Goal: Task Accomplishment & Management: Manage account settings

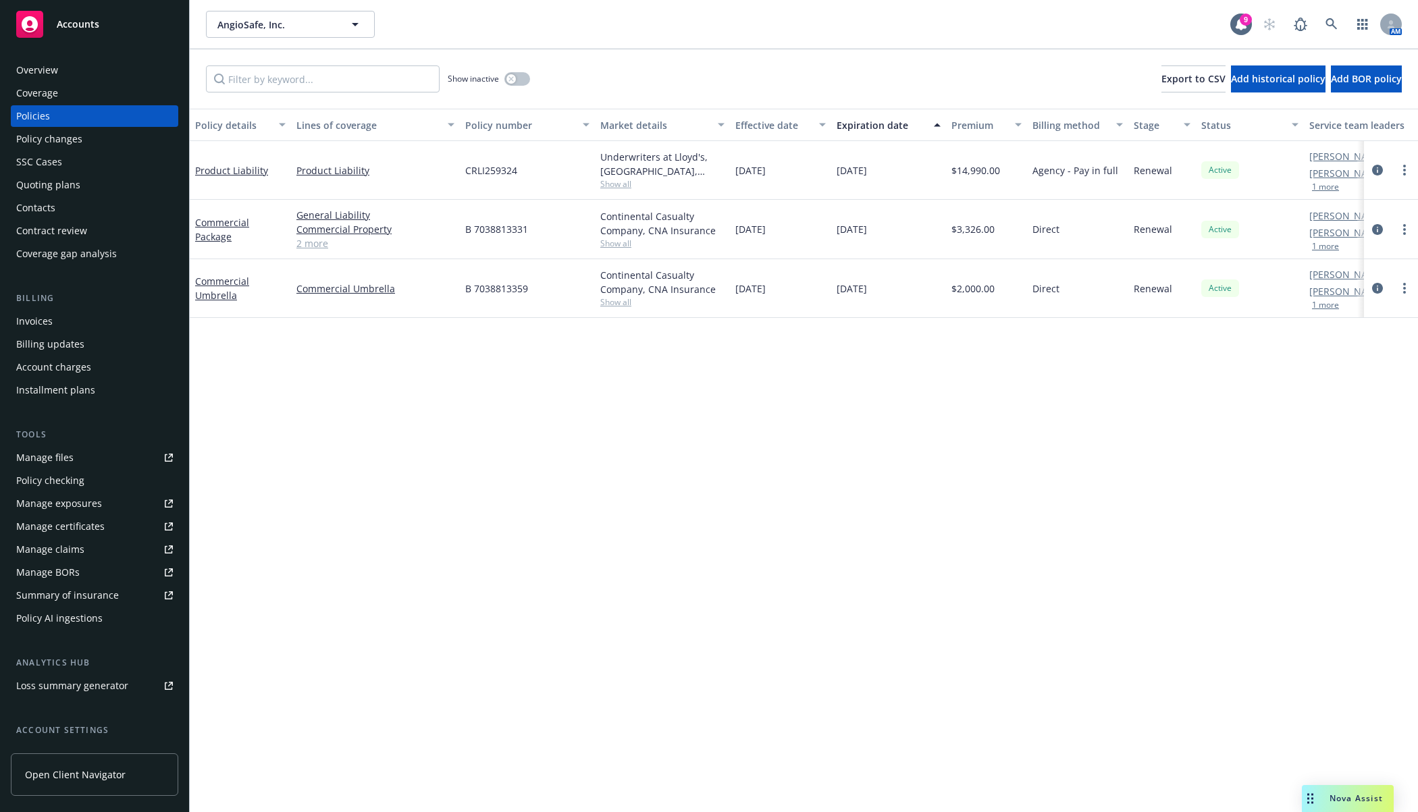
click at [510, 675] on div "Policy details Lines of coverage Policy number Market details Effective date Ex…" at bounding box center [804, 461] width 1228 height 704
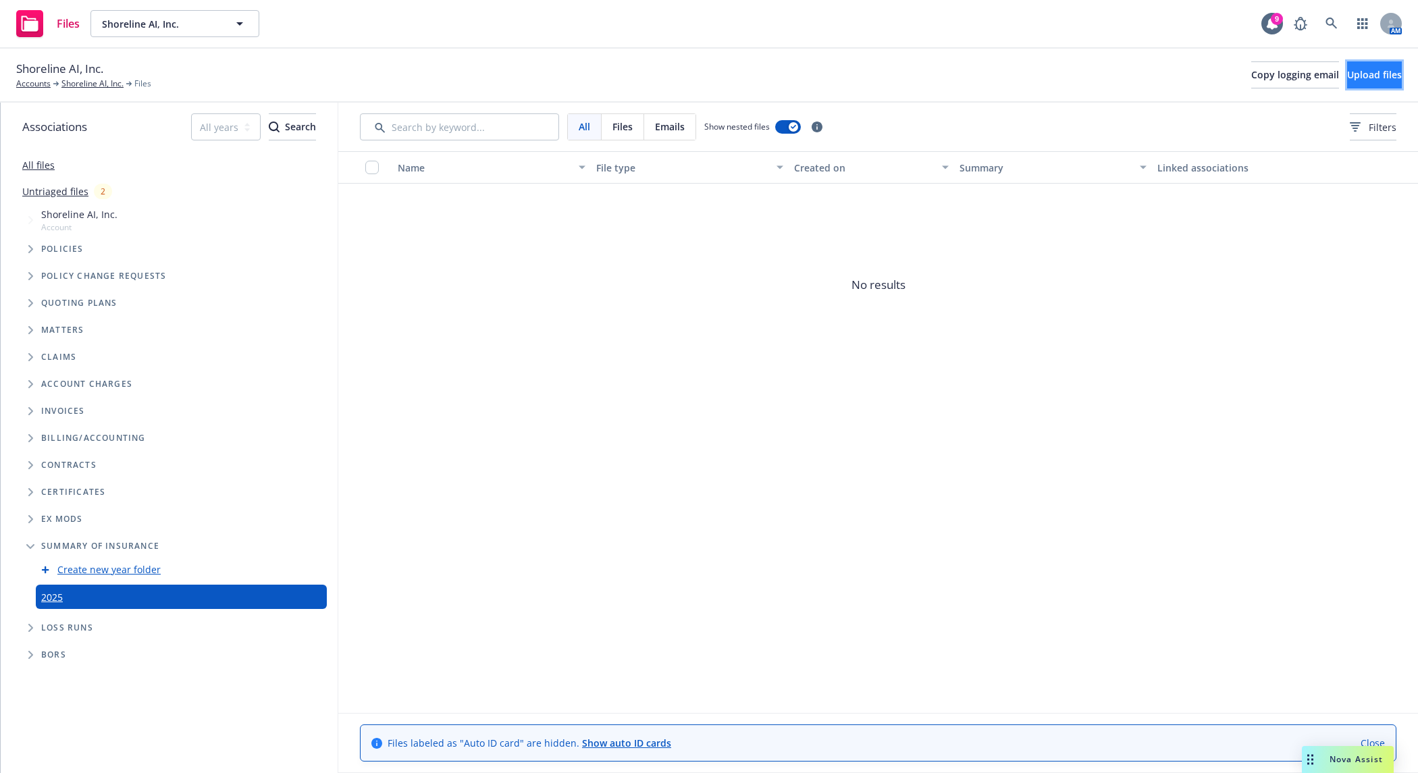
click at [1347, 73] on span "Upload files" at bounding box center [1374, 74] width 55 height 13
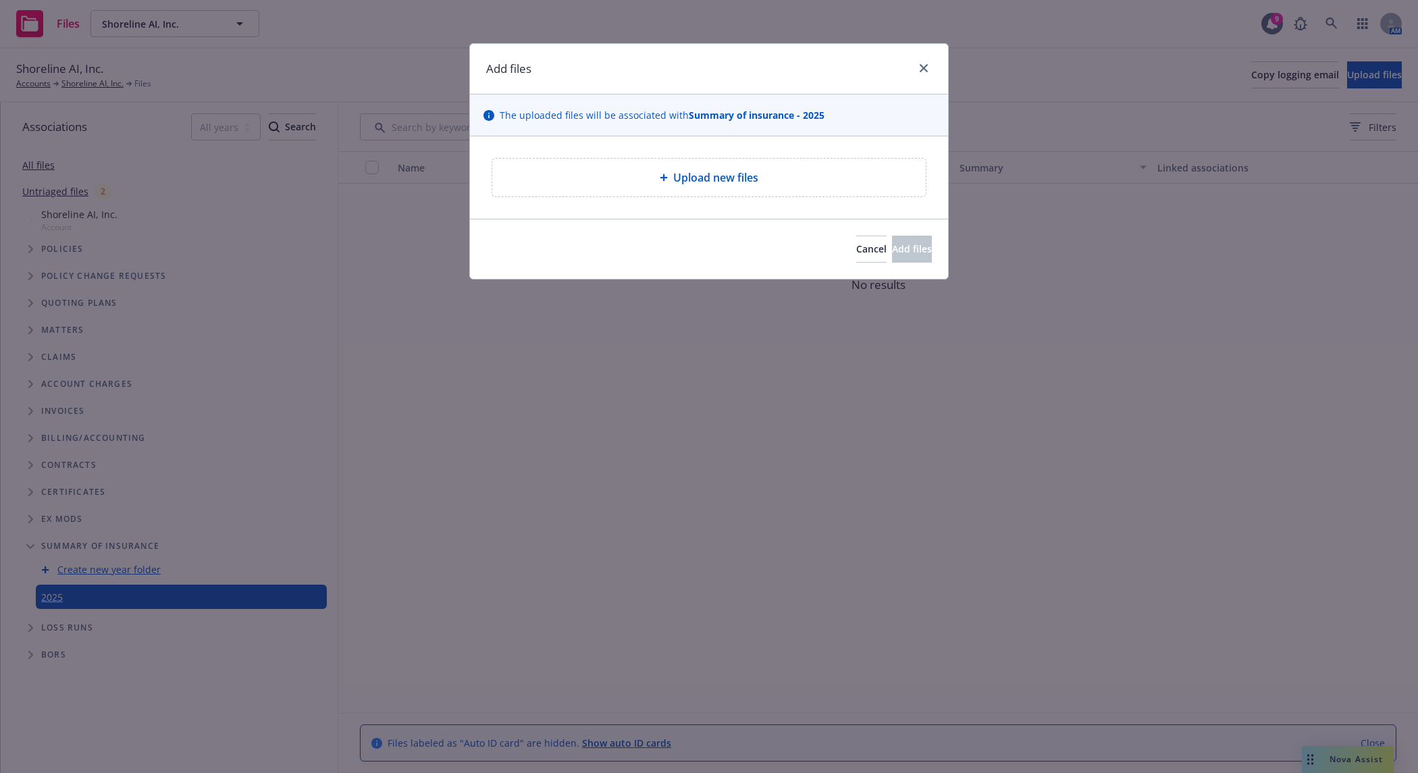
click at [698, 178] on span "Upload new files" at bounding box center [715, 178] width 85 height 16
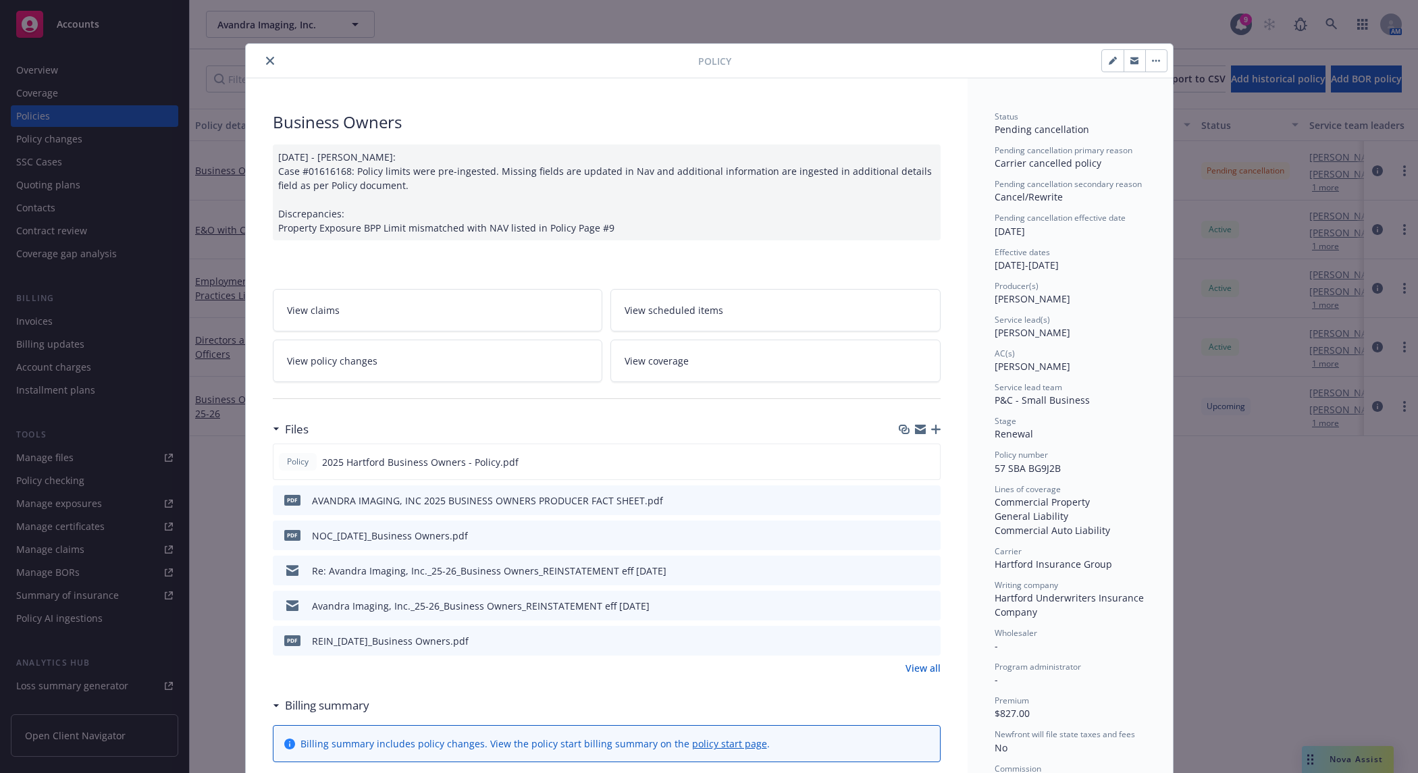
click at [1080, 30] on div "Policy Business Owners [DATE] - [PERSON_NAME]: Case #01616168: Policy limits we…" at bounding box center [709, 386] width 1418 height 773
click at [283, 59] on div at bounding box center [474, 61] width 447 height 16
click at [269, 61] on button "close" at bounding box center [270, 61] width 16 height 16
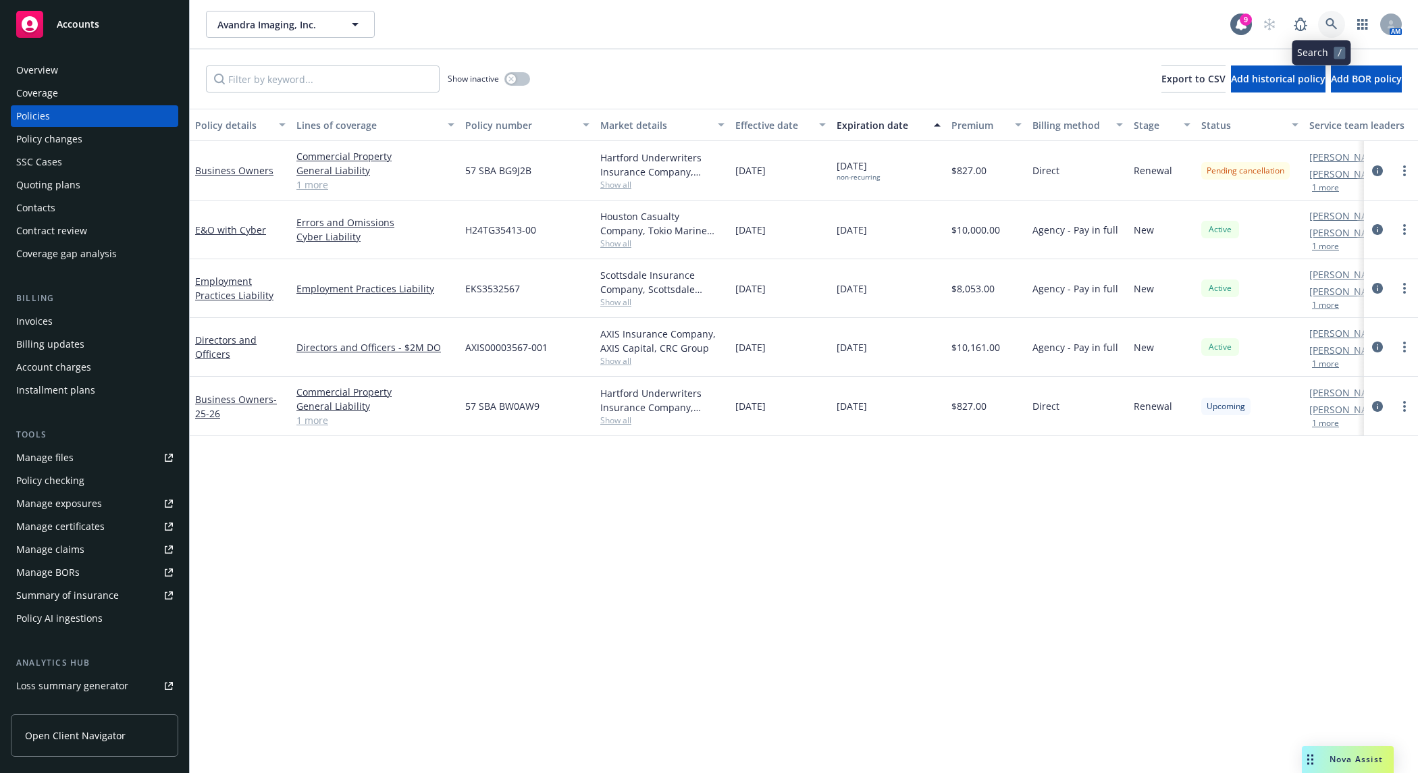
click at [1326, 24] on icon at bounding box center [1332, 24] width 12 height 12
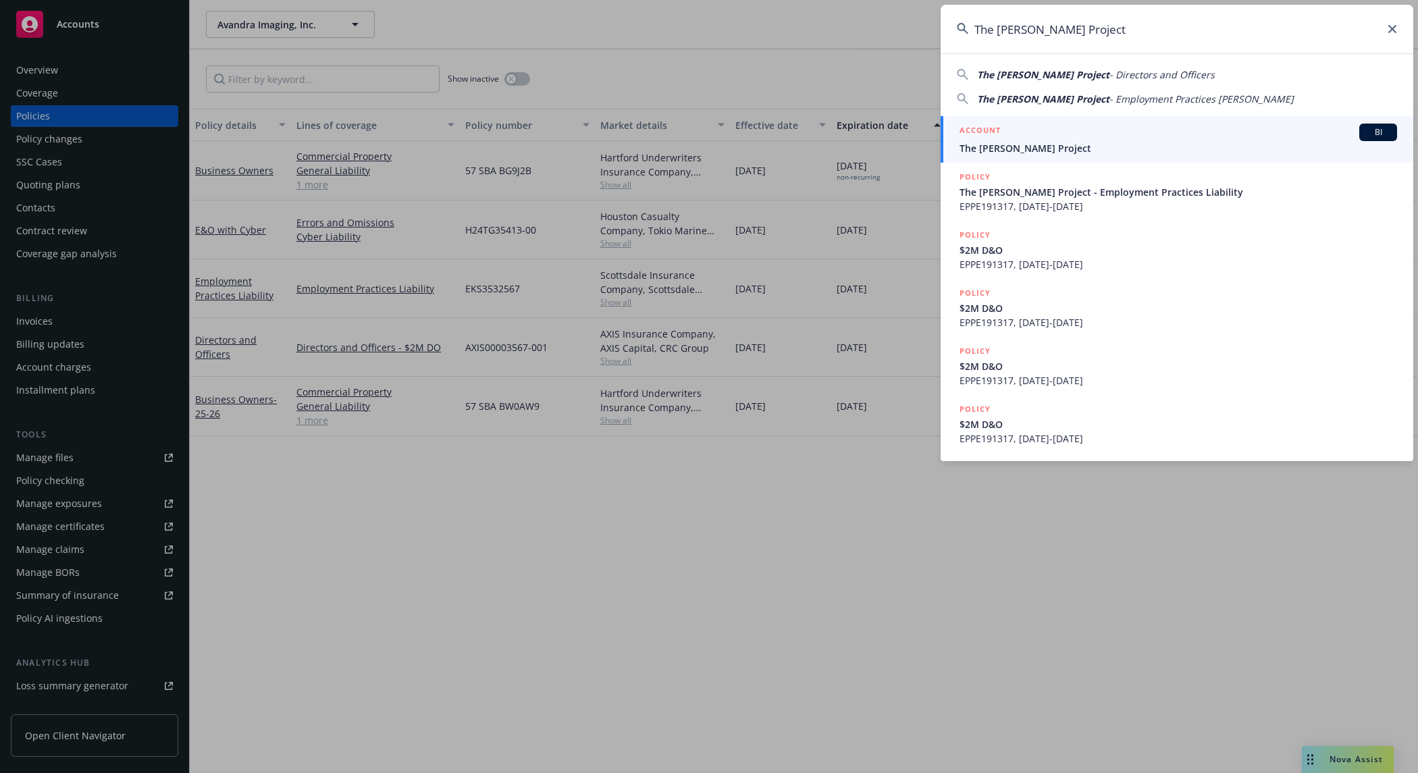
type input "The Kiran Anjali Project"
click at [1005, 148] on span "The Kiran Anjali Project" at bounding box center [1179, 148] width 438 height 14
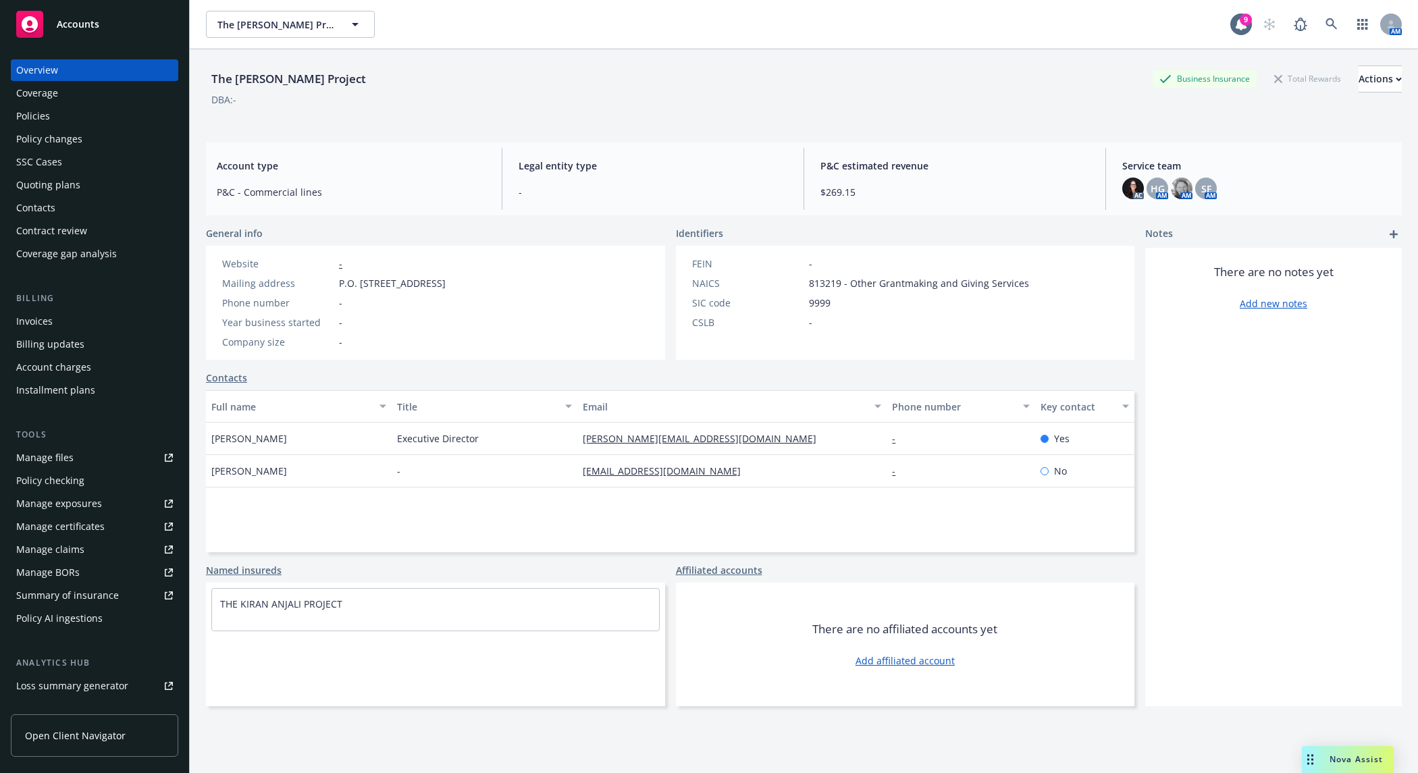
click at [109, 121] on div "Policies" at bounding box center [94, 116] width 157 height 22
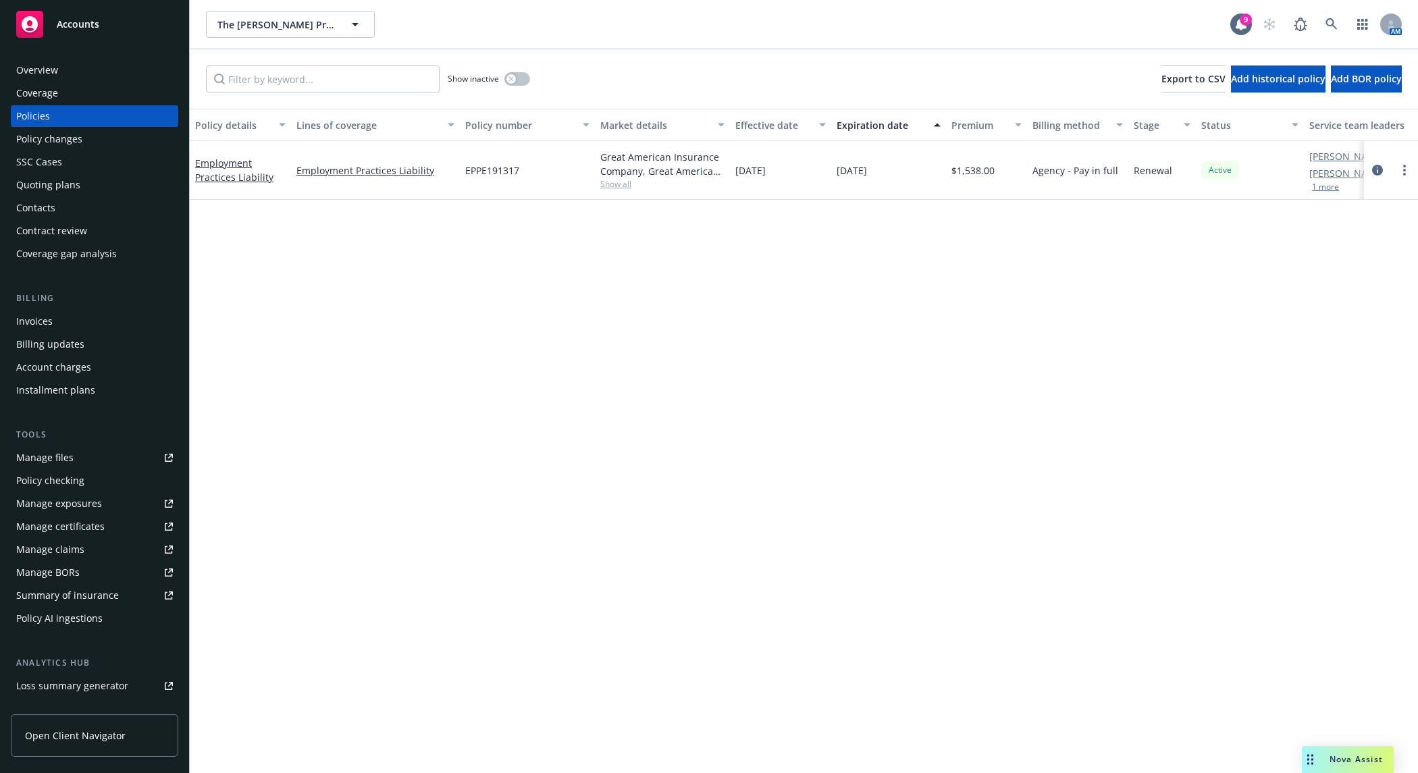
click at [1207, 373] on div "Policy details Lines of coverage Policy number Market details Effective date Ex…" at bounding box center [804, 441] width 1228 height 665
click at [521, 78] on button "button" at bounding box center [517, 79] width 26 height 14
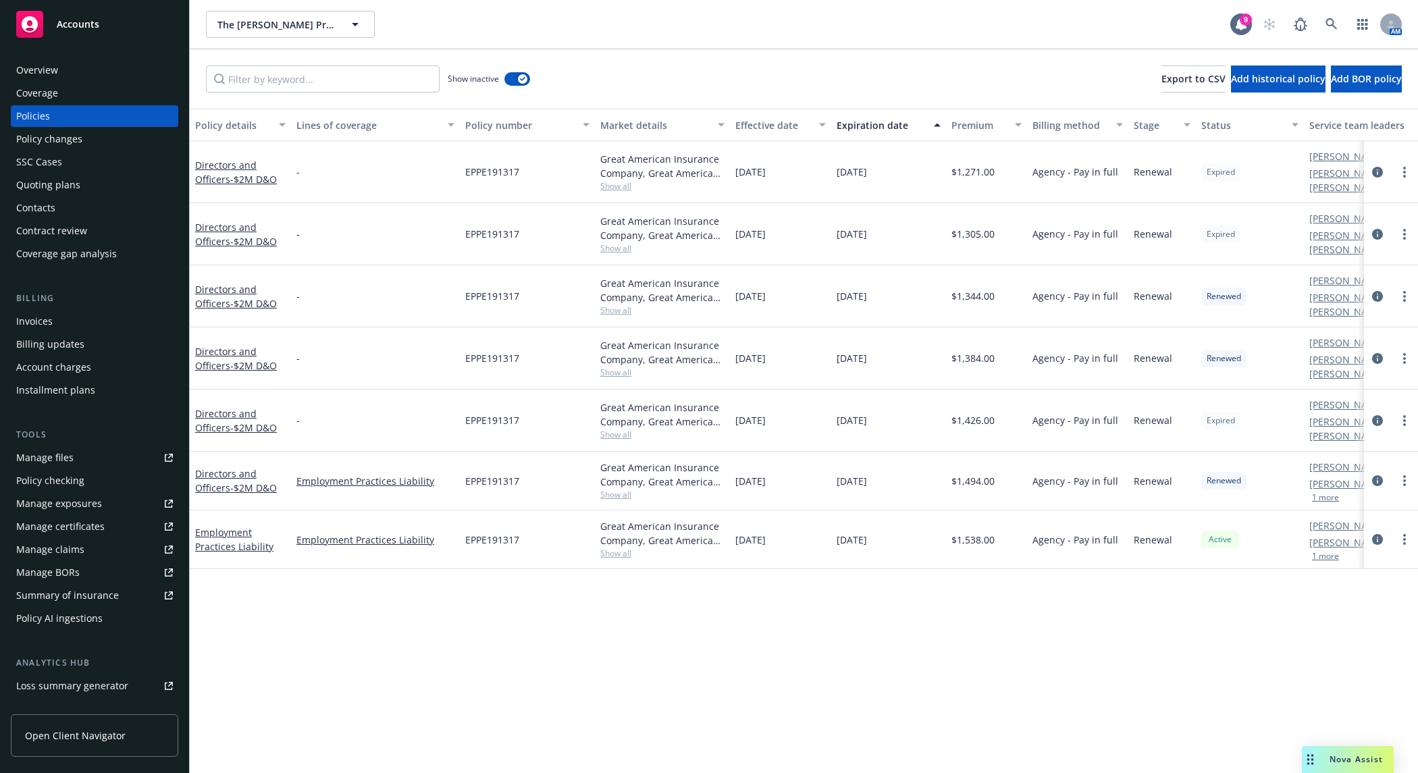
click at [878, 127] on div "Expiration date" at bounding box center [881, 125] width 89 height 14
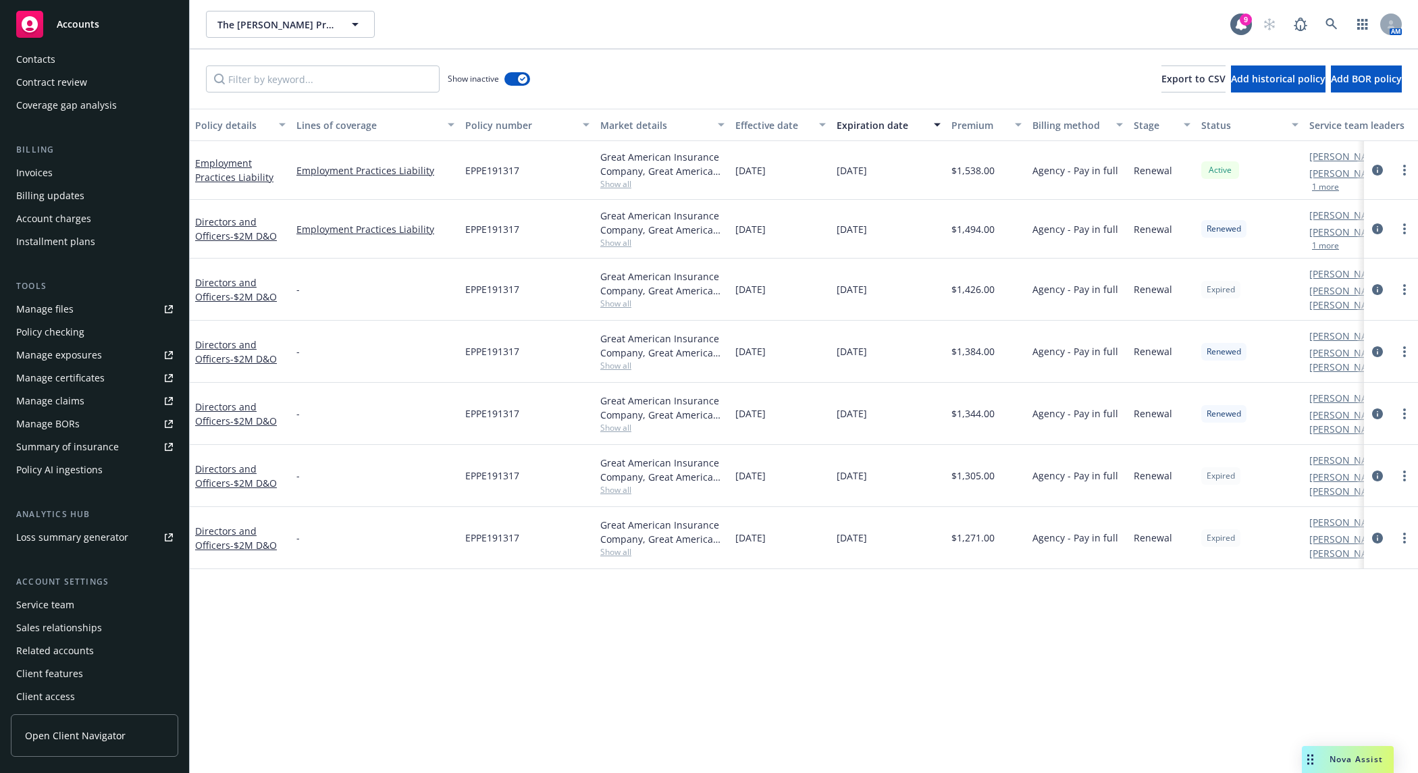
scroll to position [153, 0]
click at [95, 363] on div "Manage certificates" at bounding box center [60, 374] width 88 height 22
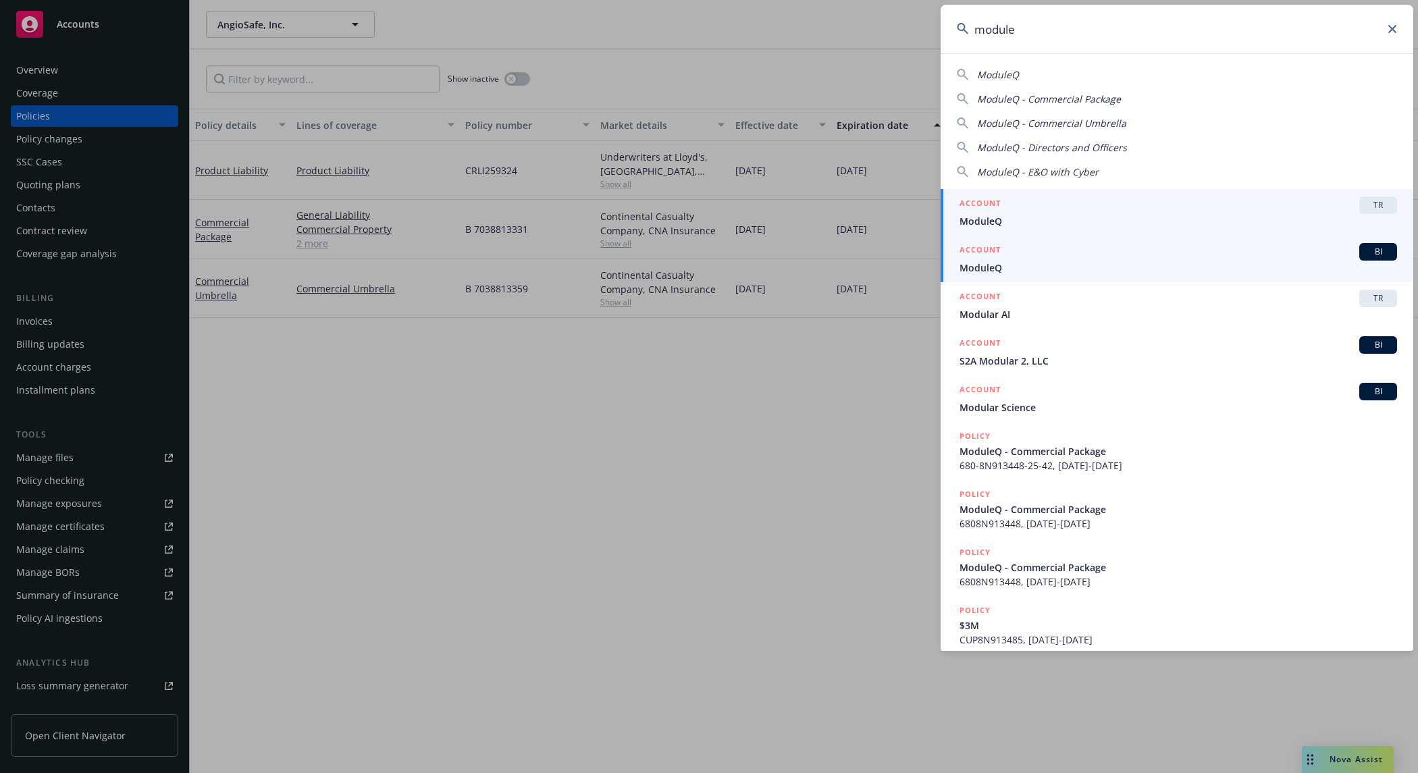
type input "module"
click at [1223, 242] on link "ACCOUNT BI ModuleQ" at bounding box center [1177, 259] width 473 height 47
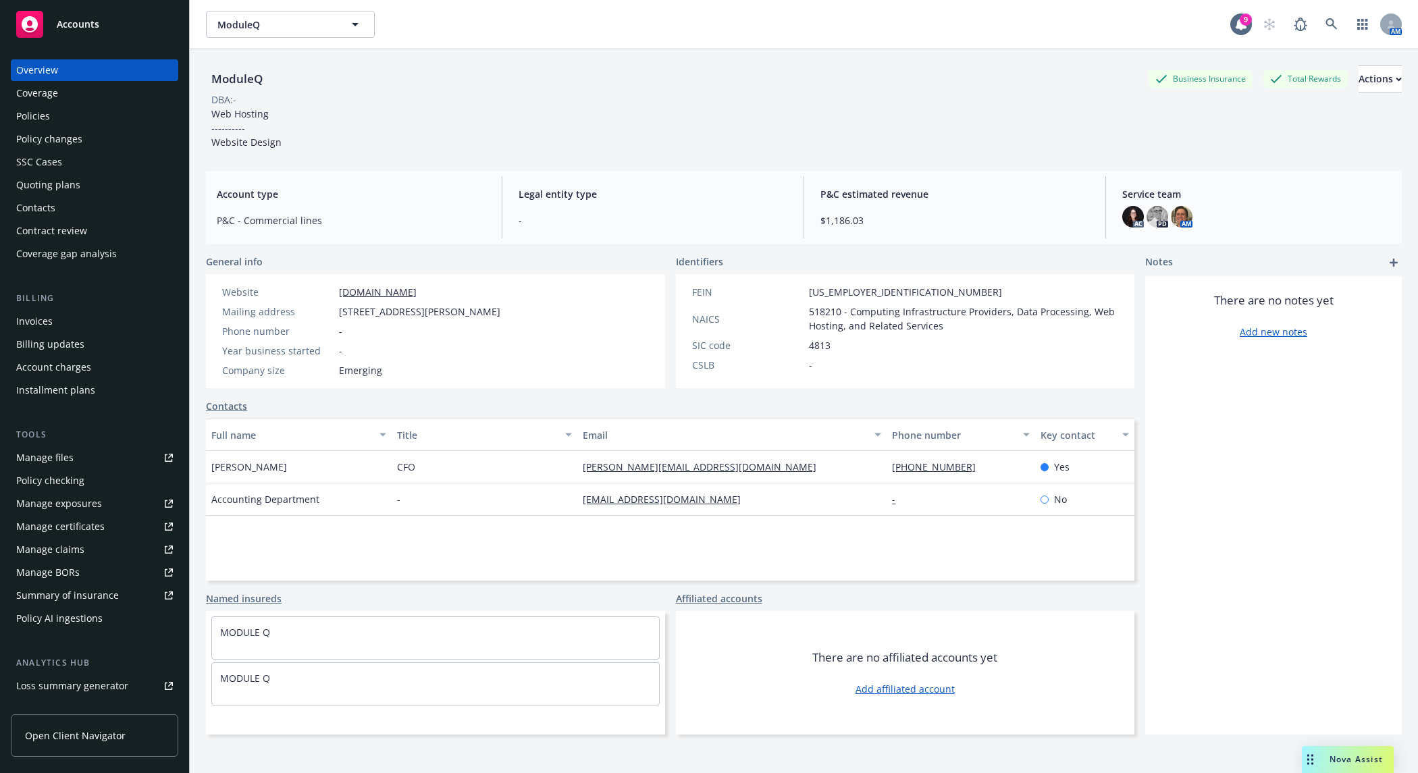
click at [99, 118] on div "Policies" at bounding box center [94, 116] width 157 height 22
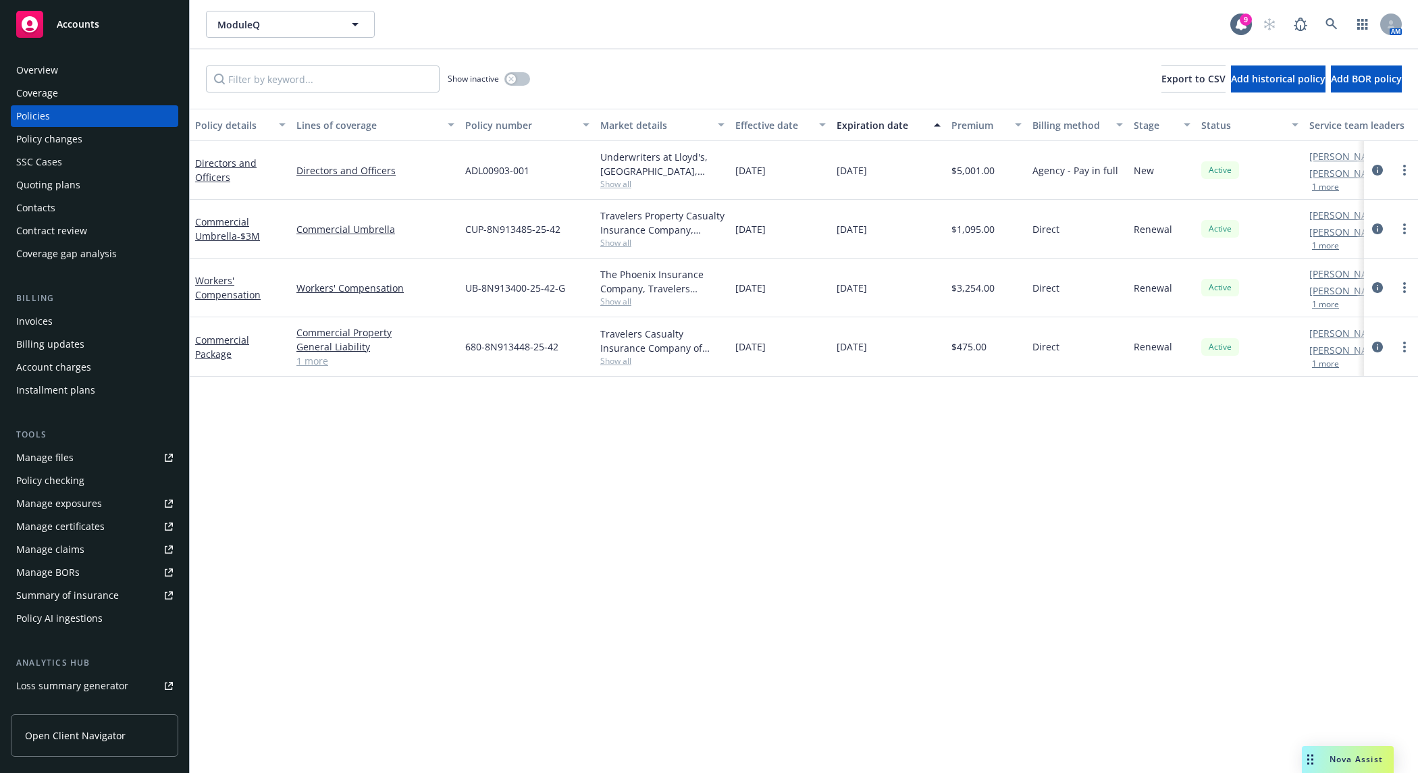
click at [102, 72] on div "Overview" at bounding box center [94, 70] width 157 height 22
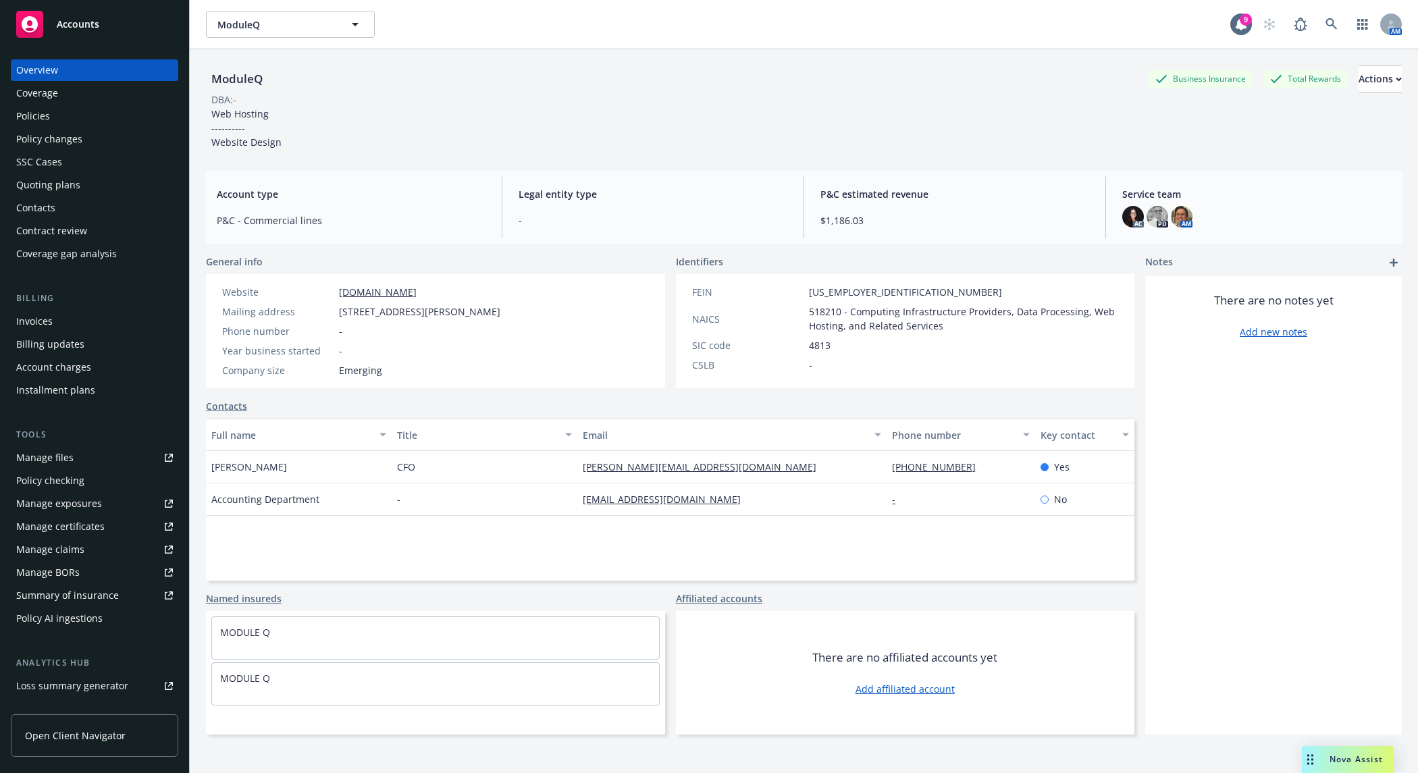
click at [1161, 28] on div "ModuleQ ModuleQ" at bounding box center [718, 24] width 1024 height 27
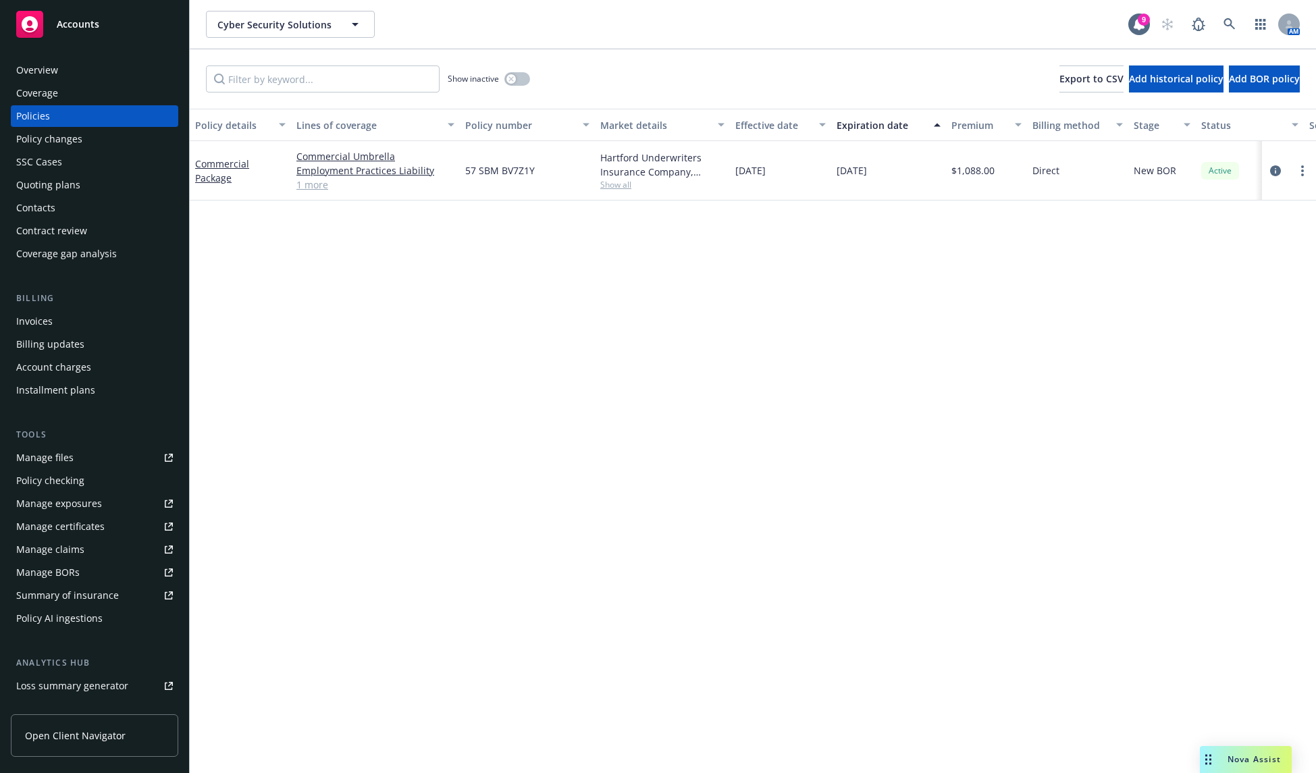
click at [936, 405] on div "Policy details Lines of coverage Policy number Market details Effective date Ex…" at bounding box center [753, 441] width 1126 height 665
click at [1245, 76] on span "Add BOR policy" at bounding box center [1264, 78] width 71 height 13
select select "other"
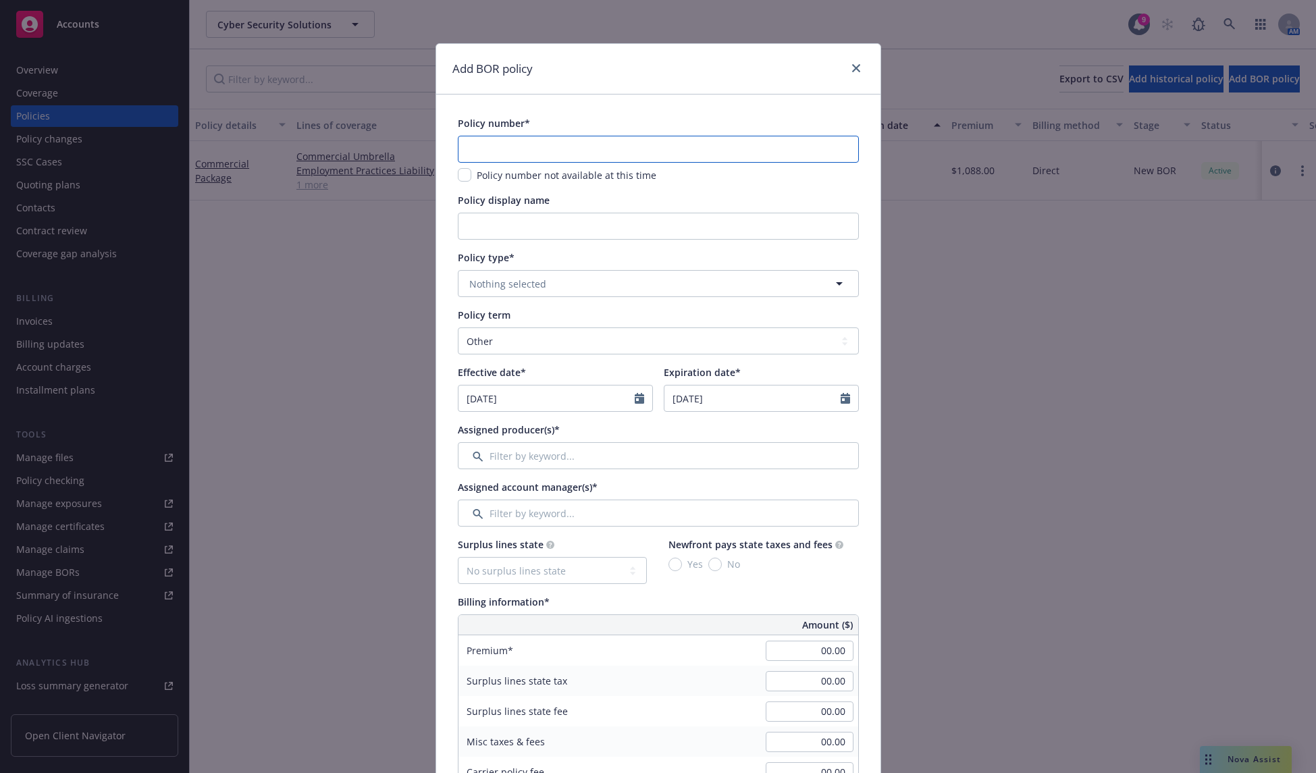
click at [566, 153] on input "text" at bounding box center [658, 149] width 401 height 27
drag, startPoint x: 525, startPoint y: 128, endPoint x: 525, endPoint y: 136, distance: 8.1
click at [525, 128] on div "Policy number*" at bounding box center [658, 123] width 401 height 14
click at [526, 140] on input "text" at bounding box center [658, 149] width 401 height 27
paste input "6052369381"
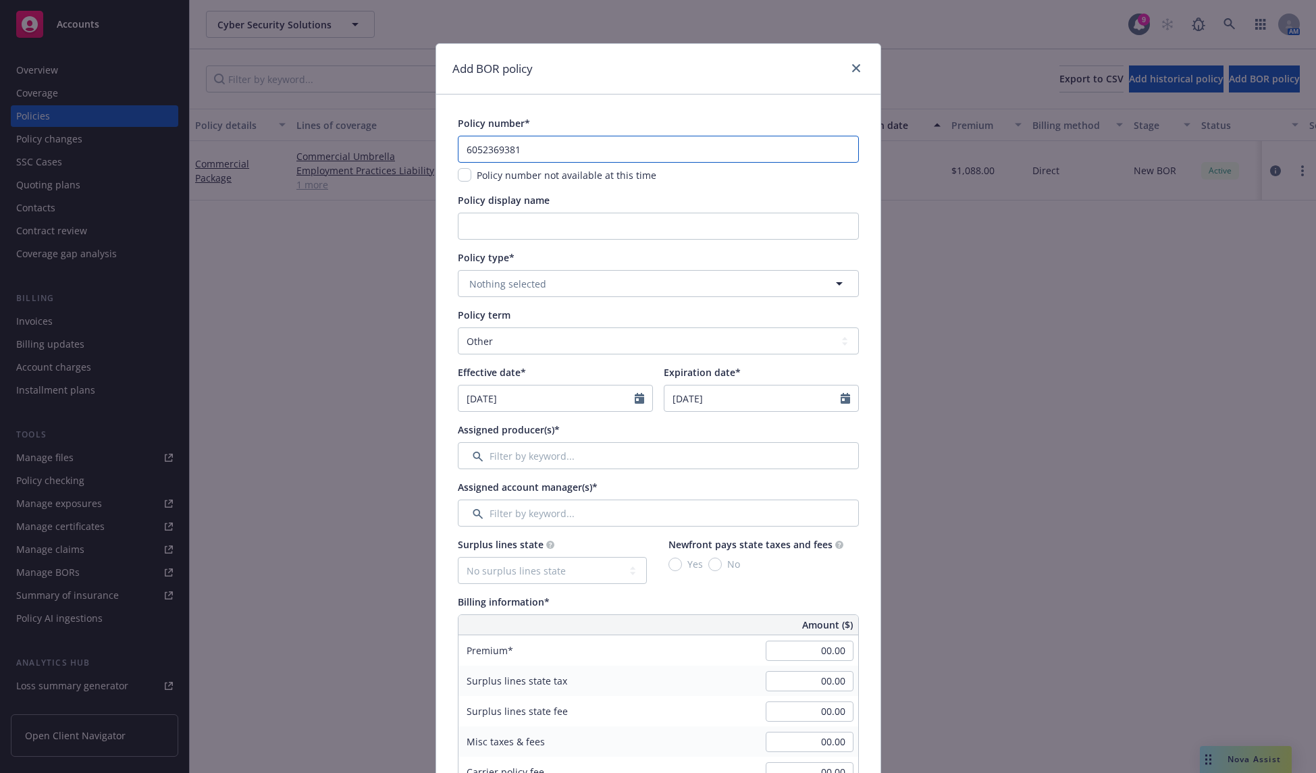
type input "6052369381"
click at [545, 282] on button "Nothing selected" at bounding box center [658, 283] width 401 height 27
click at [576, 225] on input "Policy display name" at bounding box center [658, 226] width 401 height 27
click at [539, 267] on div "Policy type* Nothing selected" at bounding box center [658, 274] width 401 height 47
click at [541, 277] on button "Nothing selected" at bounding box center [658, 283] width 401 height 27
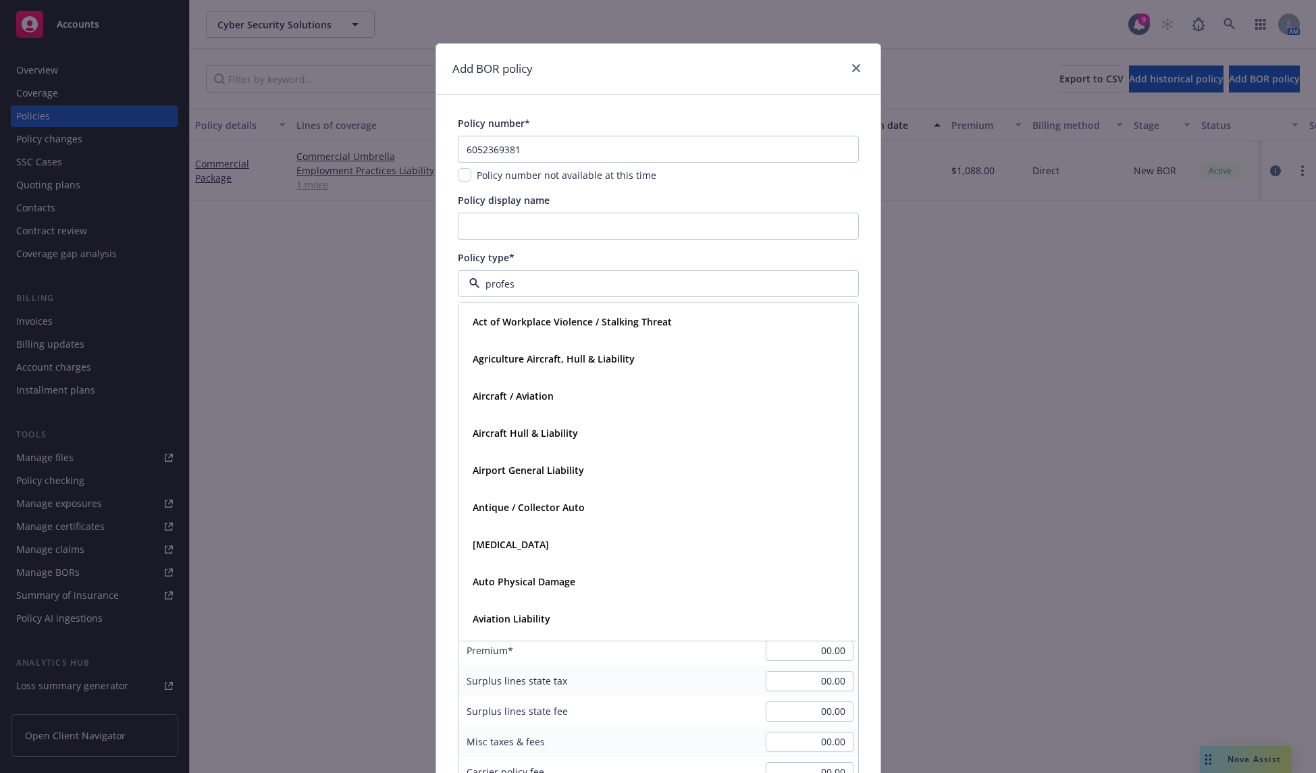
type input "profess"
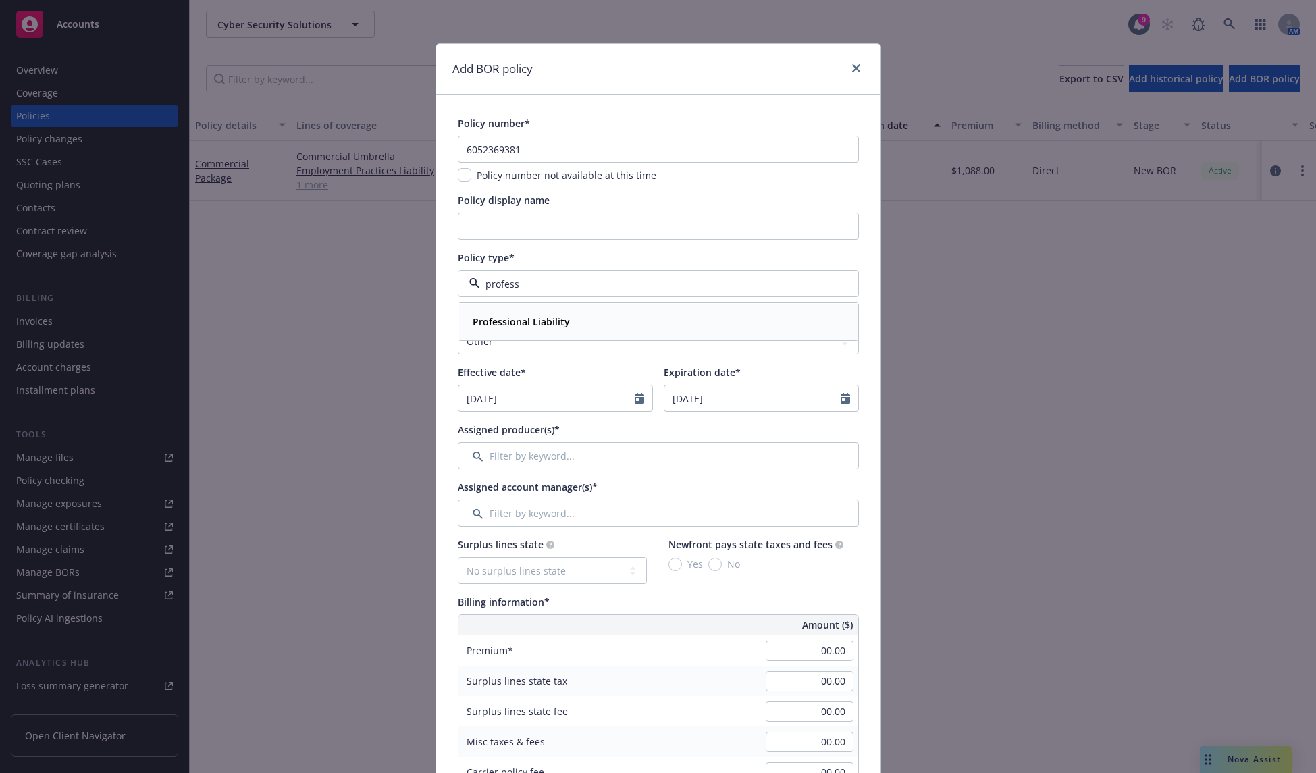
click at [550, 323] on strong "Professional Liability" at bounding box center [521, 321] width 97 height 13
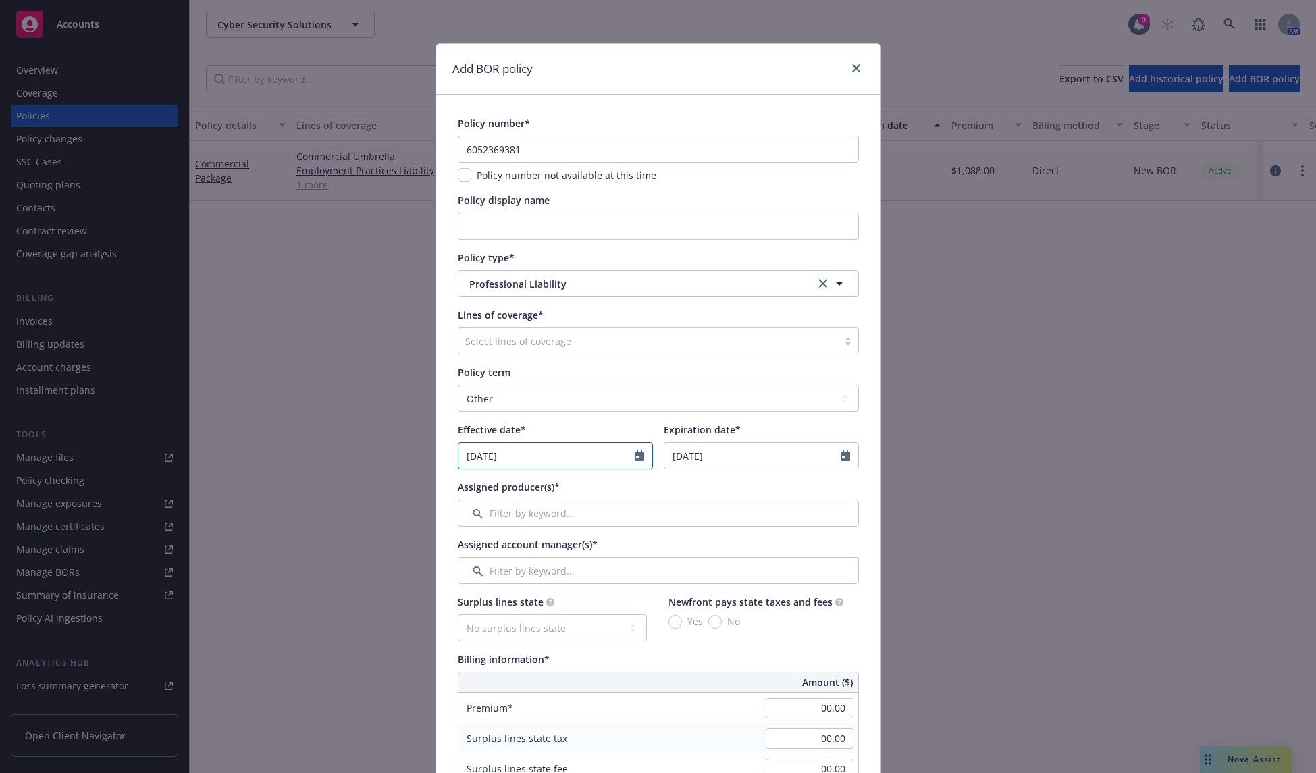
click at [603, 458] on input "[DATE]" at bounding box center [547, 456] width 176 height 26
select select "9"
click at [531, 552] on span "10" at bounding box center [541, 554] width 20 height 17
type input "[DATE]"
select select "9"
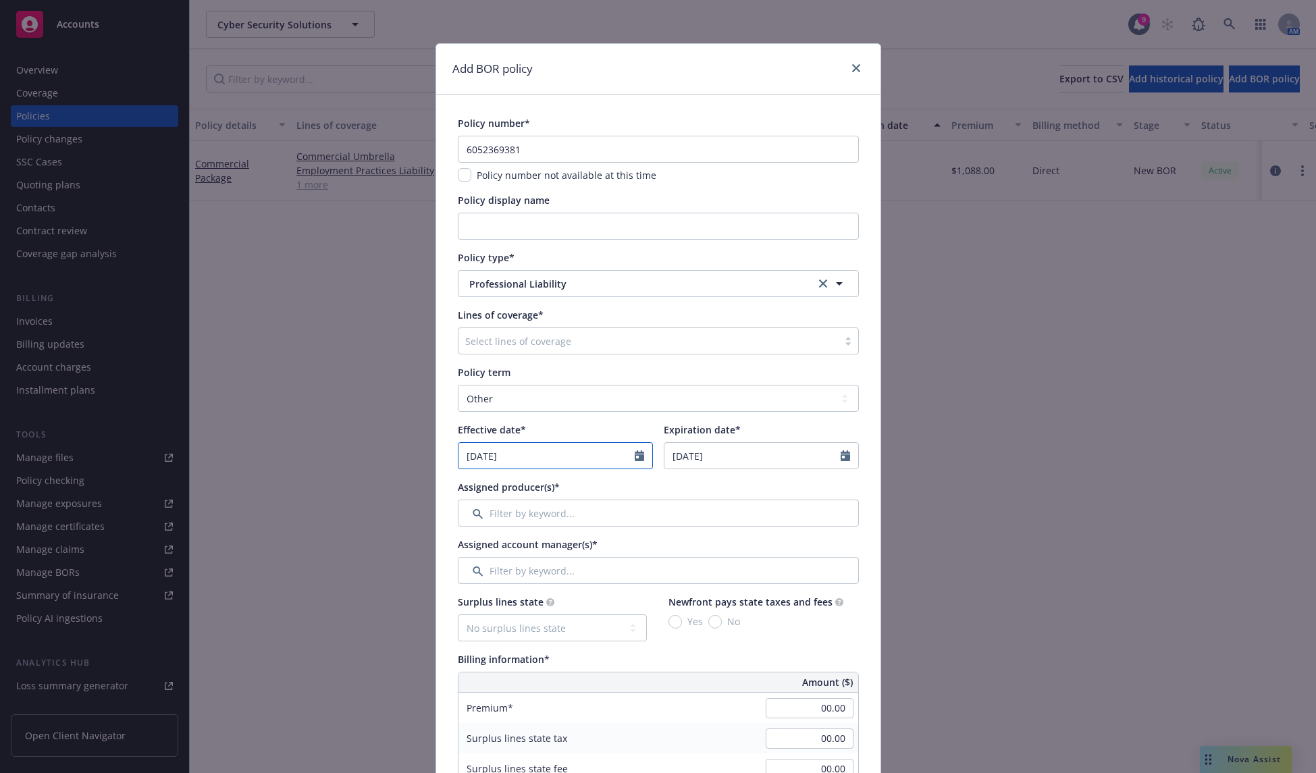
click at [573, 461] on input "[DATE]" at bounding box center [547, 456] width 176 height 26
click at [583, 482] on input "2026" at bounding box center [574, 488] width 44 height 14
click at [583, 490] on input "2025" at bounding box center [574, 488] width 44 height 14
type input "2024"
click at [583, 490] on input "2024" at bounding box center [574, 488] width 44 height 14
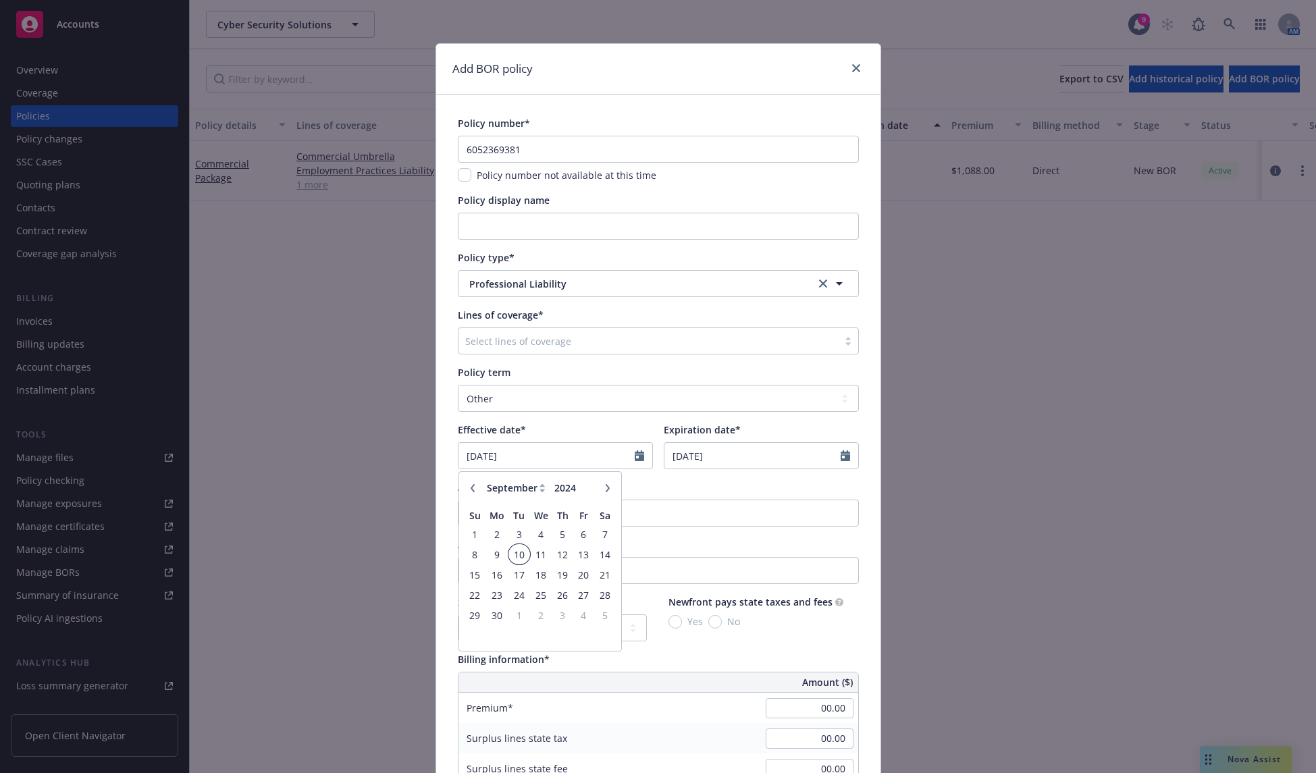
click at [516, 555] on span "10" at bounding box center [519, 554] width 18 height 17
type input "[DATE]"
click at [721, 457] on input "[DATE]" at bounding box center [753, 456] width 176 height 26
select select "9"
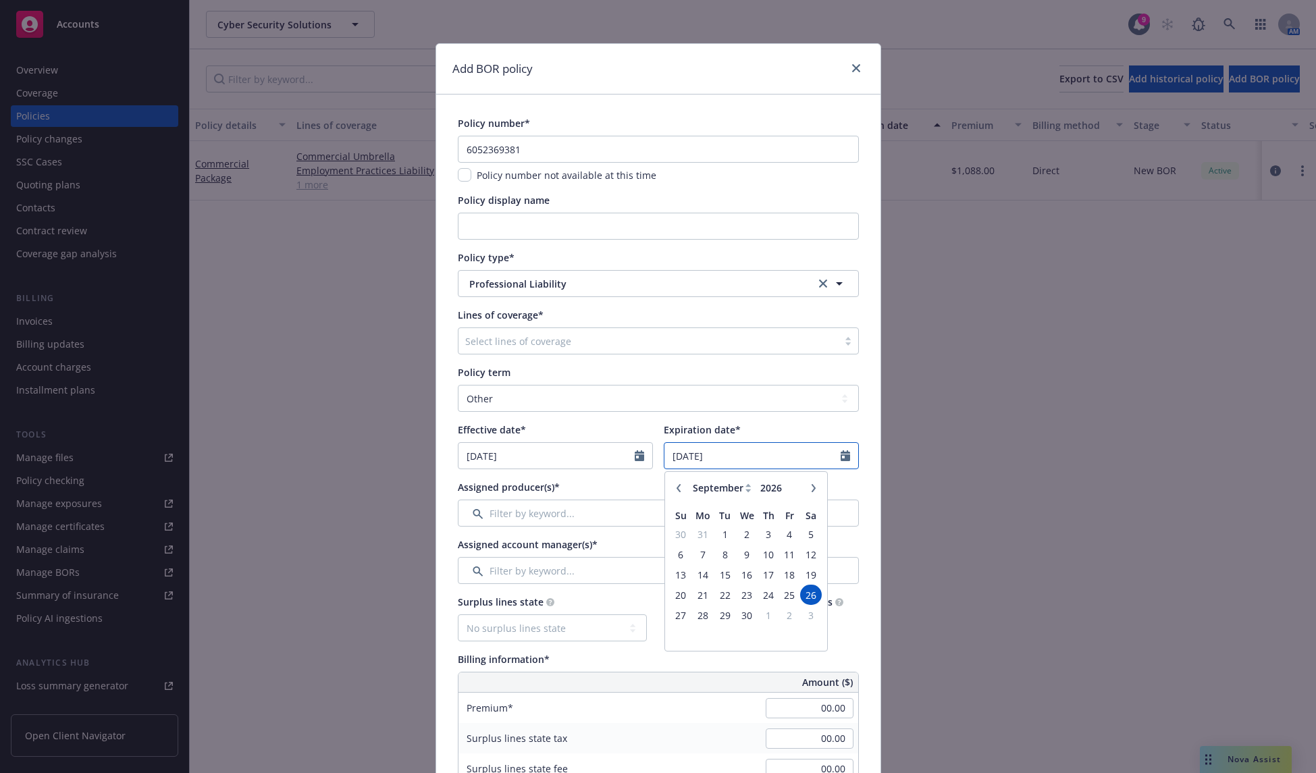
type input "[DATE]"
click at [653, 438] on div "Effective date* [DATE] Expiration date* [DATE] January February March April May…" at bounding box center [658, 446] width 401 height 47
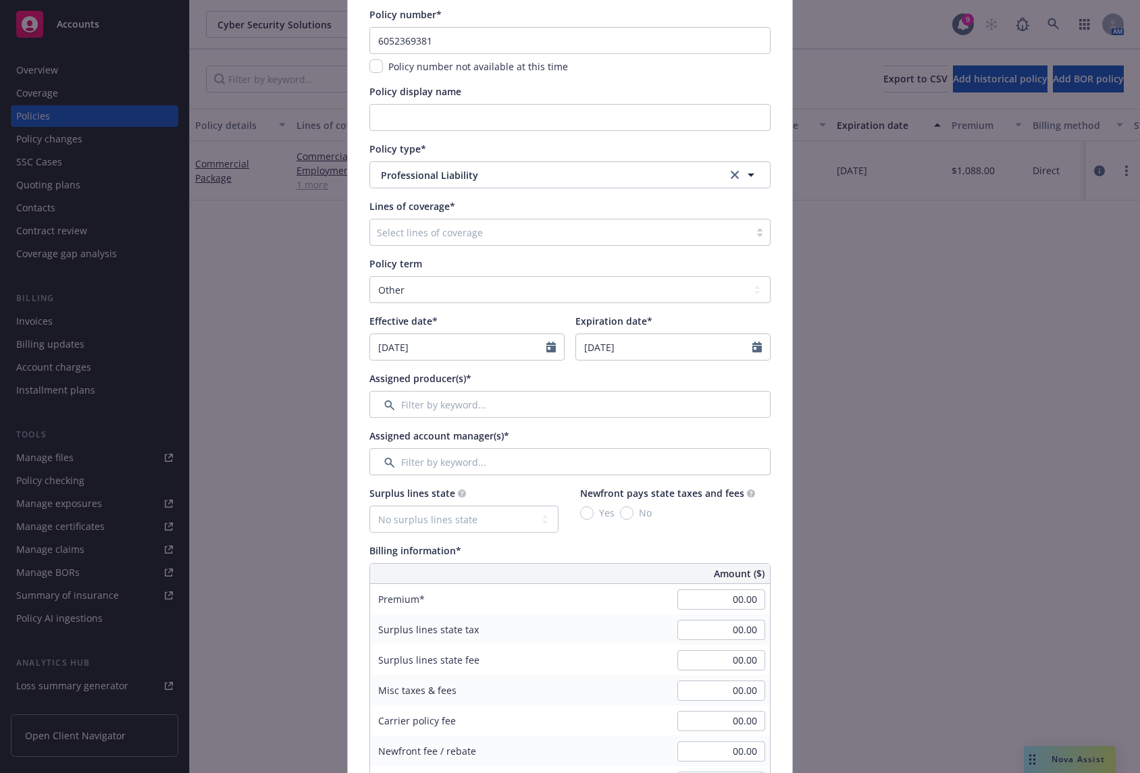
scroll to position [135, 0]
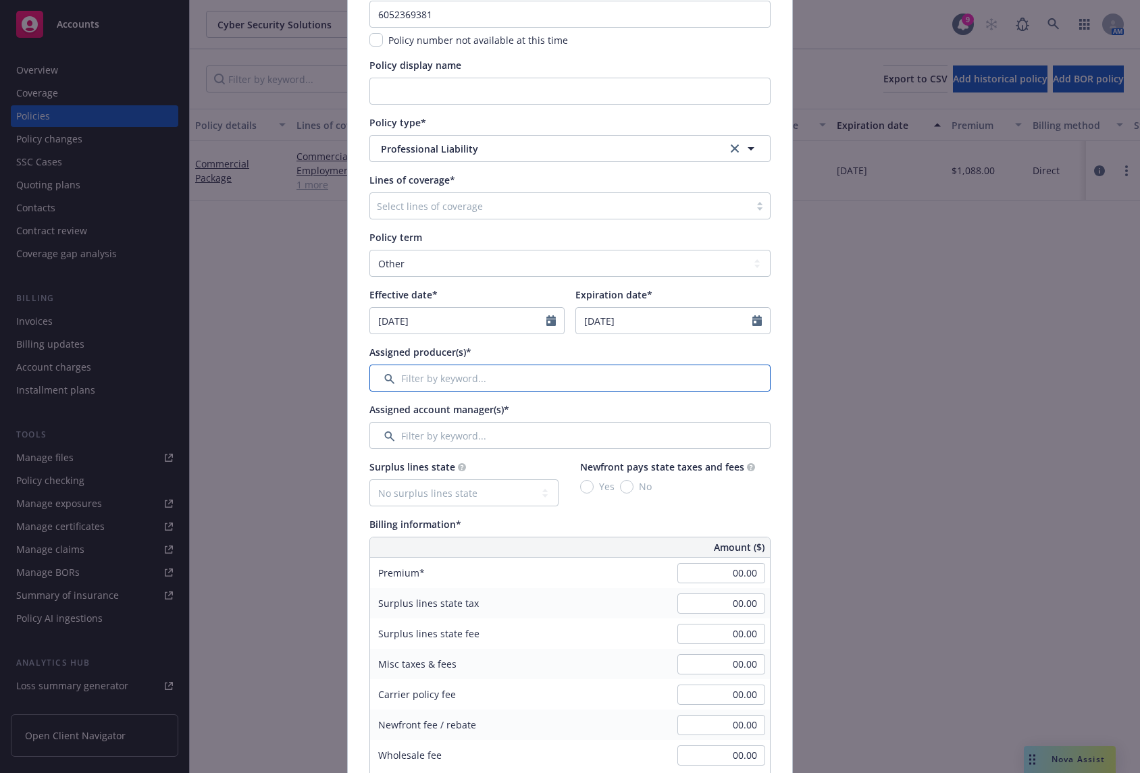
click at [502, 372] on input "Filter by keyword..." at bounding box center [569, 378] width 401 height 27
click at [737, 417] on div "Assigned account manager(s)*" at bounding box center [569, 409] width 401 height 14
click at [575, 376] on input "Filter by keyword..." at bounding box center [569, 378] width 401 height 27
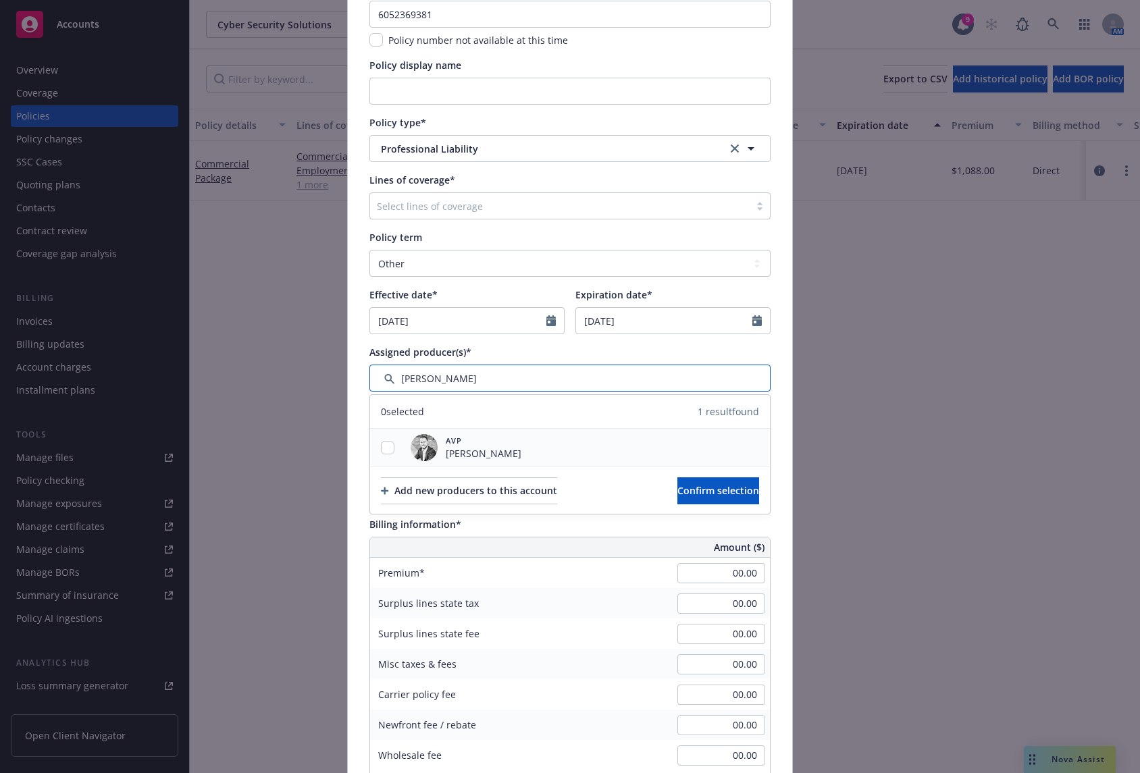
type input "[PERSON_NAME]"
click at [386, 448] on input "checkbox" at bounding box center [388, 448] width 14 height 14
checkbox input "true"
click at [687, 494] on span "Confirm selection" at bounding box center [718, 490] width 82 height 13
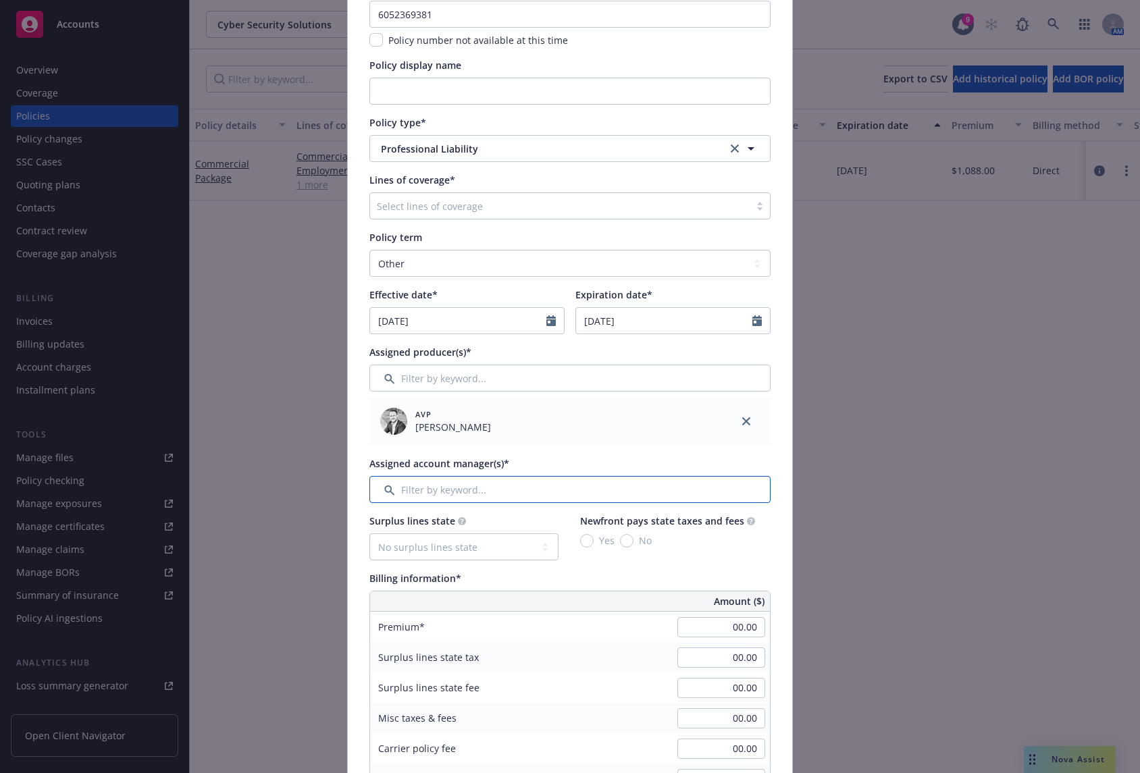
click at [498, 486] on input "Filter by keyword..." at bounding box center [569, 489] width 401 height 27
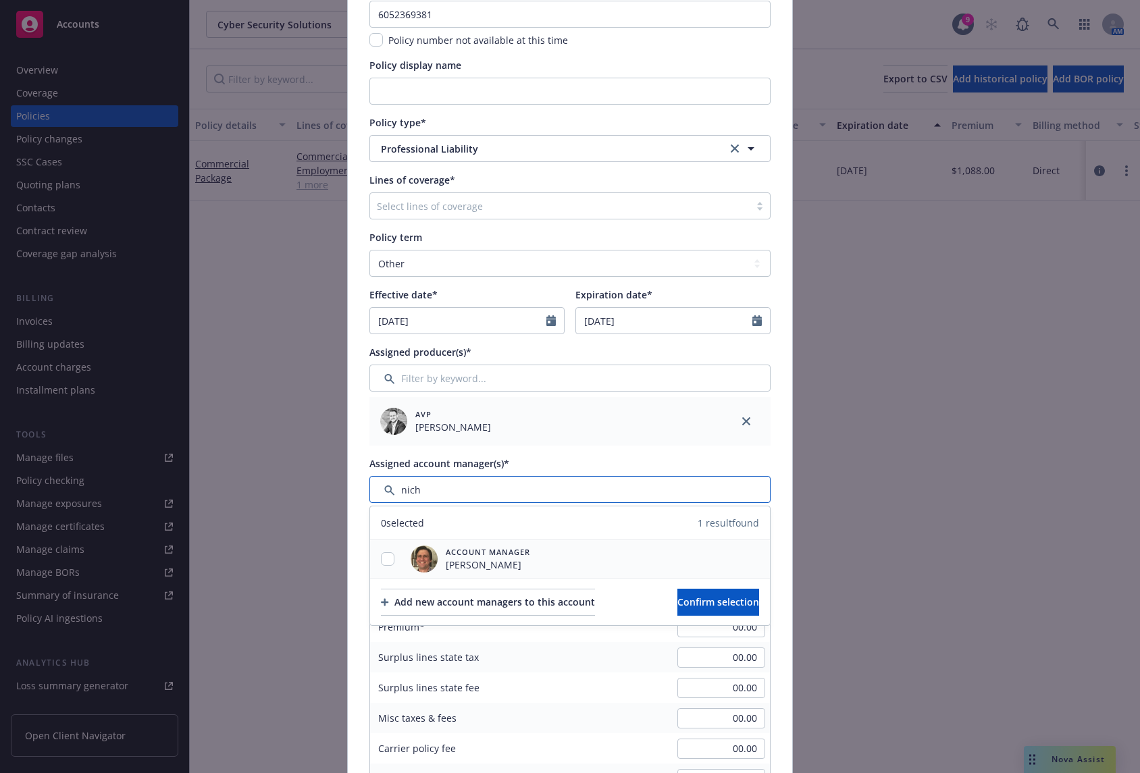
type input "nich"
click at [381, 561] on input "checkbox" at bounding box center [388, 559] width 14 height 14
checkbox input "true"
click at [677, 590] on button "Confirm selection" at bounding box center [718, 602] width 82 height 27
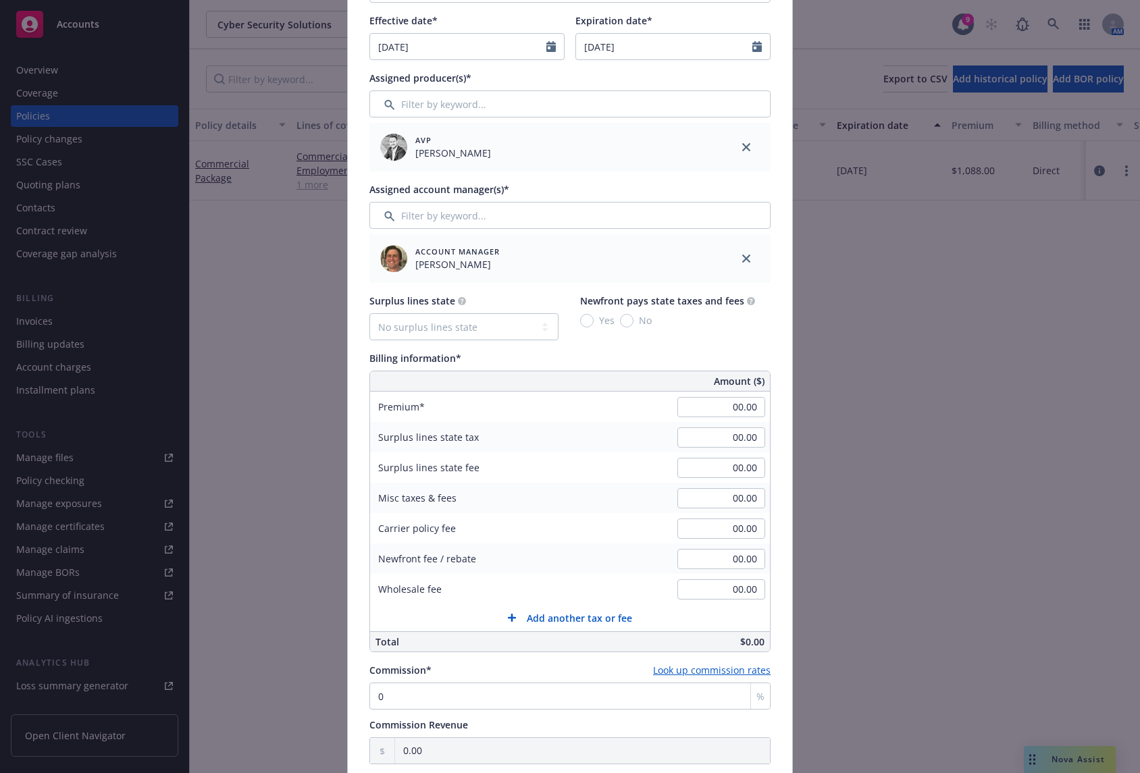
scroll to position [473, 0]
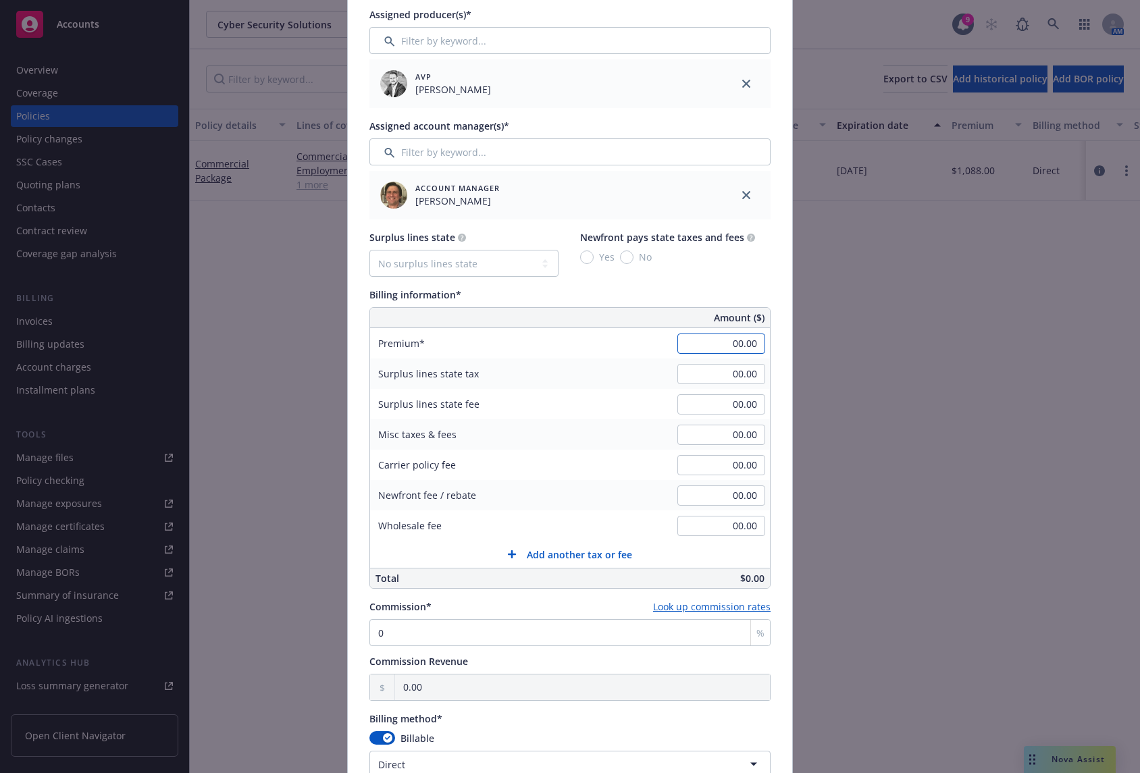
click at [719, 338] on input "00.00" at bounding box center [721, 344] width 88 height 20
type input "16,939.00"
click at [700, 290] on div "Billing information*" at bounding box center [569, 295] width 401 height 14
drag, startPoint x: 405, startPoint y: 566, endPoint x: 421, endPoint y: 629, distance: 65.4
click at [423, 627] on div "Policy number* 6052369381 Policy number not available at this time Policy displ…" at bounding box center [569, 399] width 401 height 1513
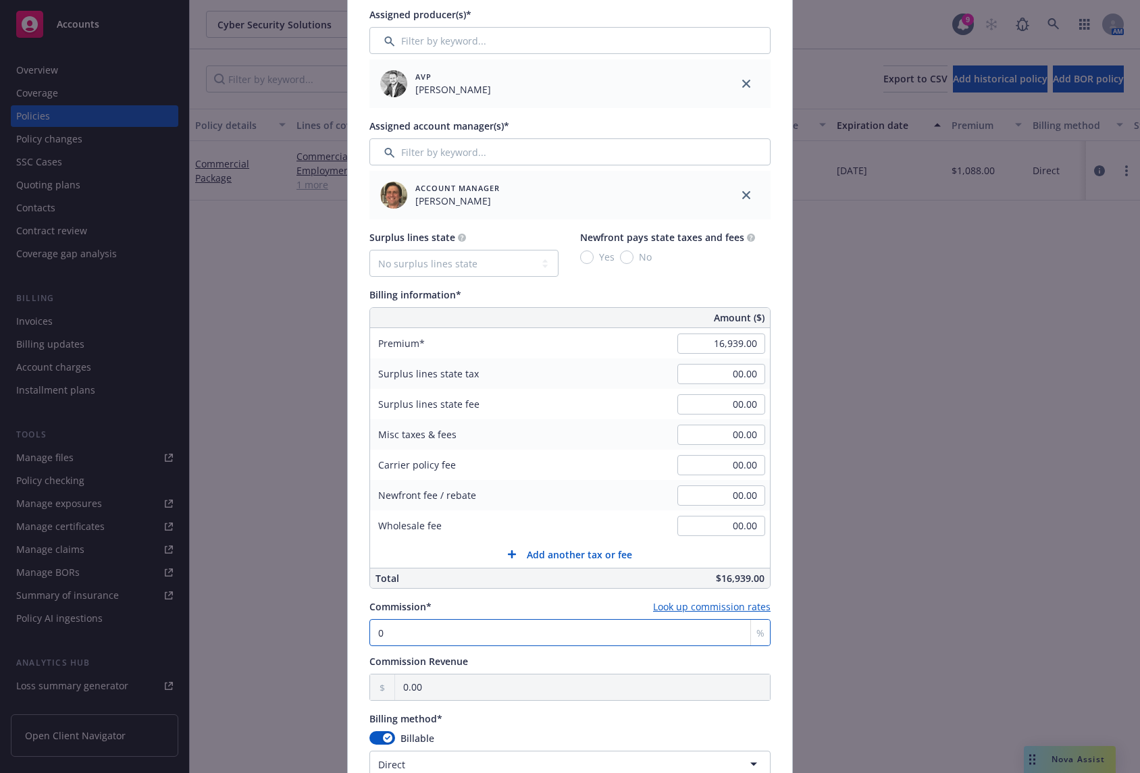
click at [421, 629] on input "0" at bounding box center [569, 632] width 401 height 27
click at [414, 631] on input "0" at bounding box center [569, 632] width 401 height 27
click at [675, 604] on link "Look up commission rates" at bounding box center [712, 607] width 118 height 14
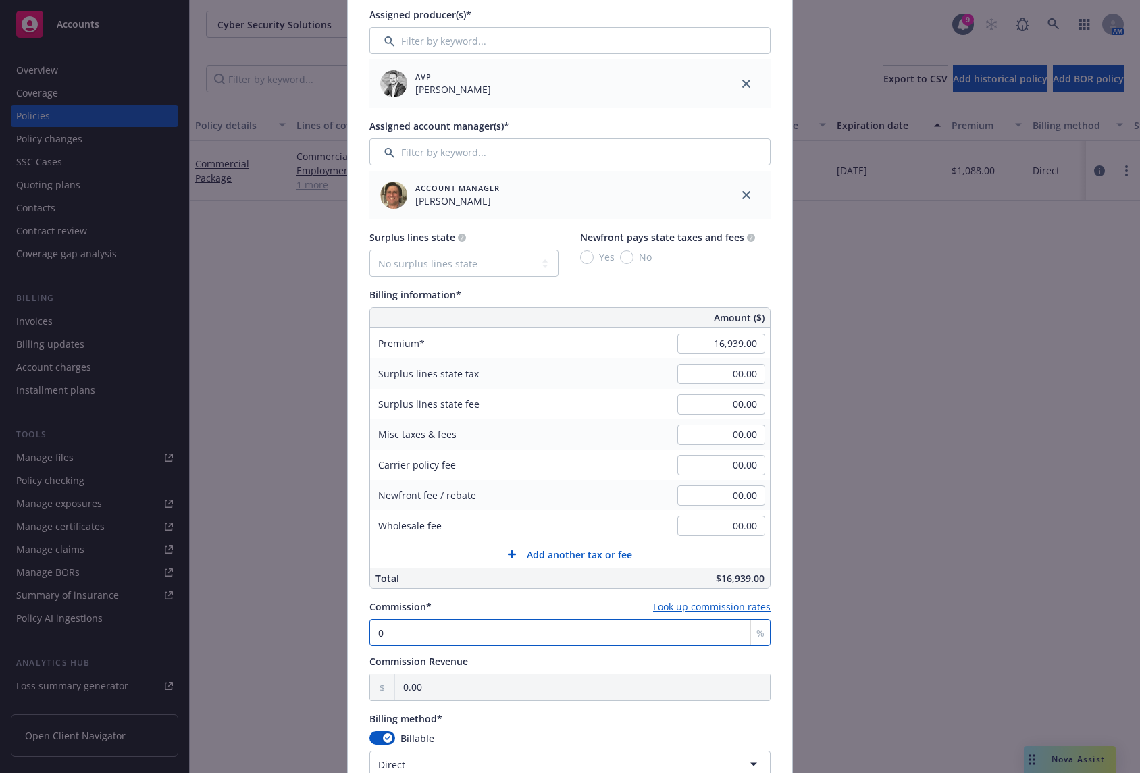
click at [435, 632] on input "0" at bounding box center [569, 632] width 401 height 27
type input "1"
type input "169.39"
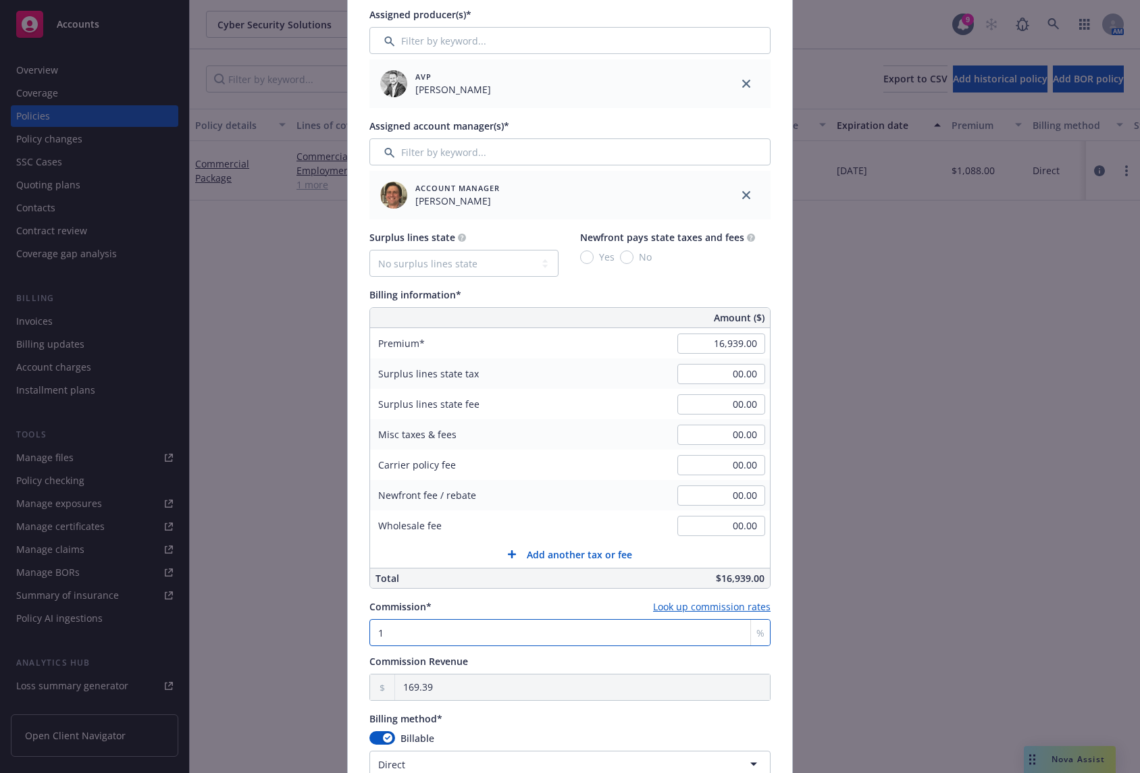
type input "10"
type input "1,693.90"
type input "10"
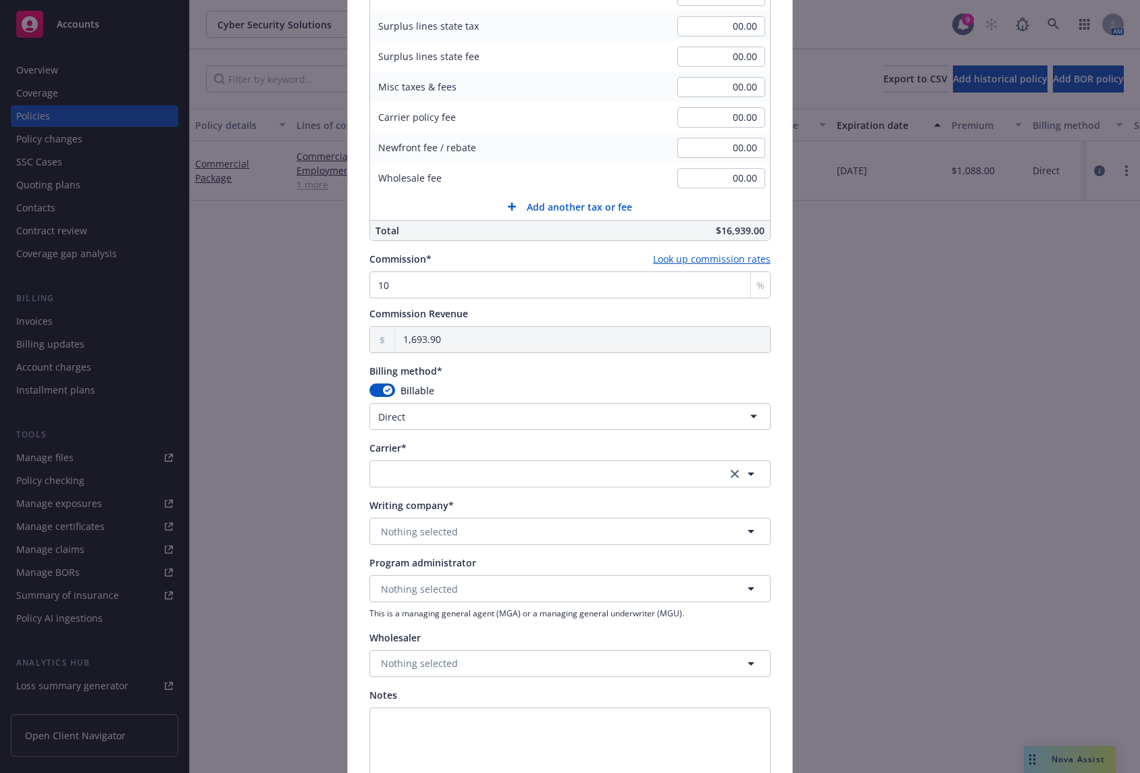
scroll to position [878, 0]
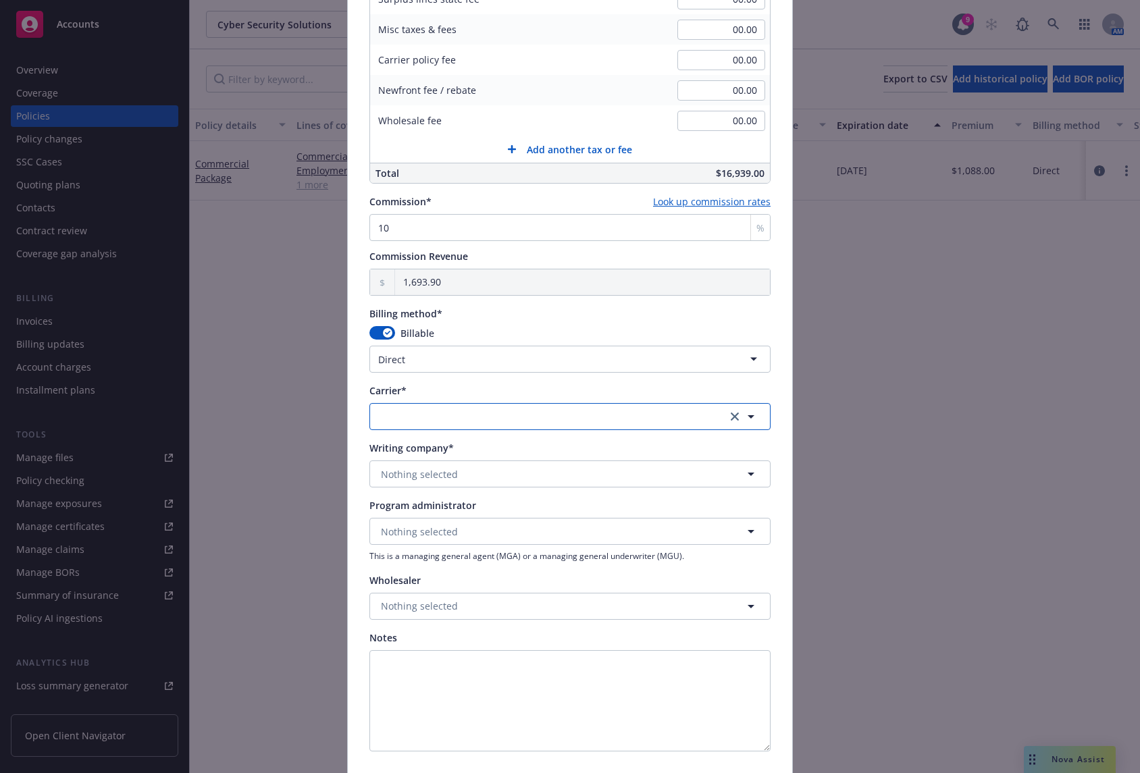
click at [490, 413] on button "button" at bounding box center [569, 416] width 401 height 27
type input "cna"
click at [475, 365] on div "CNA Insurance Appointed carrier" at bounding box center [570, 372] width 382 height 34
click at [484, 470] on button "Nothing selected" at bounding box center [569, 474] width 401 height 27
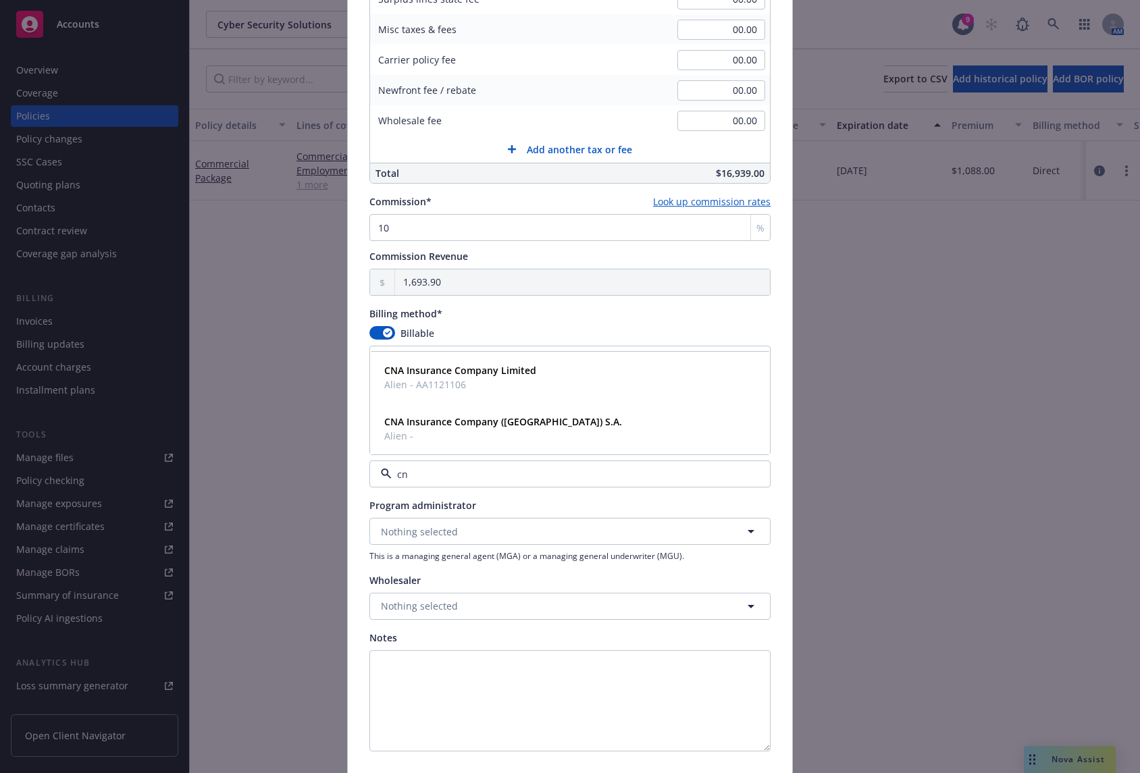
type input "cna"
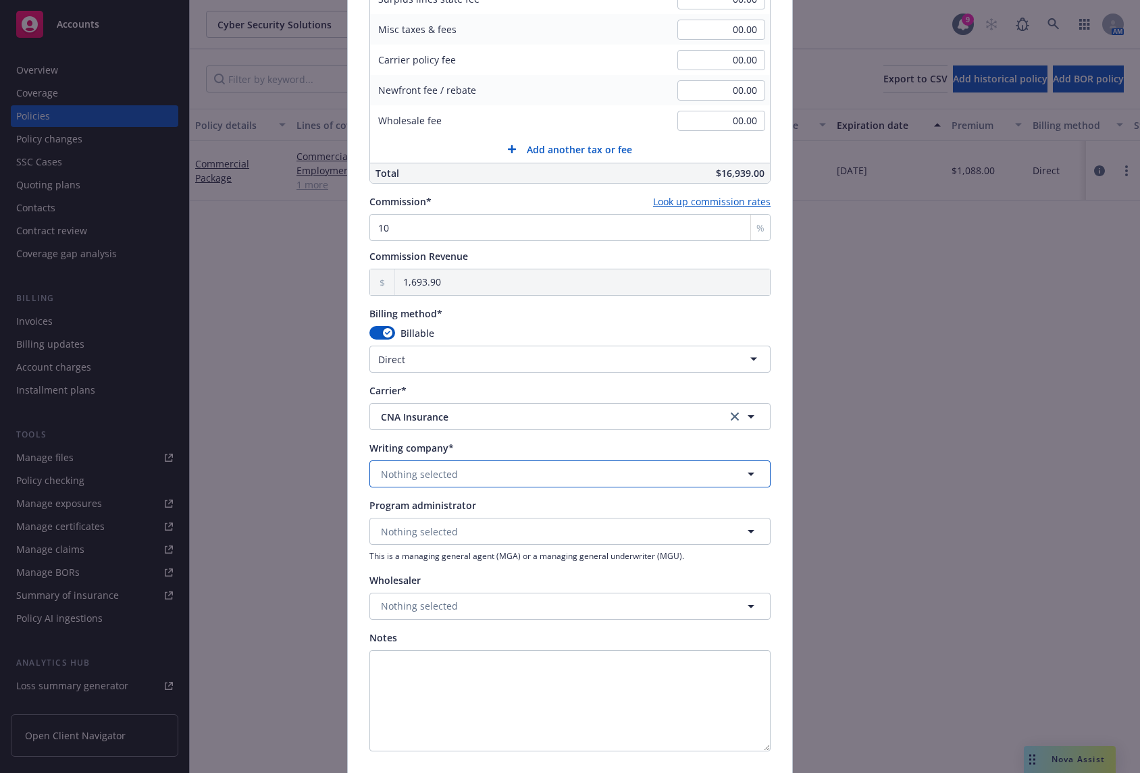
click at [489, 481] on button "Nothing selected" at bounding box center [569, 474] width 401 height 27
click at [471, 425] on button "CNA Insurance" at bounding box center [569, 416] width 401 height 27
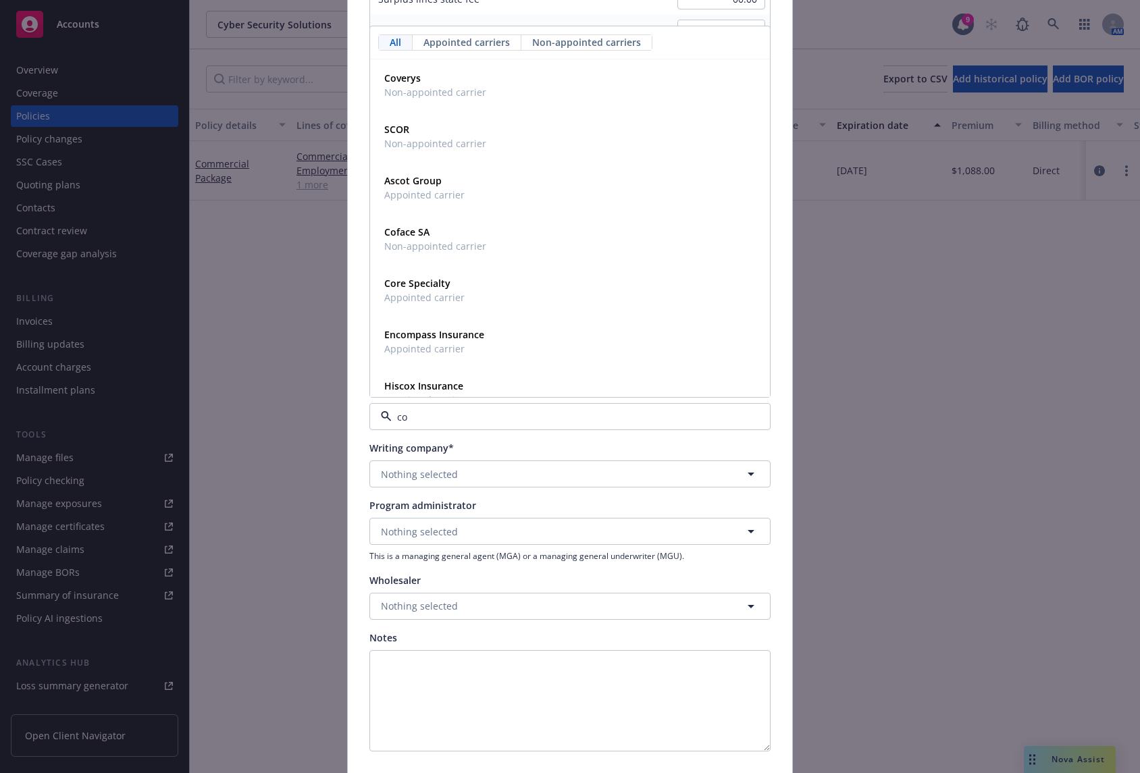
type input "con"
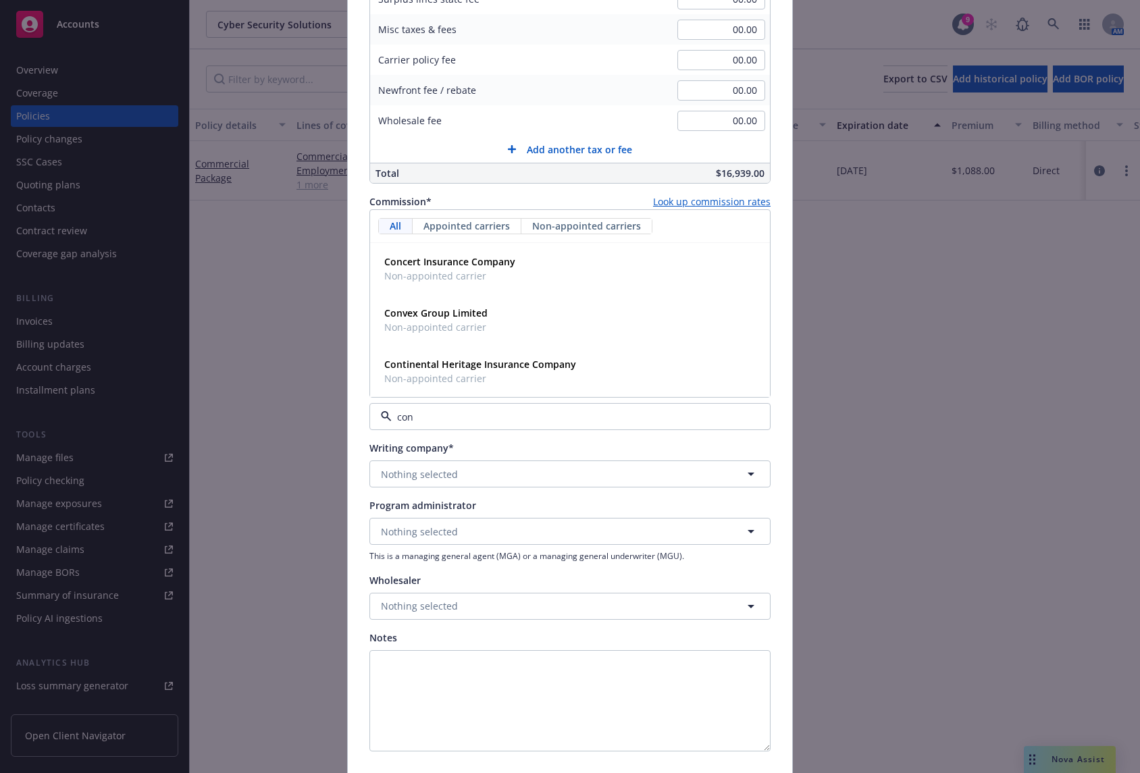
click at [417, 421] on input "con" at bounding box center [567, 417] width 351 height 14
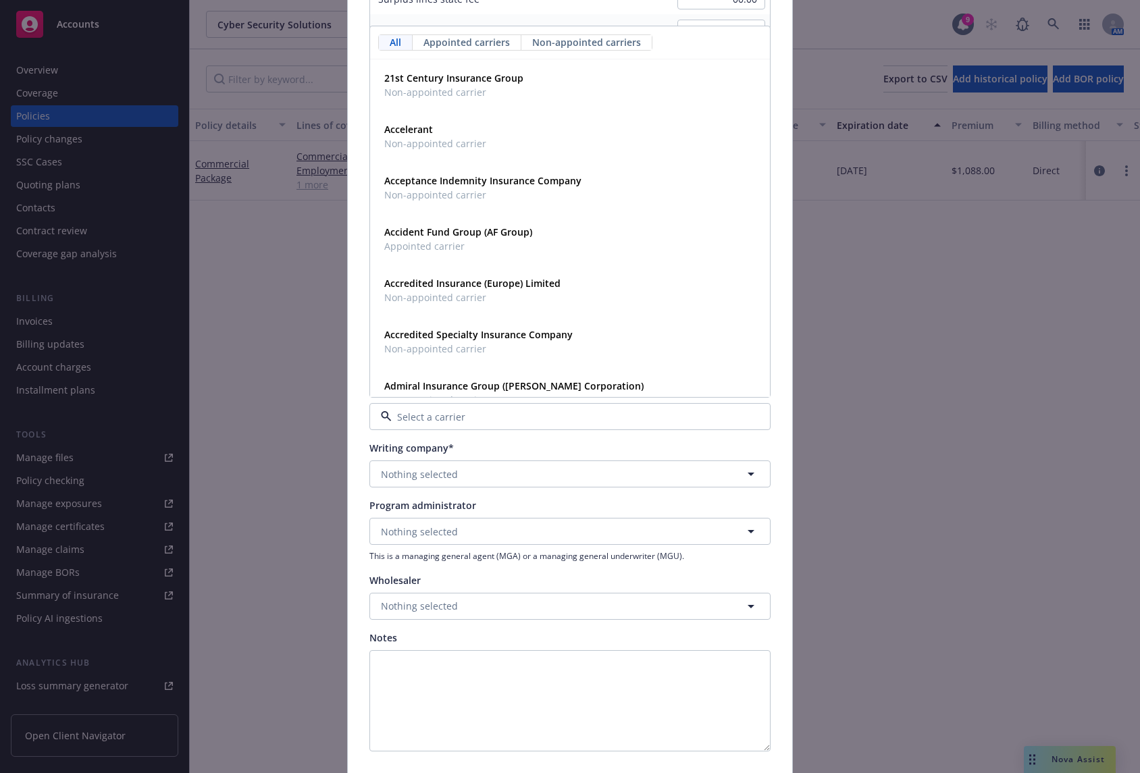
click at [417, 421] on input at bounding box center [567, 417] width 351 height 14
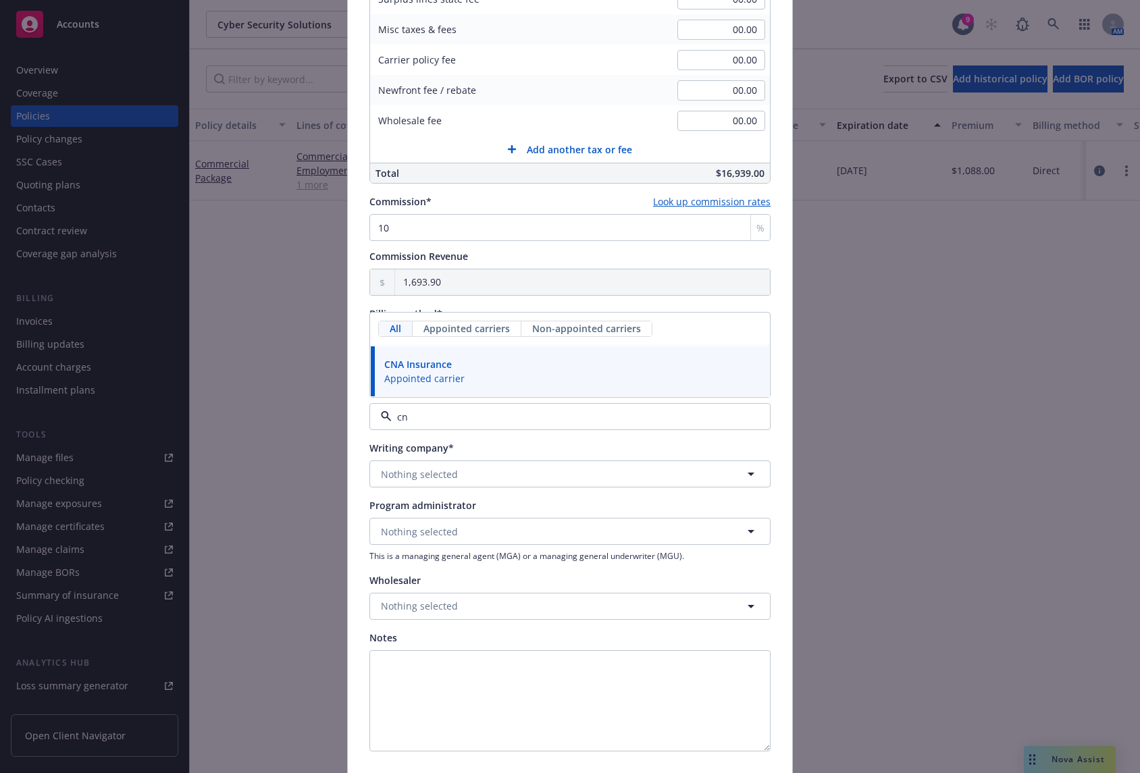
type input "cna"
click at [421, 379] on span "Appointed carrier" at bounding box center [424, 378] width 80 height 14
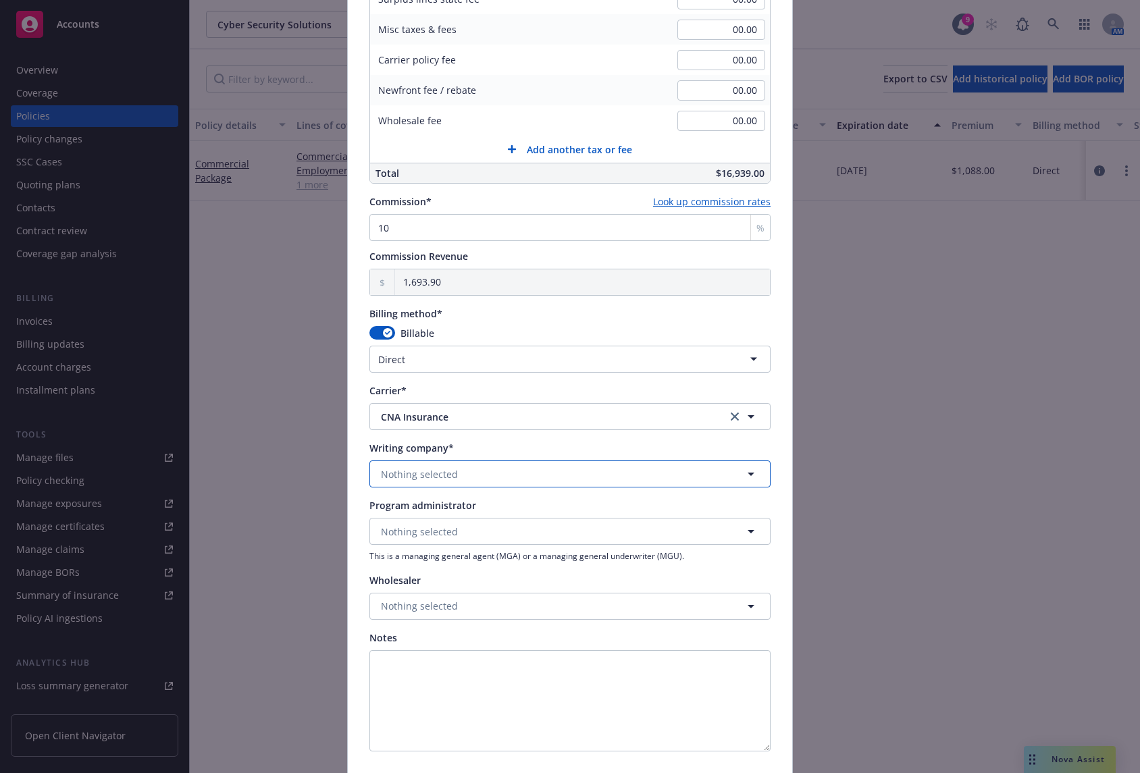
click at [444, 481] on span "Nothing selected" at bounding box center [419, 474] width 77 height 14
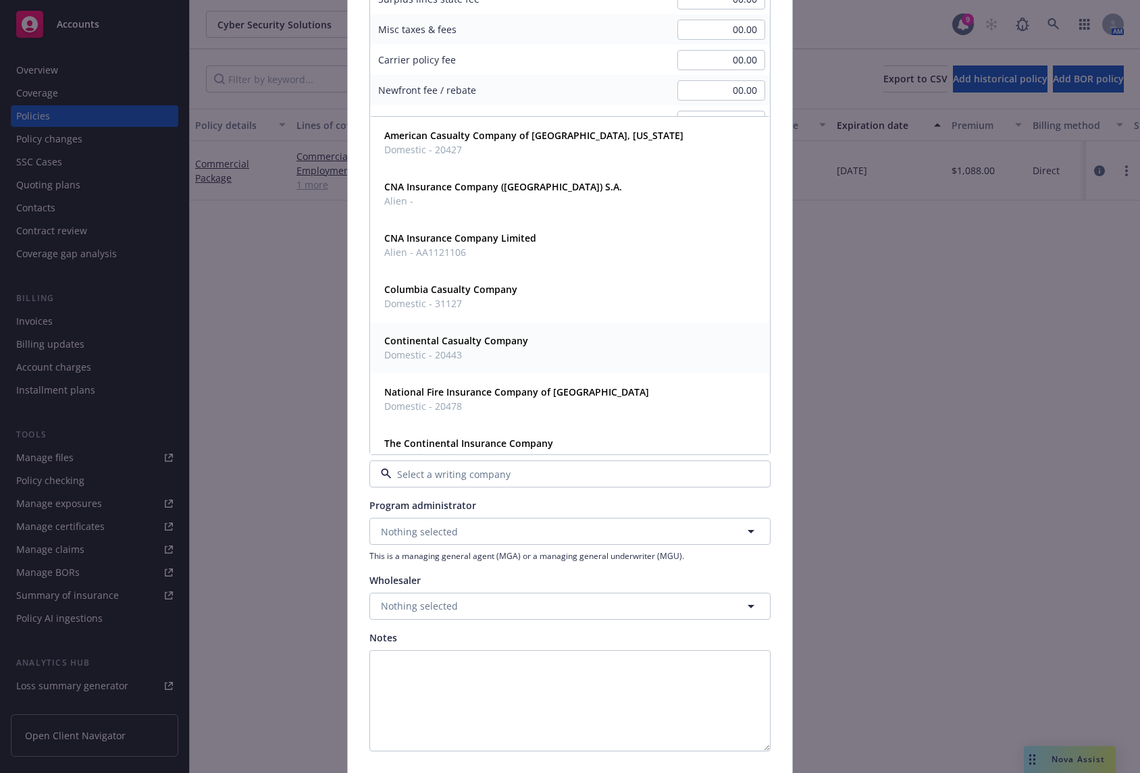
click at [511, 334] on strong "Continental Casualty Company" at bounding box center [456, 340] width 144 height 13
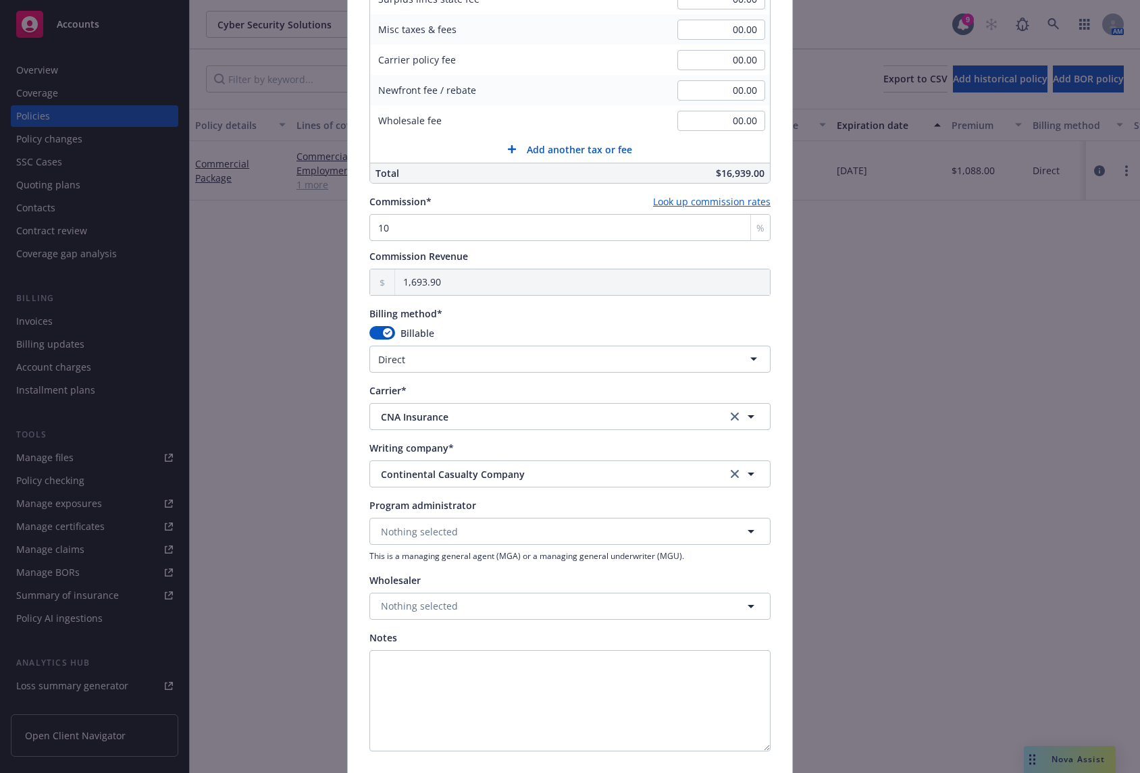
click at [689, 637] on div "Notes" at bounding box center [569, 638] width 401 height 14
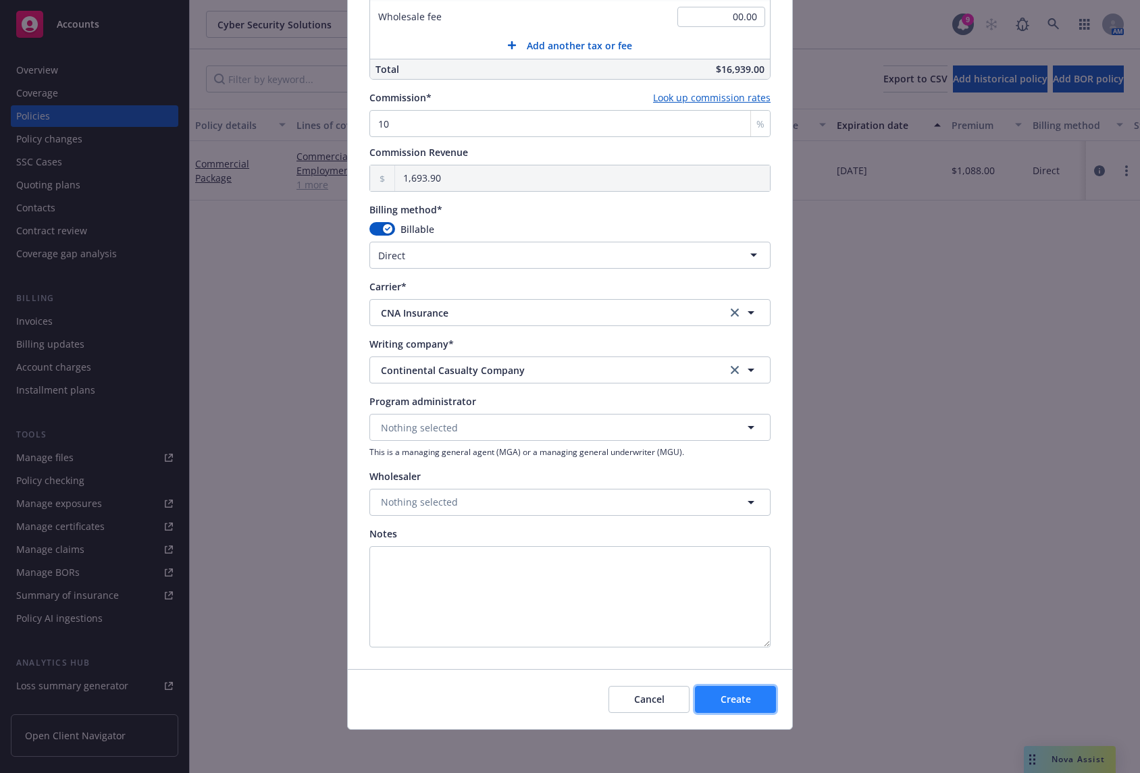
click at [711, 699] on button "Create" at bounding box center [735, 699] width 81 height 27
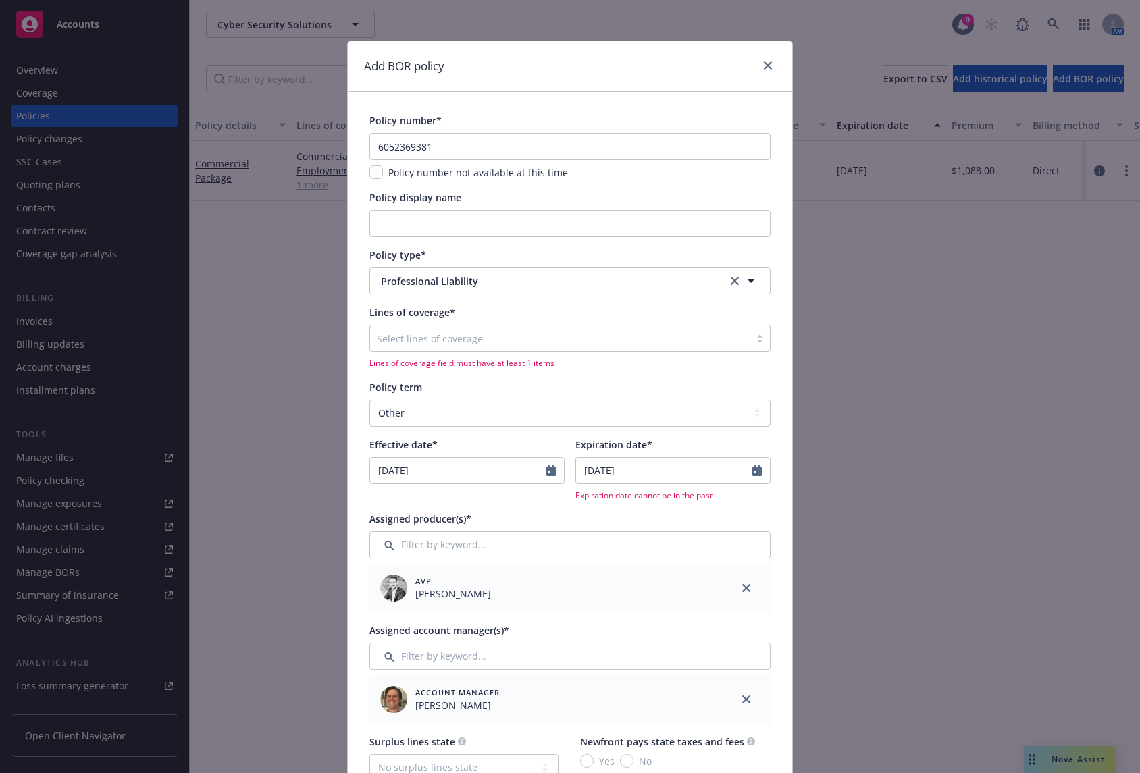
scroll to position [0, 0]
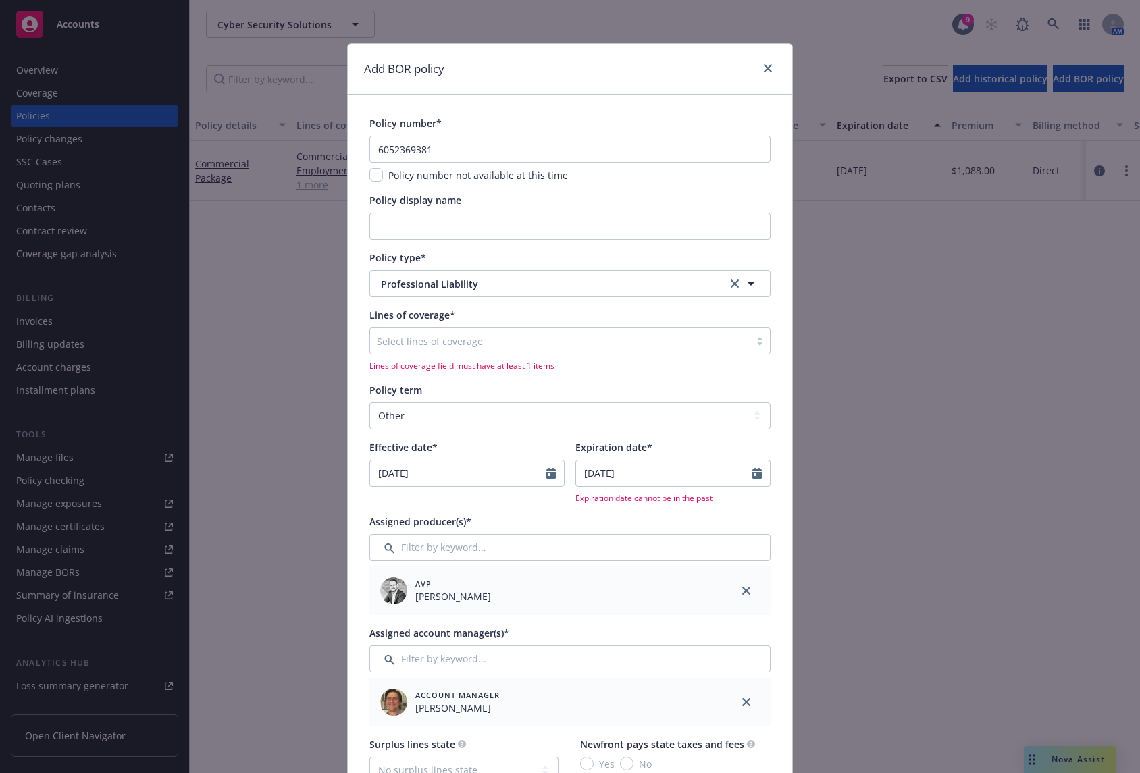
click at [488, 347] on div at bounding box center [560, 341] width 366 height 16
click at [485, 411] on select "Select policy term 12 Month 6 Month 4 Month 3 Month 2 Month 1 Month 36 Month (3…" at bounding box center [569, 415] width 401 height 27
click at [478, 357] on div "Select lines of coverage Lines of coverage field must have at least 1 items" at bounding box center [569, 350] width 401 height 44
click at [477, 349] on div "Select lines of coverage" at bounding box center [560, 341] width 380 height 22
click at [484, 280] on span "Professional Liability" at bounding box center [543, 284] width 325 height 14
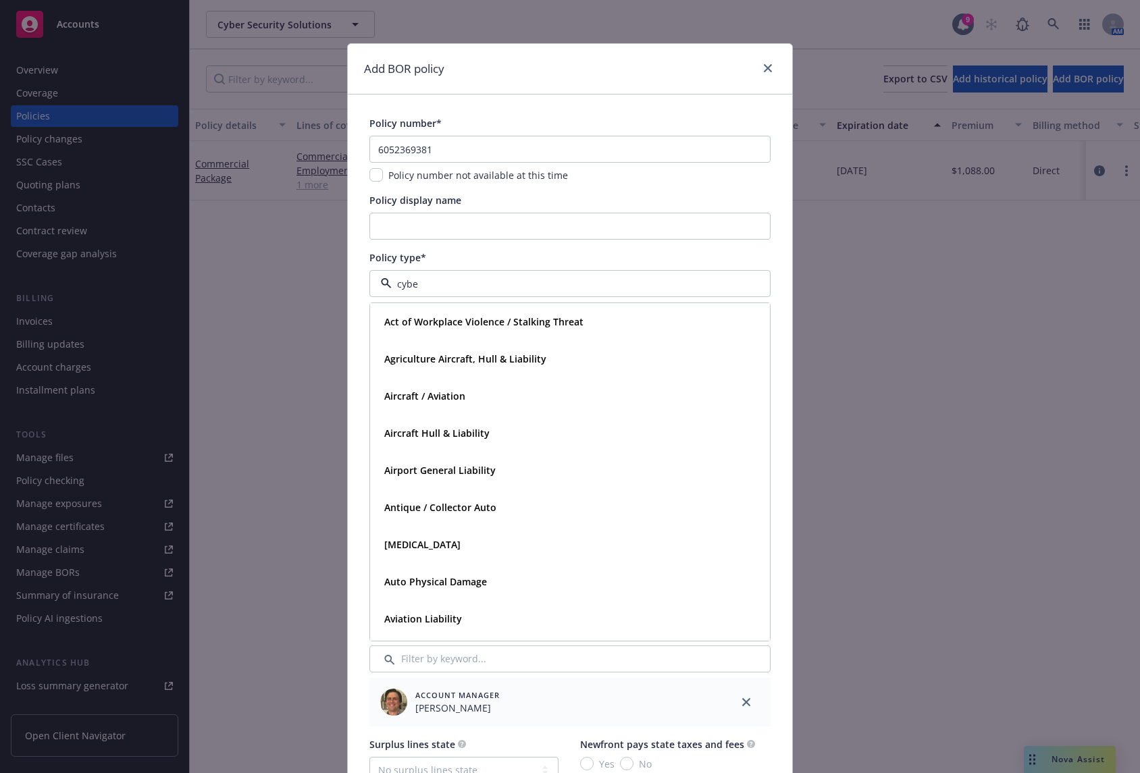
type input "cyber"
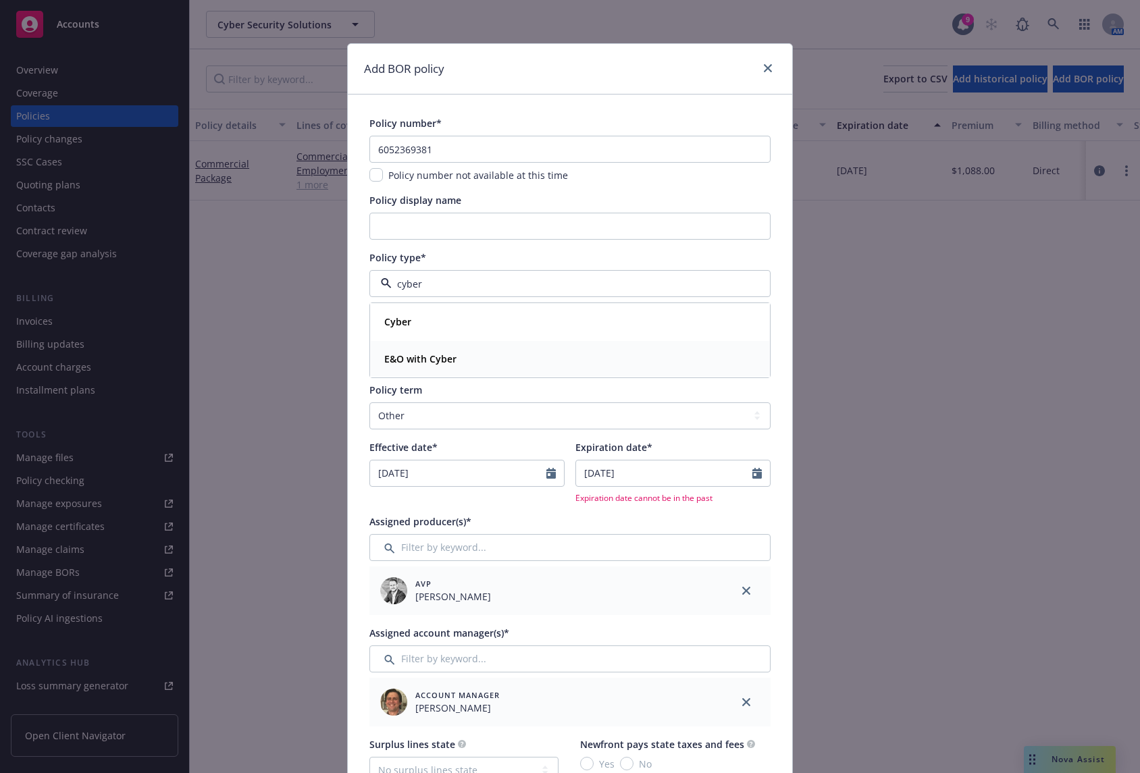
click at [473, 357] on div "E&O with Cyber" at bounding box center [570, 359] width 382 height 20
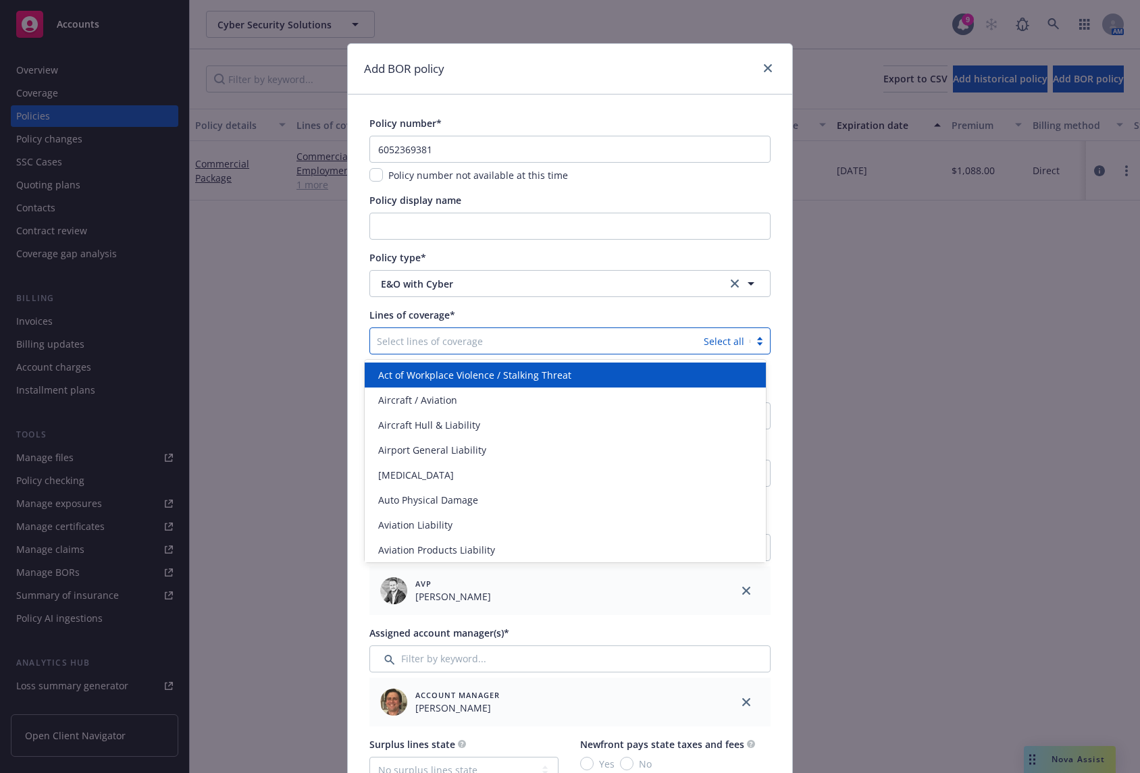
click at [467, 346] on div at bounding box center [537, 341] width 320 height 16
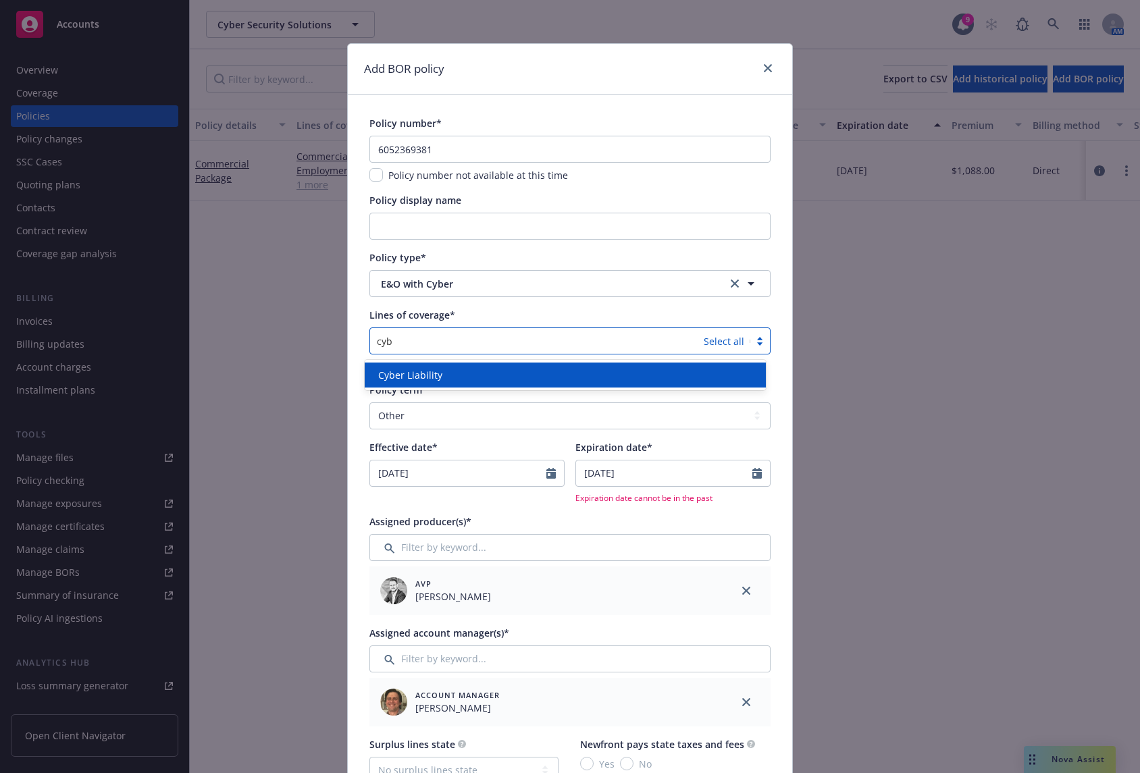
type input "cybe"
click at [499, 373] on div "Cyber Liability" at bounding box center [565, 375] width 385 height 14
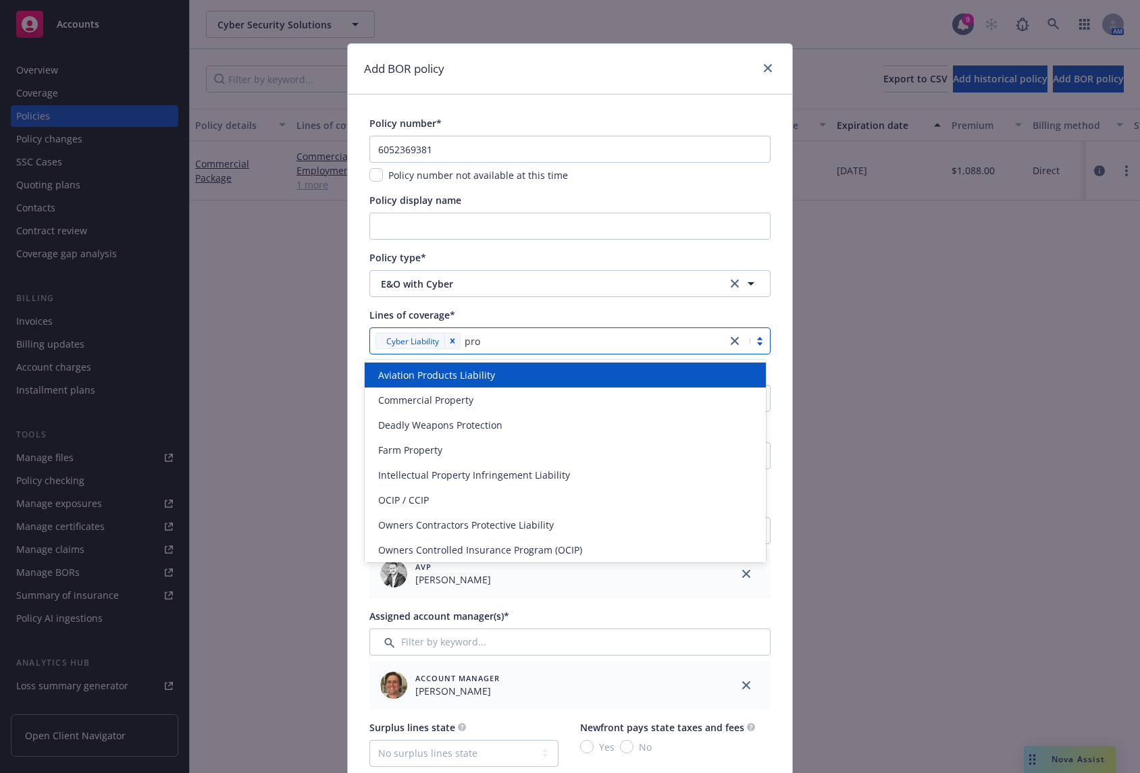
type input "prof"
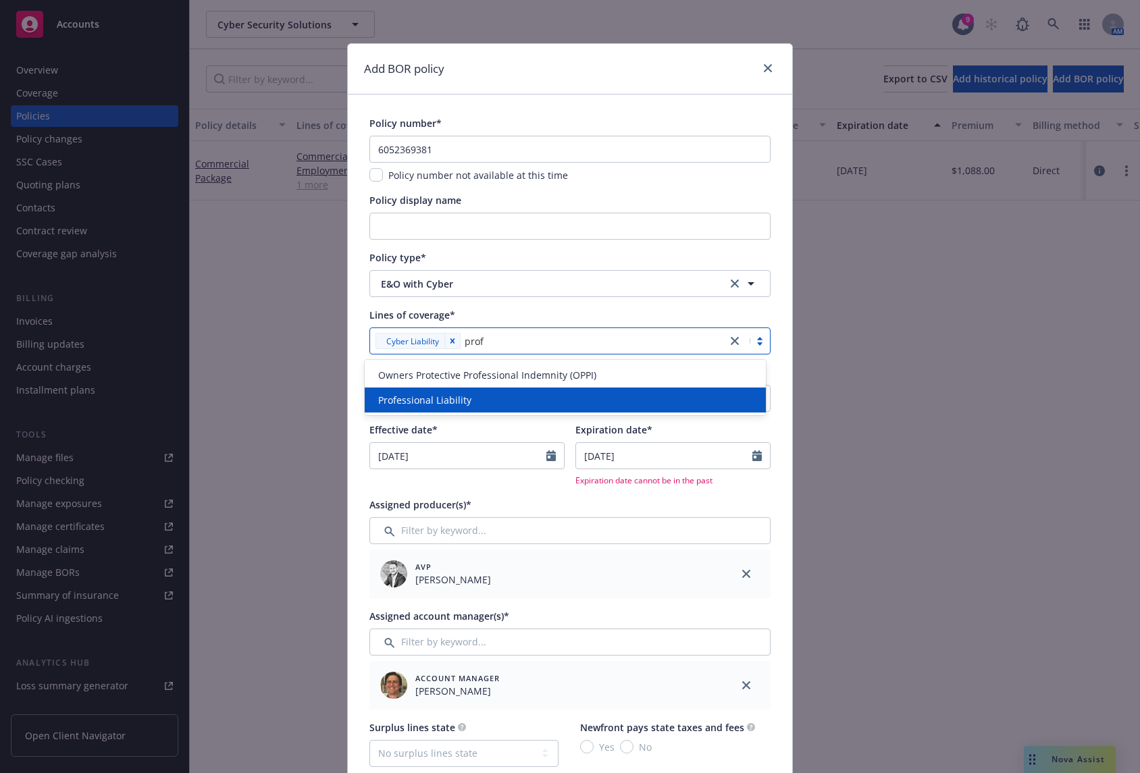
click at [504, 390] on div "Professional Liability" at bounding box center [565, 400] width 401 height 25
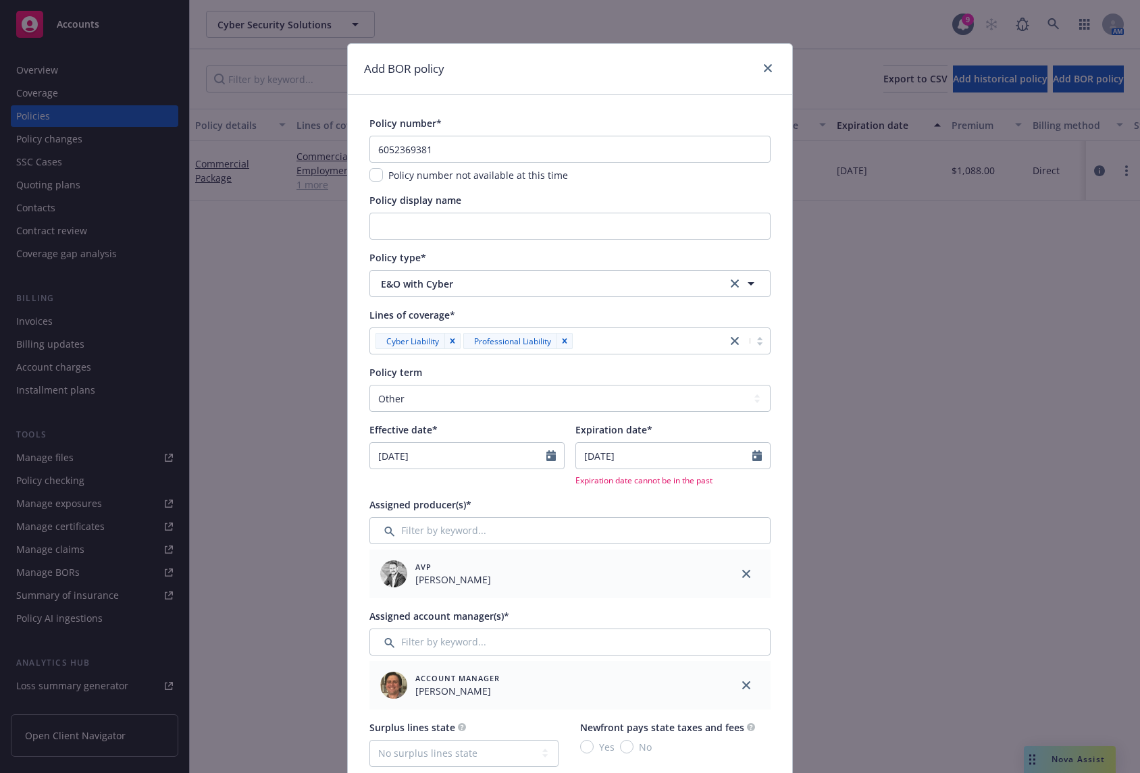
click at [570, 310] on div "Lines of coverage*" at bounding box center [569, 315] width 401 height 14
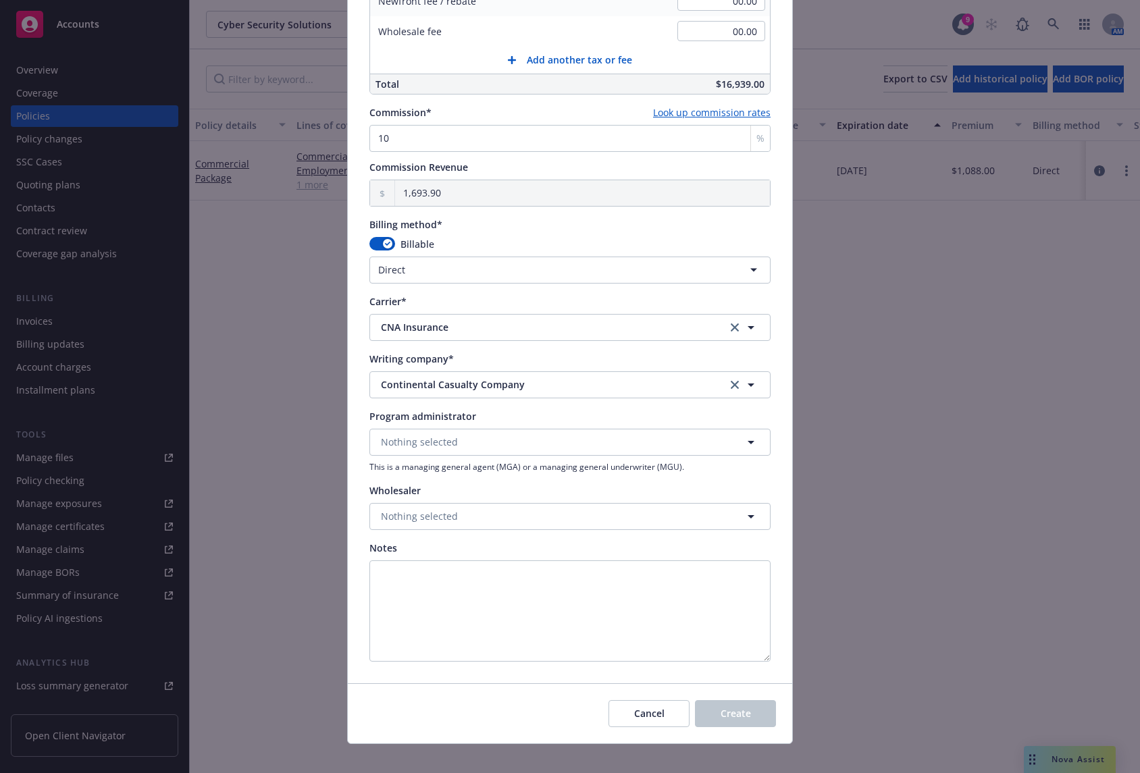
scroll to position [999, 0]
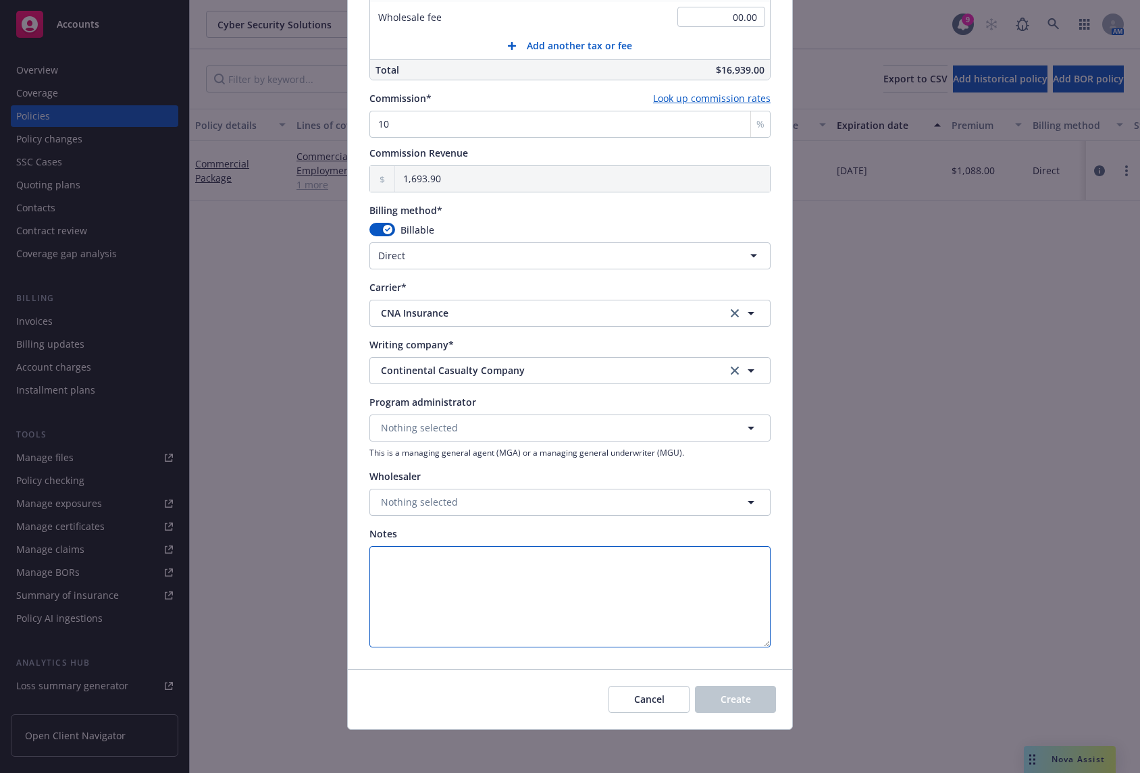
click at [659, 636] on textarea "Notes" at bounding box center [569, 596] width 401 height 101
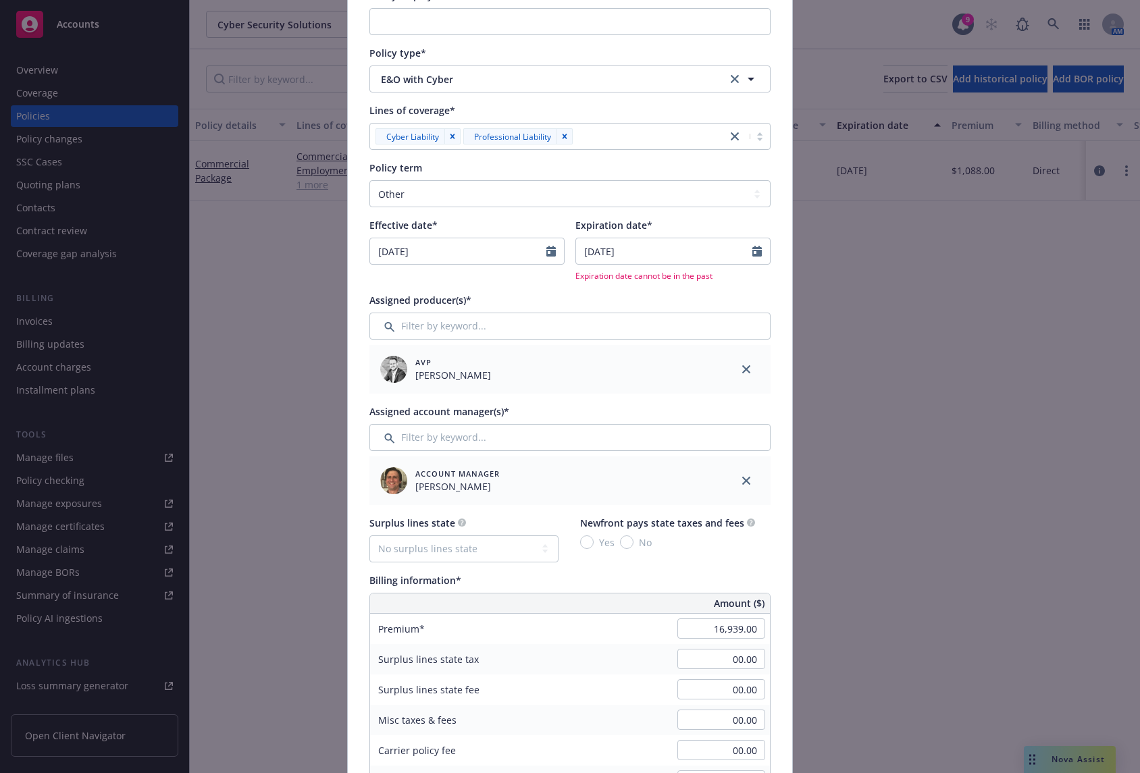
scroll to position [0, 0]
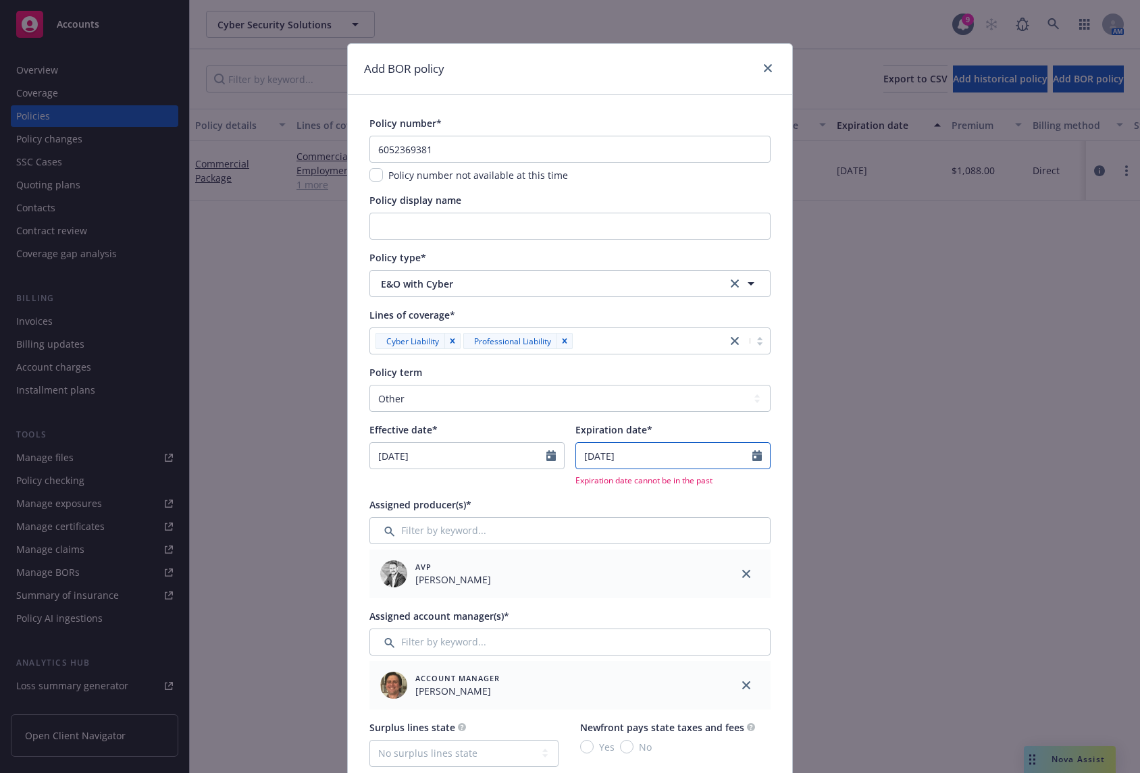
click at [664, 458] on input "[DATE]" at bounding box center [664, 456] width 176 height 26
select select "9"
click at [664, 458] on input "[DATE]" at bounding box center [664, 456] width 176 height 26
click at [755, 454] on icon "Calendar" at bounding box center [756, 455] width 9 height 11
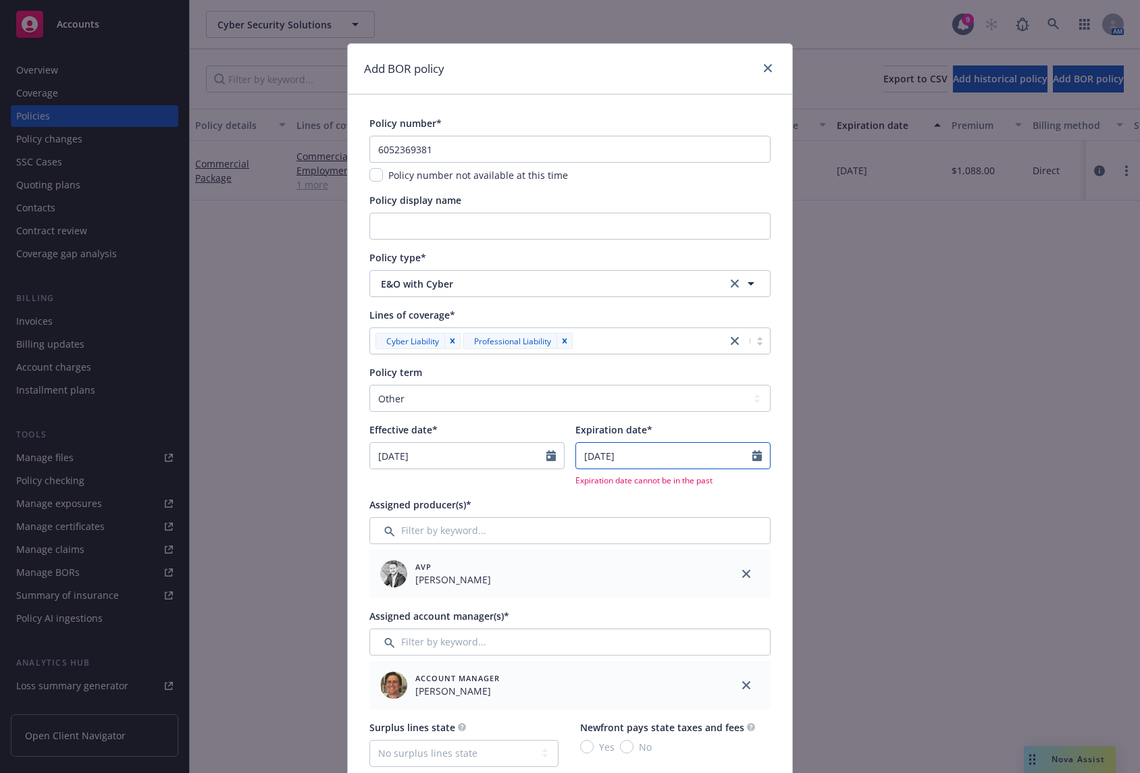
select select "9"
drag, startPoint x: 701, startPoint y: 596, endPoint x: 700, endPoint y: 603, distance: 6.9
click at [700, 603] on span "26" at bounding box center [701, 595] width 18 height 17
type input "[DATE]"
click at [752, 461] on icon "Calendar" at bounding box center [756, 455] width 9 height 11
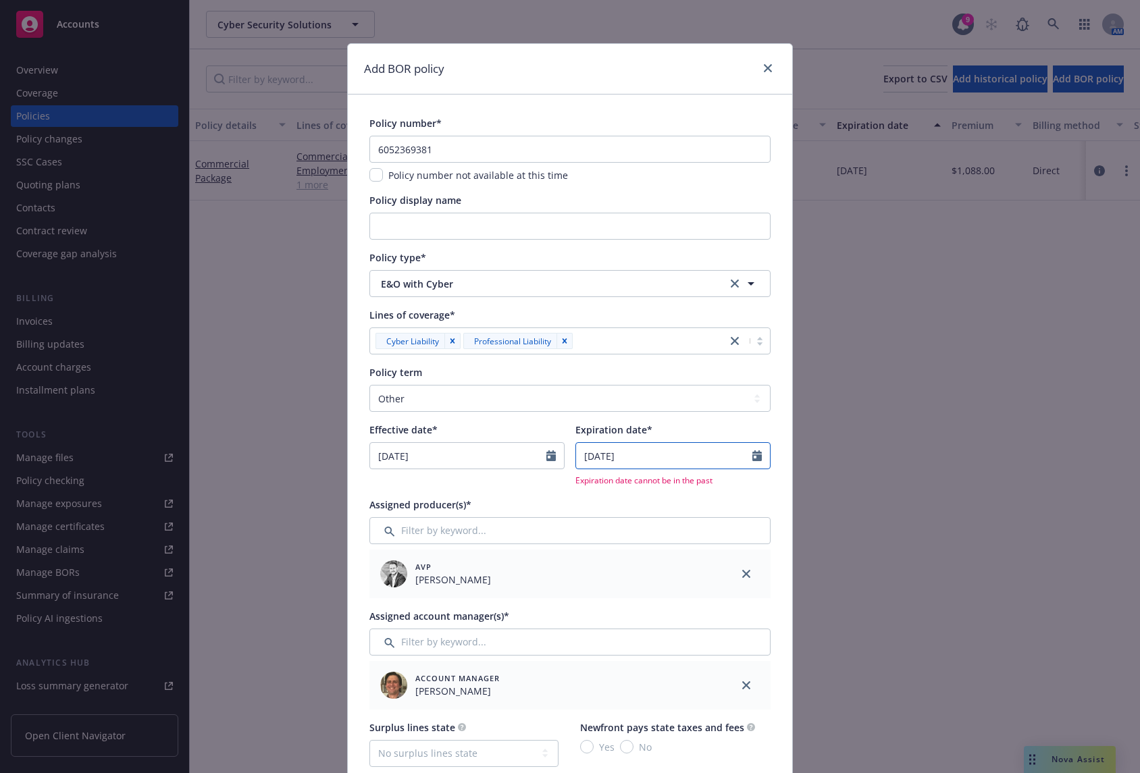
select select "9"
click at [723, 596] on span "27" at bounding box center [723, 595] width 18 height 17
type input "[DATE]"
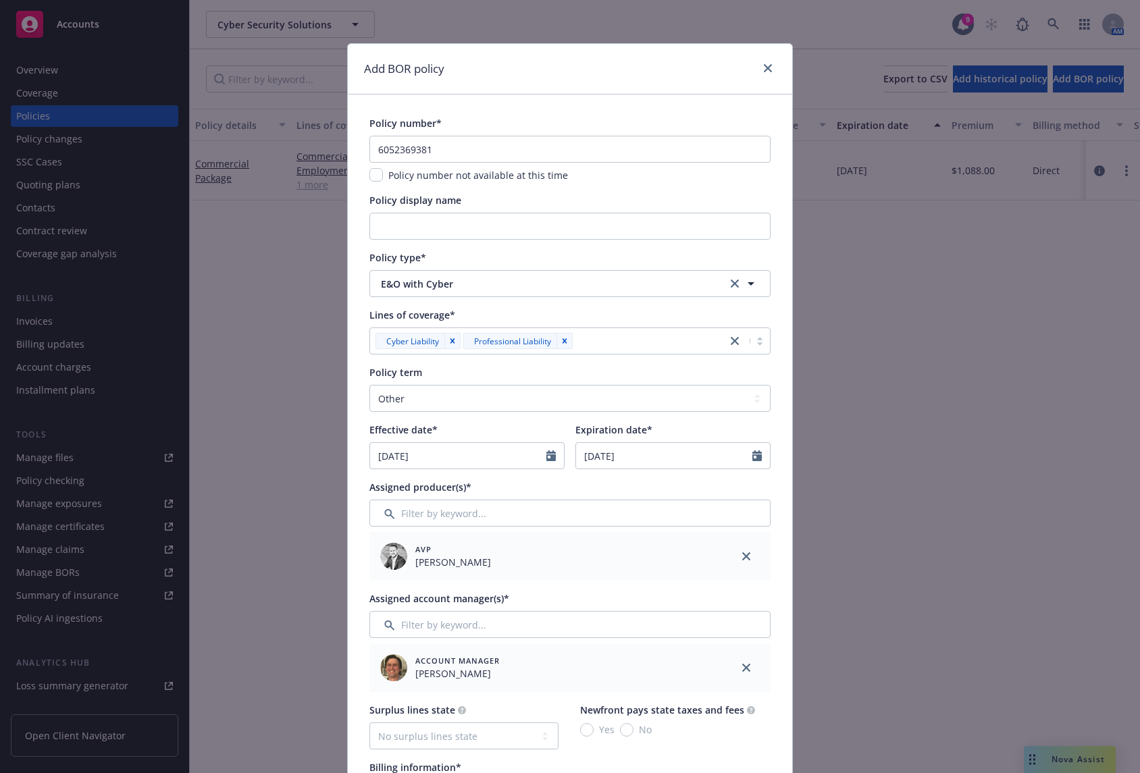
click at [741, 496] on div "Assigned producer(s)* AVP [PERSON_NAME]" at bounding box center [569, 530] width 401 height 101
click at [742, 486] on div "Assigned producer(s)*" at bounding box center [569, 487] width 401 height 14
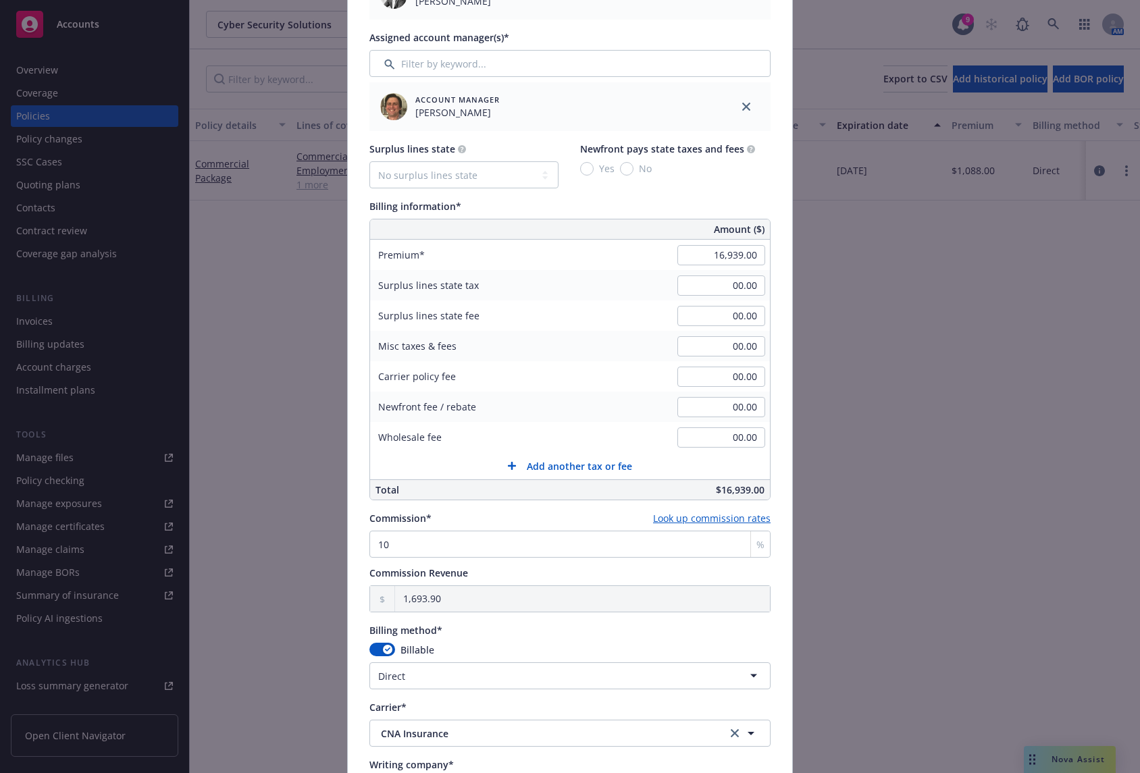
scroll to position [982, 0]
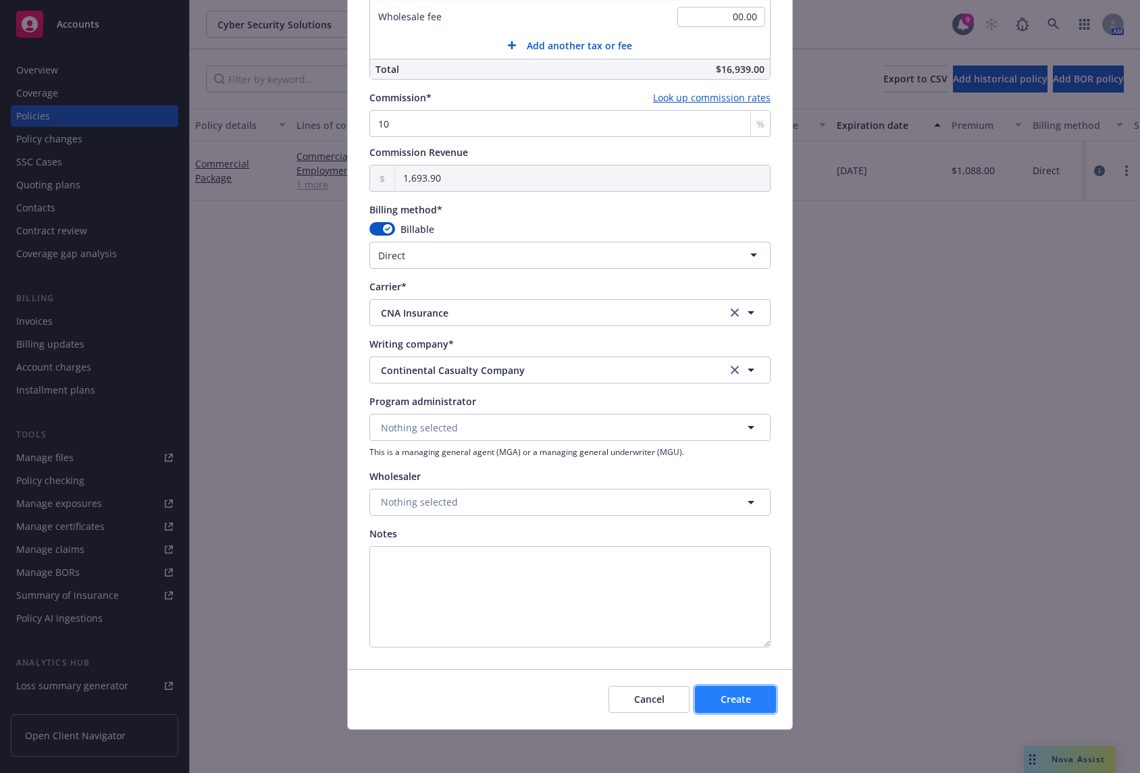
click at [746, 696] on button "Create" at bounding box center [735, 699] width 81 height 27
type input "[DATE]"
type input "00.00"
type input "0"
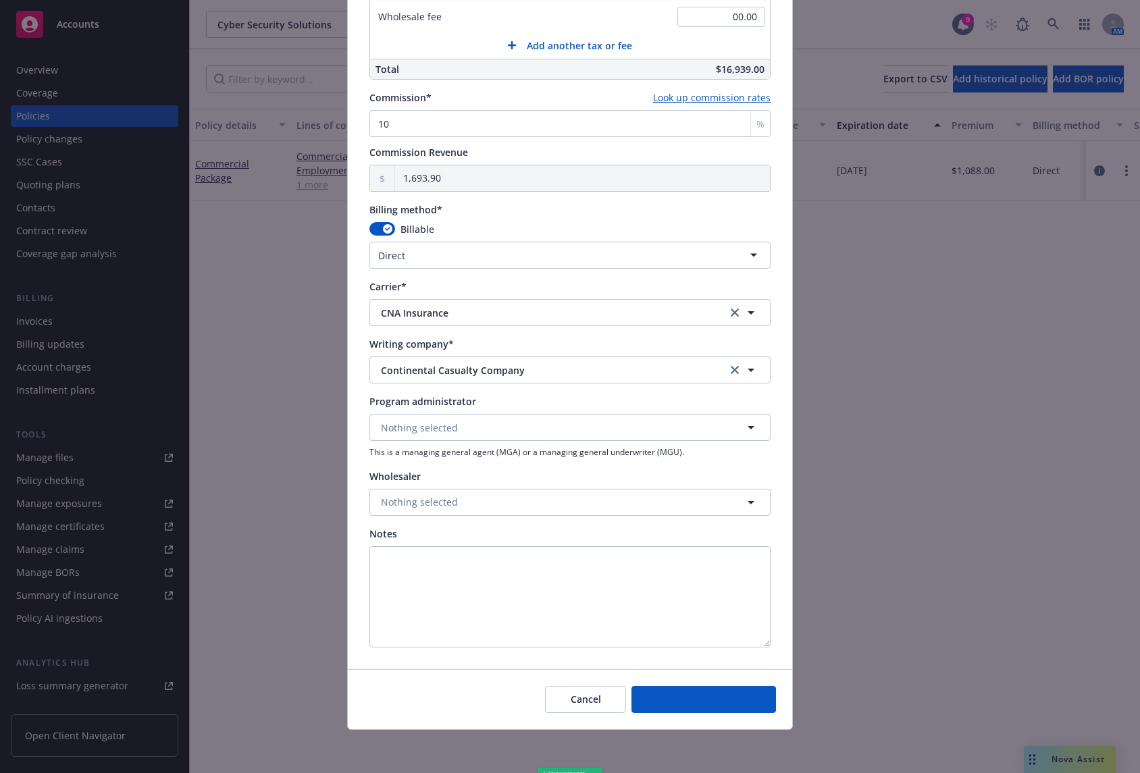
type input "0.00"
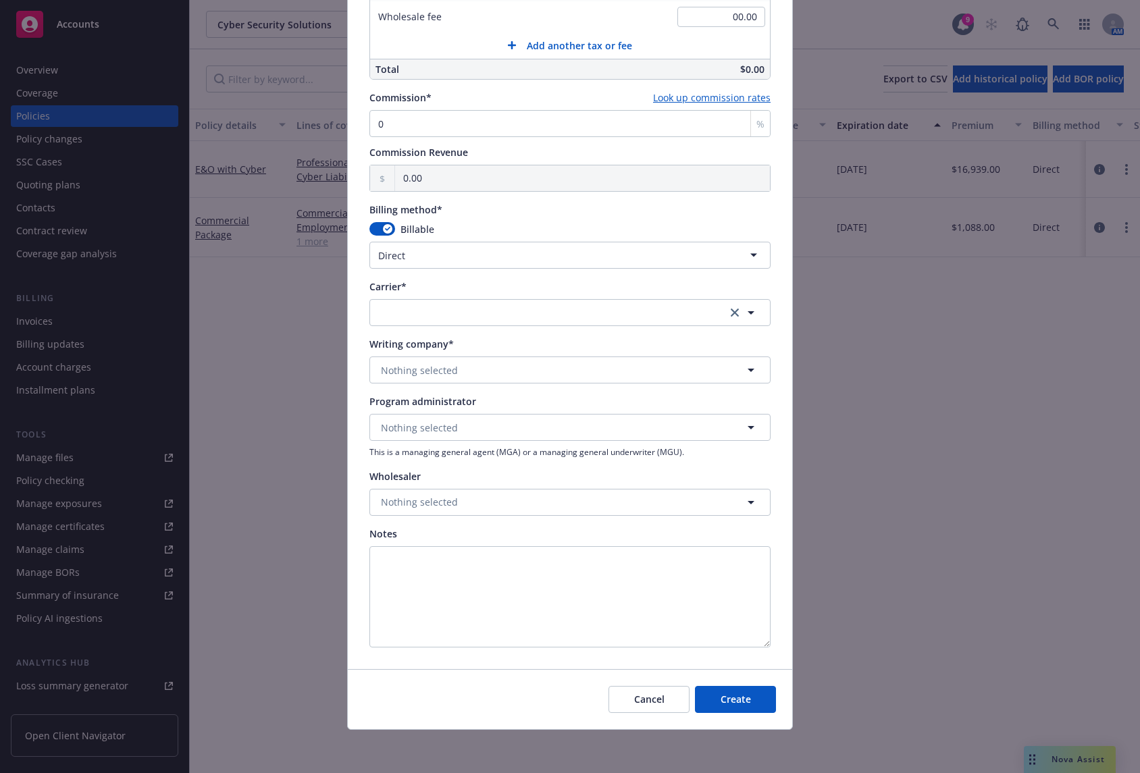
scroll to position [874, 0]
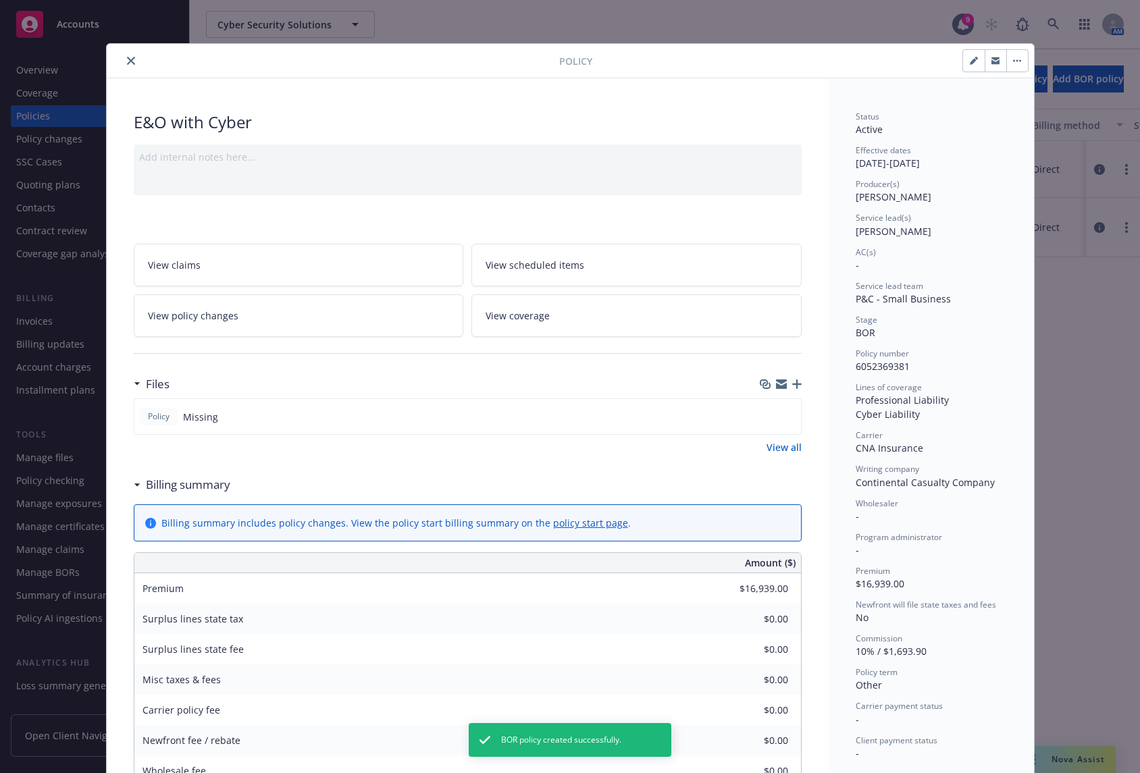
click at [1013, 59] on icon "button" at bounding box center [1017, 60] width 8 height 3
drag, startPoint x: 970, startPoint y: 62, endPoint x: 483, endPoint y: 103, distance: 488.6
click at [483, 103] on div "Policy E&O with Cyber Add internal notes here... View claims View scheduled ite…" at bounding box center [570, 597] width 927 height 1107
click at [970, 63] on icon "button" at bounding box center [973, 61] width 7 height 7
select select "BOR"
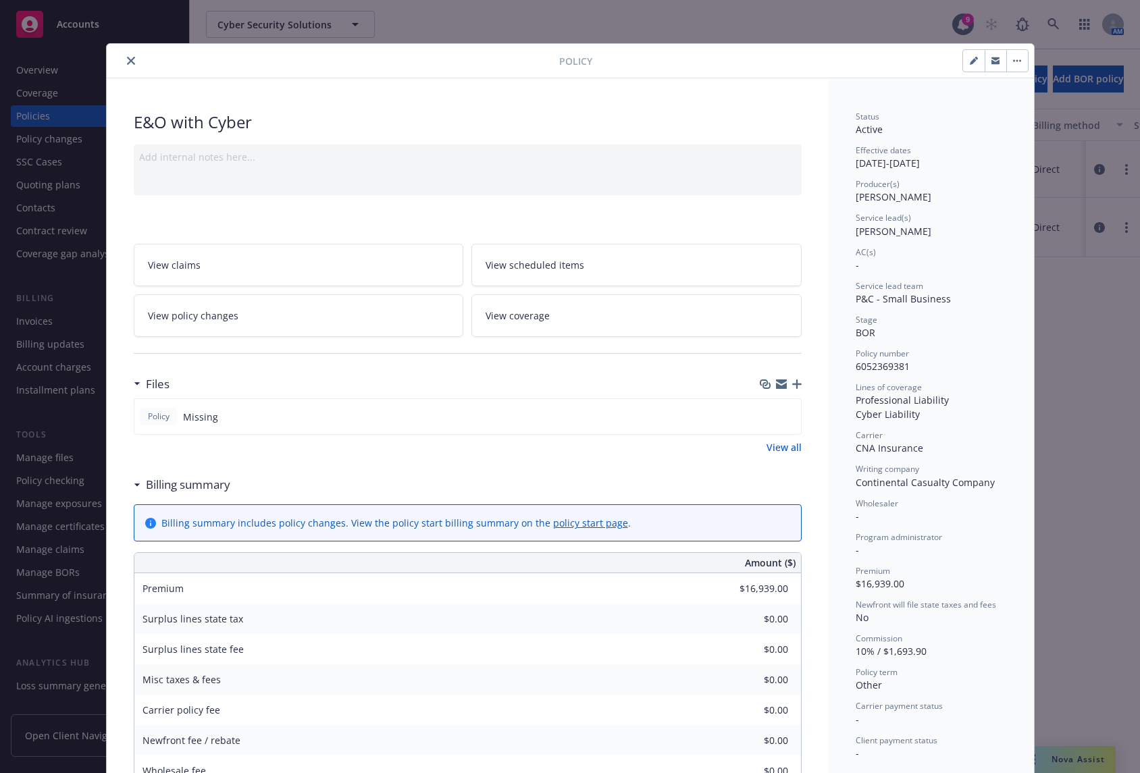
select select "other"
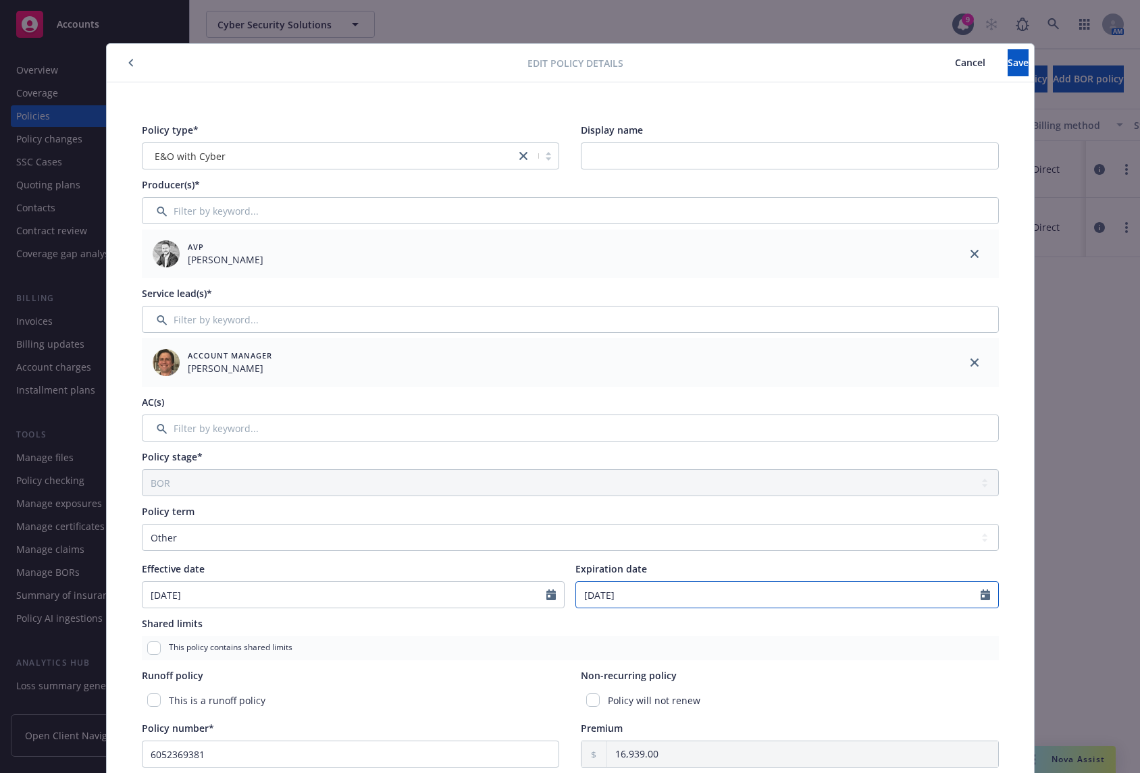
click at [904, 602] on input "[DATE]" at bounding box center [778, 595] width 405 height 26
click at [722, 415] on icon "button" at bounding box center [726, 416] width 8 height 8
select select "10"
click at [694, 482] on span "10" at bounding box center [702, 482] width 18 height 17
type input "[DATE]"
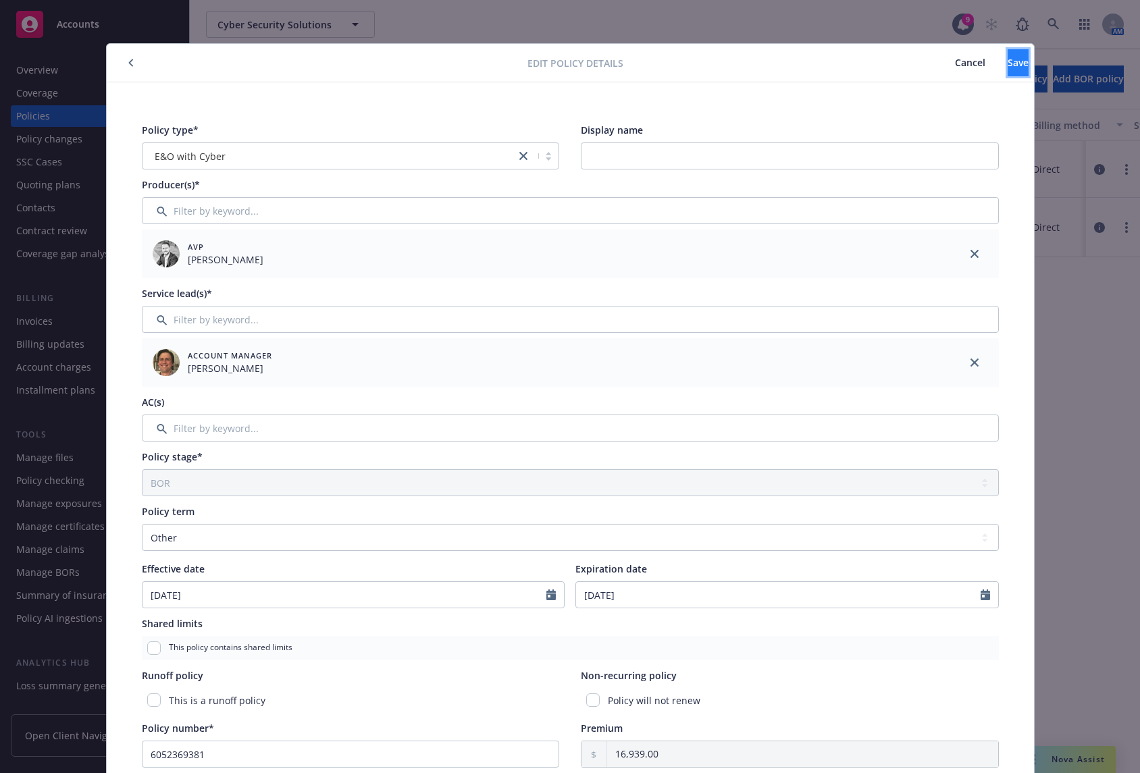
click at [1008, 55] on button "Save" at bounding box center [1018, 62] width 21 height 27
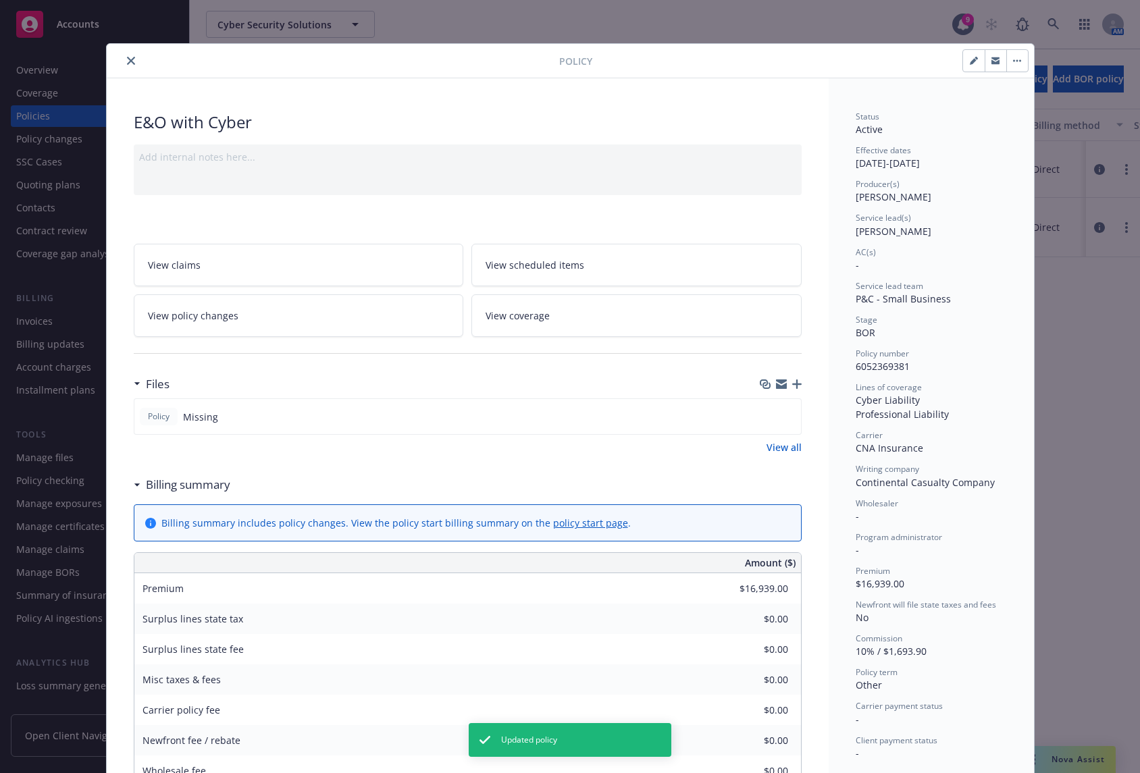
click at [123, 62] on button "close" at bounding box center [131, 61] width 16 height 16
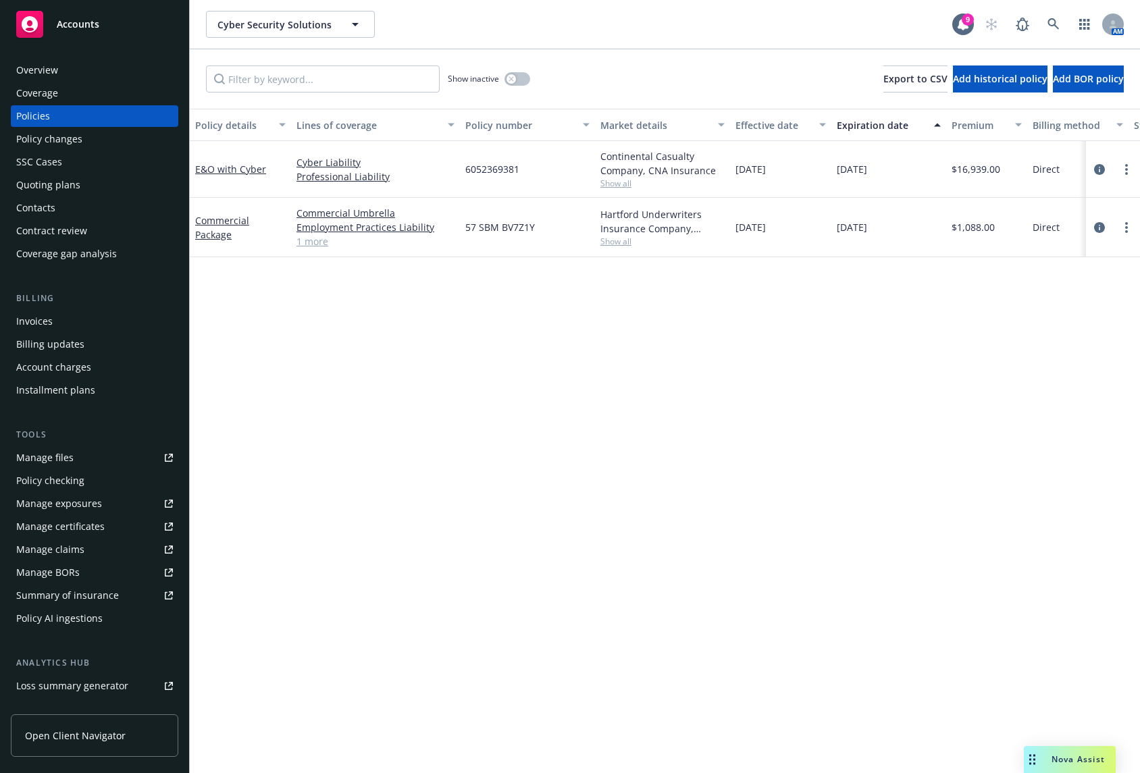
click at [790, 402] on div "Policy details Lines of coverage Policy number Market details Effective date Ex…" at bounding box center [665, 441] width 950 height 665
click at [1124, 167] on link "more" at bounding box center [1126, 169] width 16 height 16
click at [1099, 164] on icon "circleInformation" at bounding box center [1099, 169] width 11 height 11
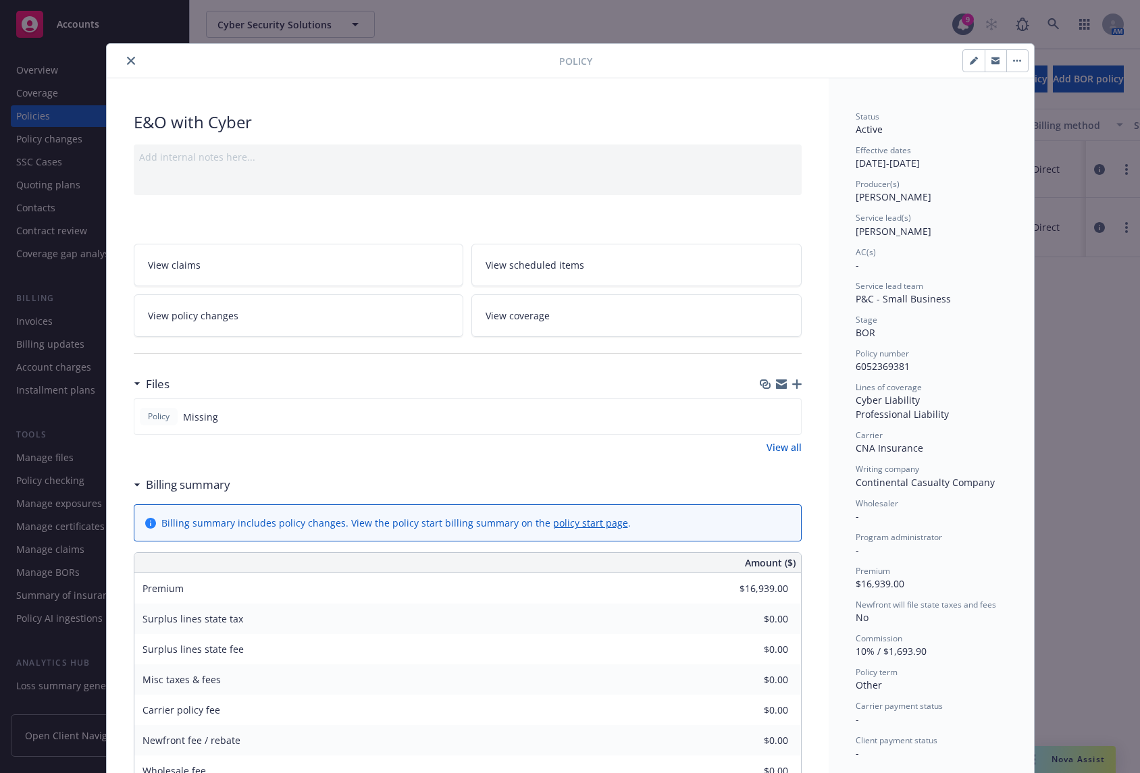
scroll to position [41, 0]
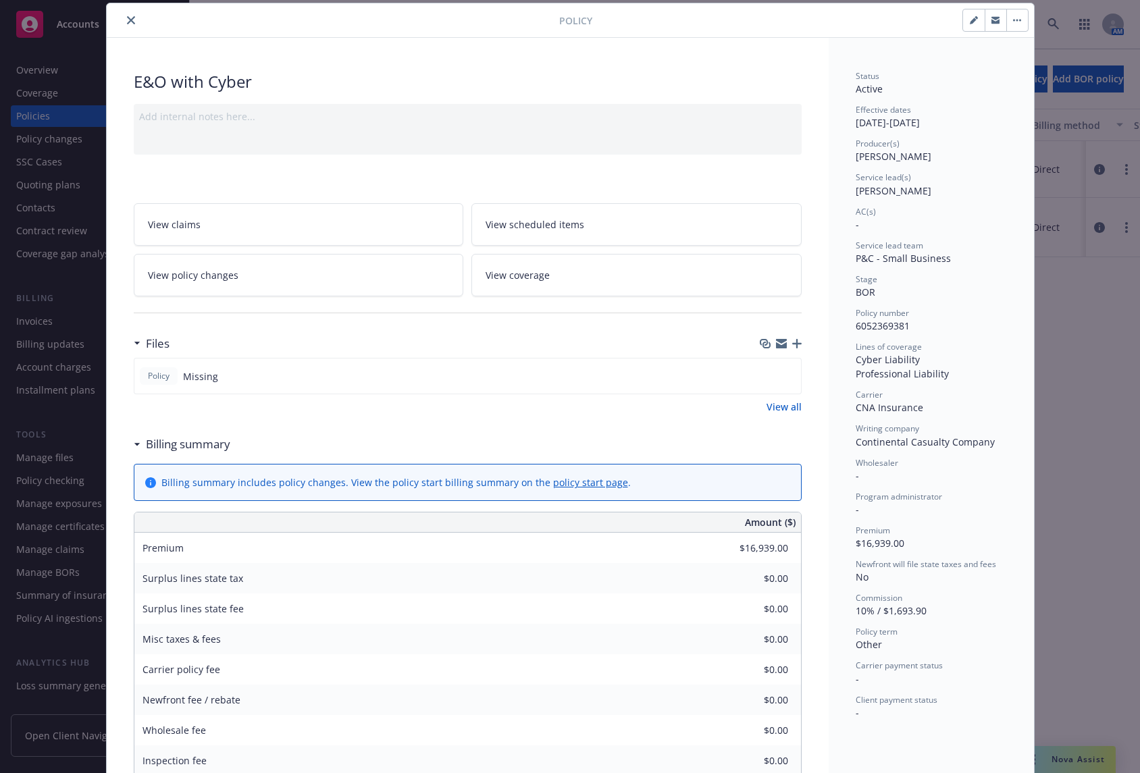
click at [323, 279] on link "View policy changes" at bounding box center [299, 275] width 330 height 43
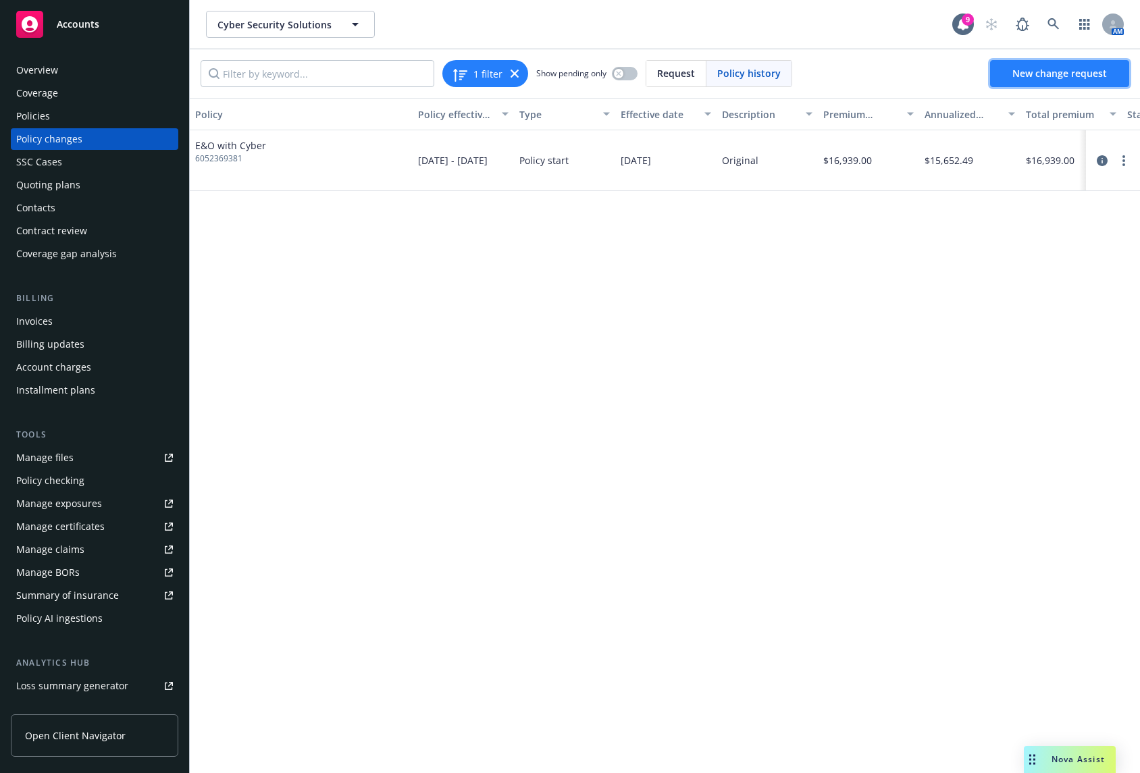
click at [1066, 73] on span "New change request" at bounding box center [1059, 73] width 95 height 13
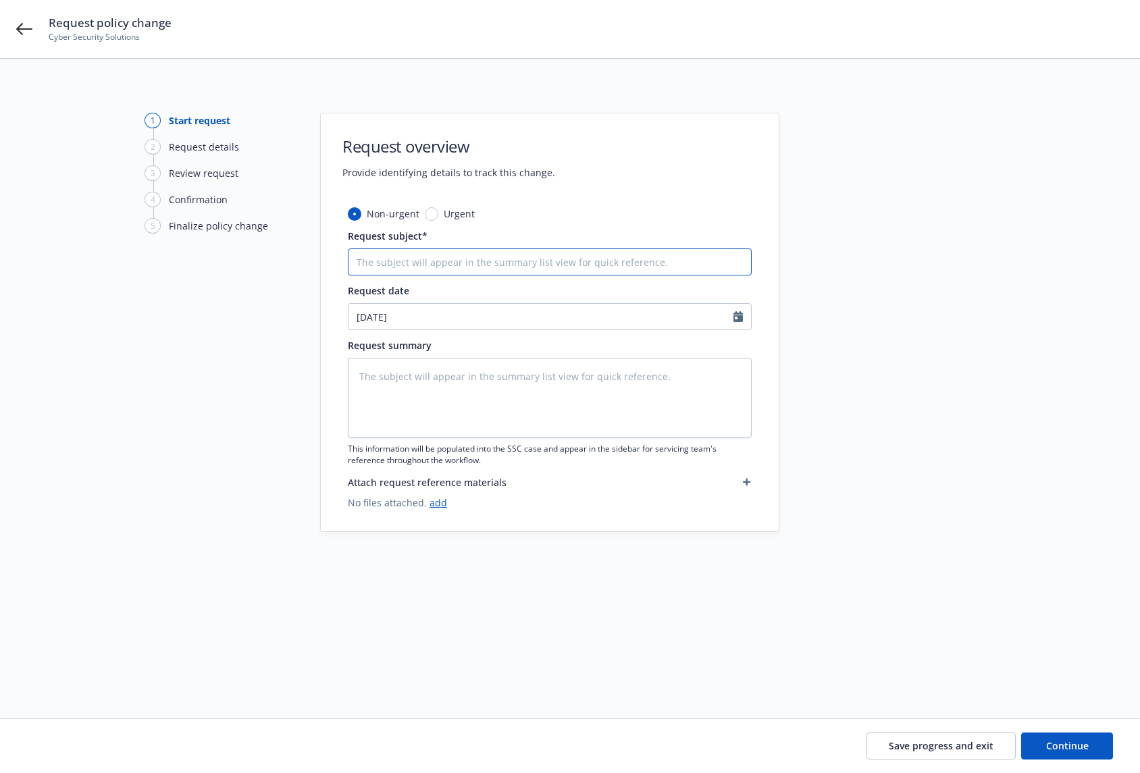
click at [422, 263] on input "Request subject*" at bounding box center [550, 262] width 404 height 27
type textarea "x"
type input "E"
type textarea "x"
type input "Ex"
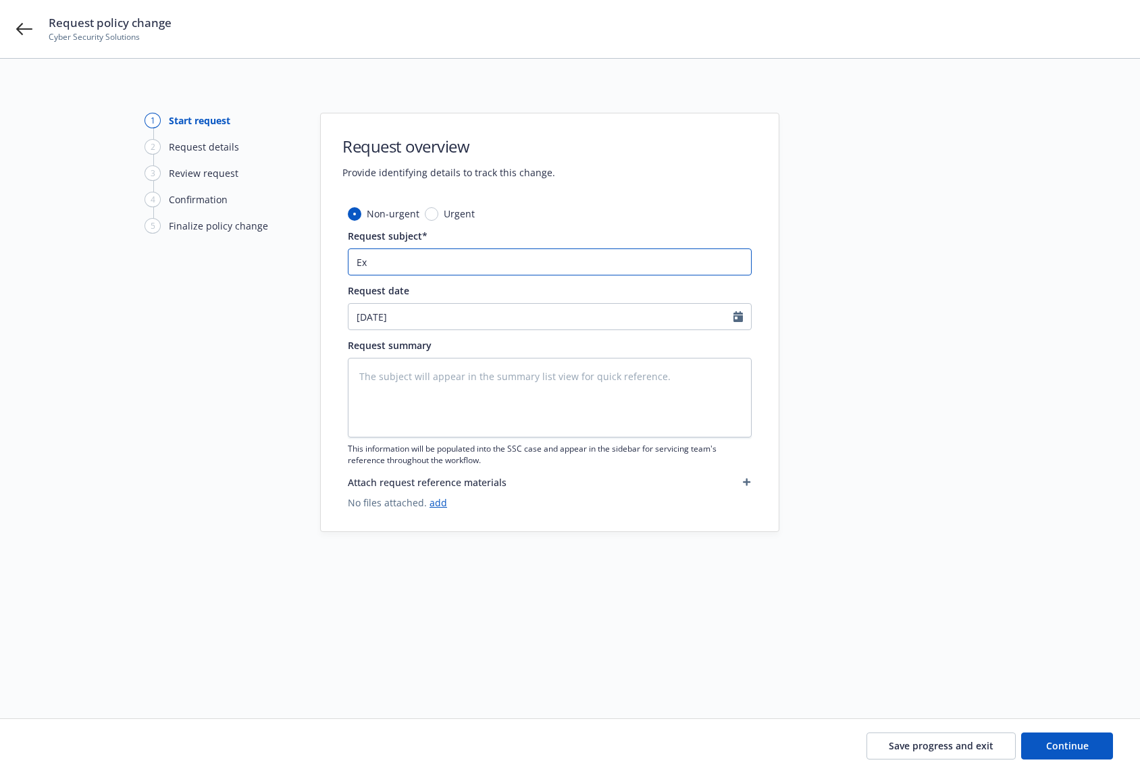
type textarea "x"
type input "Ext"
type textarea "x"
type input "Exte"
type textarea "x"
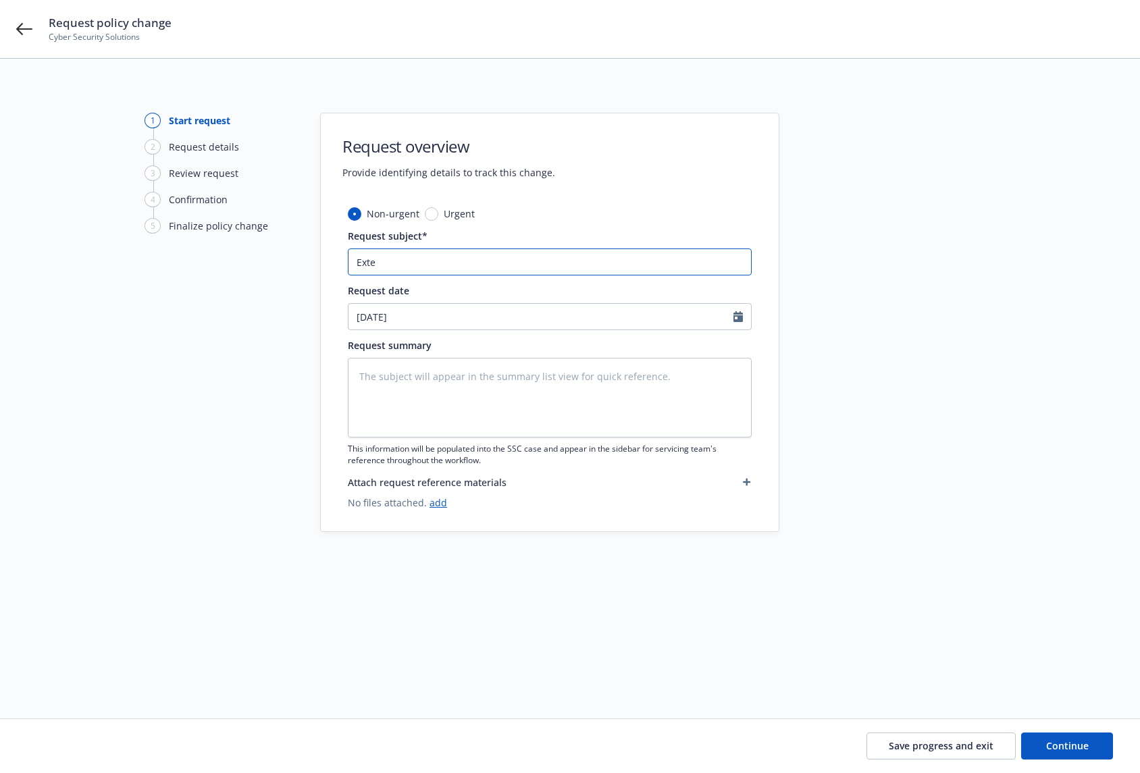
type input "Exten"
type textarea "x"
type input "Extens"
type textarea "x"
type input "Extensi"
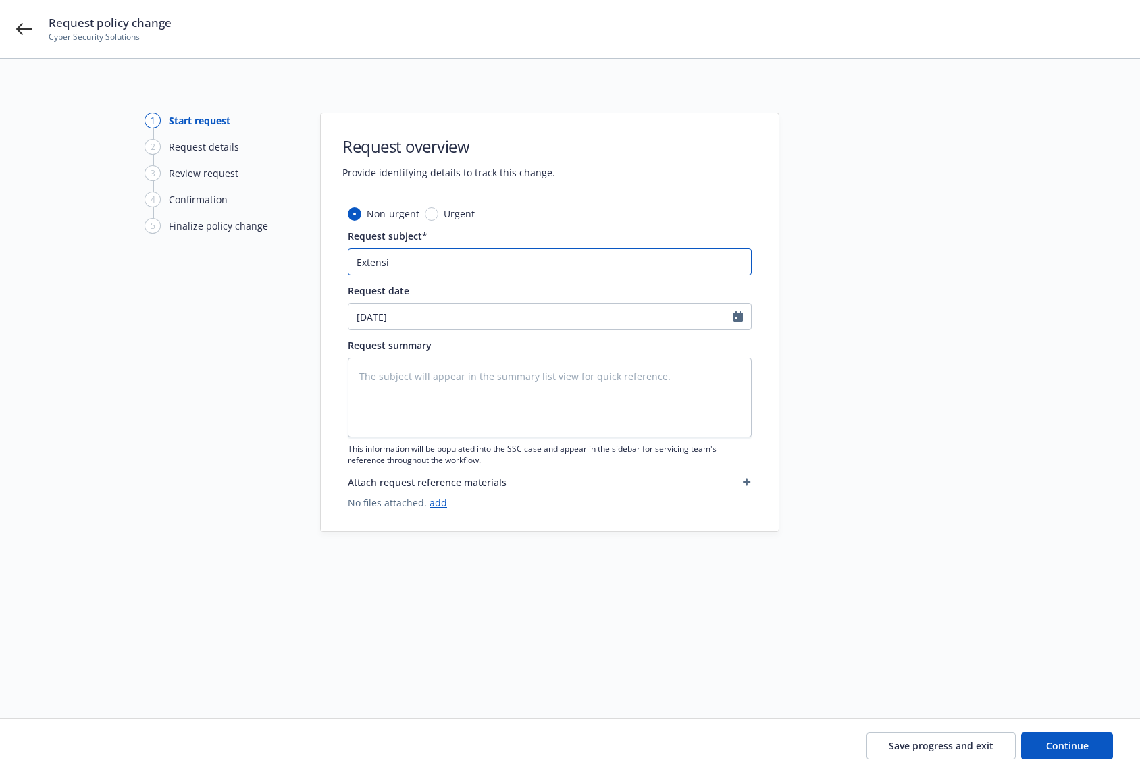
type textarea "x"
type input "Extensio"
type textarea "x"
type input "Extension"
type textarea "x"
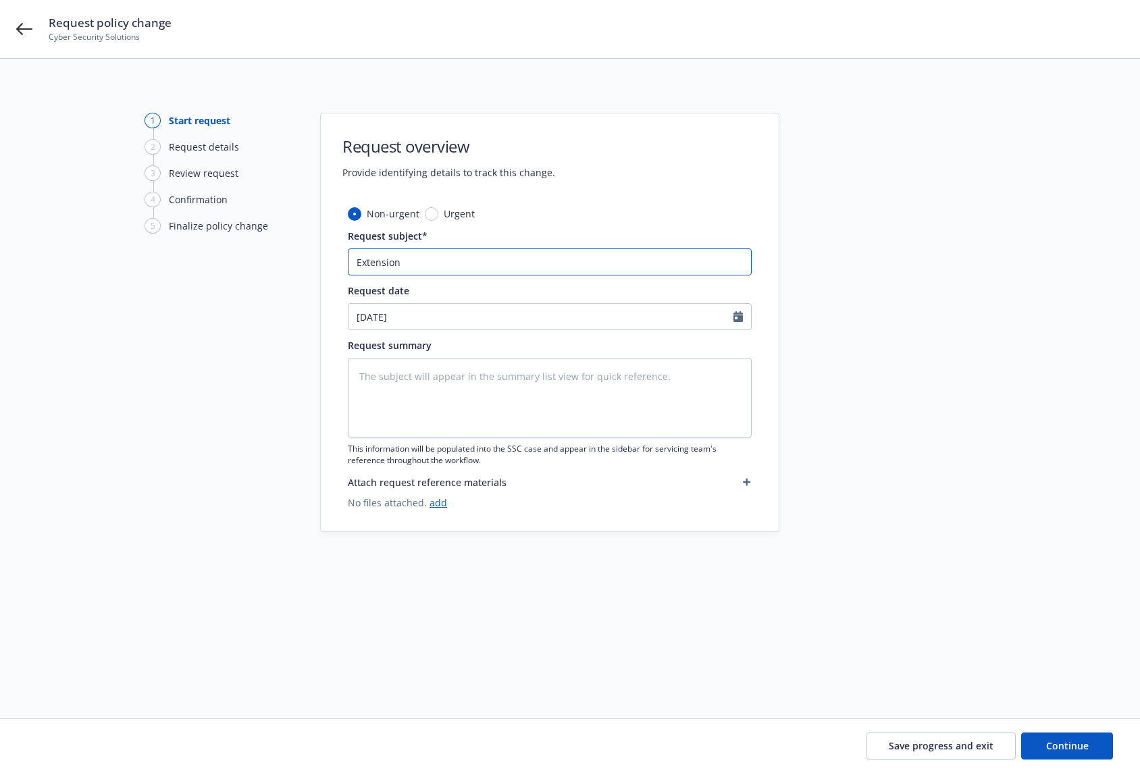
type input "Extension"
type textarea "x"
type input "Extension t"
type textarea "x"
type input "Extension to"
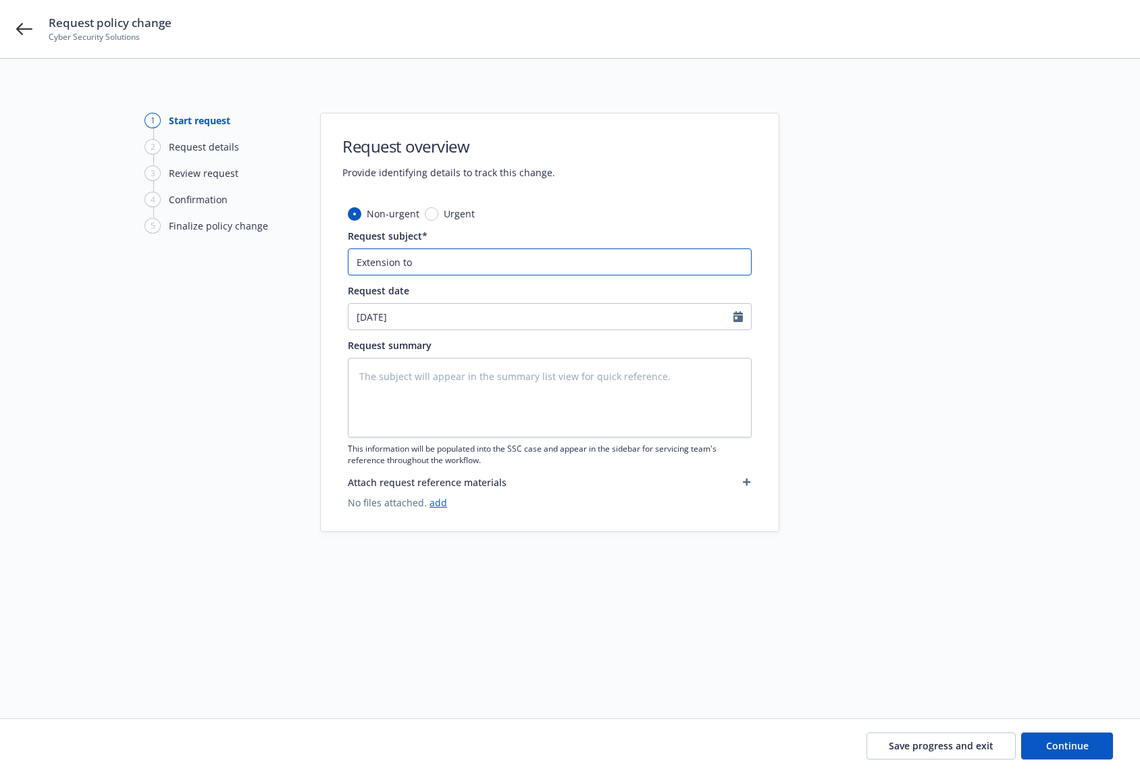
type textarea "x"
type input "Extension to"
type textarea "x"
type input "Extension to 1"
type textarea "x"
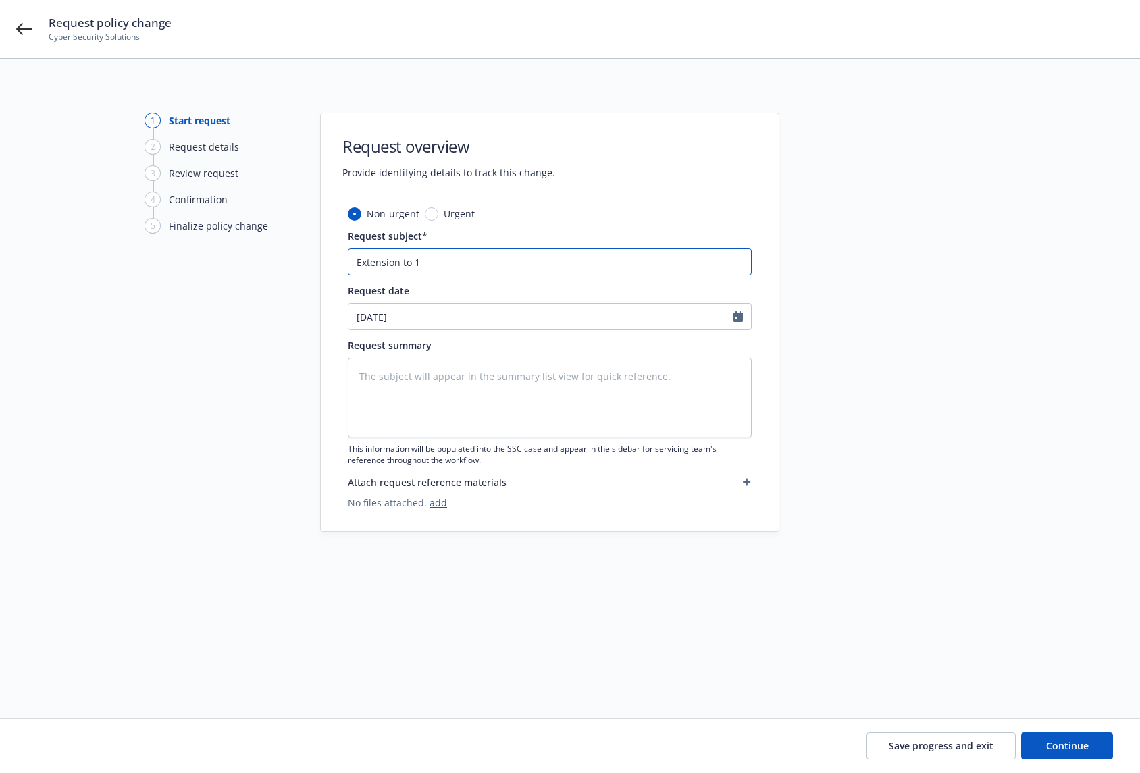
type input "Extension to 10"
type textarea "x"
type input "Extension to 10/"
type textarea "x"
type input "Extension to 10/1"
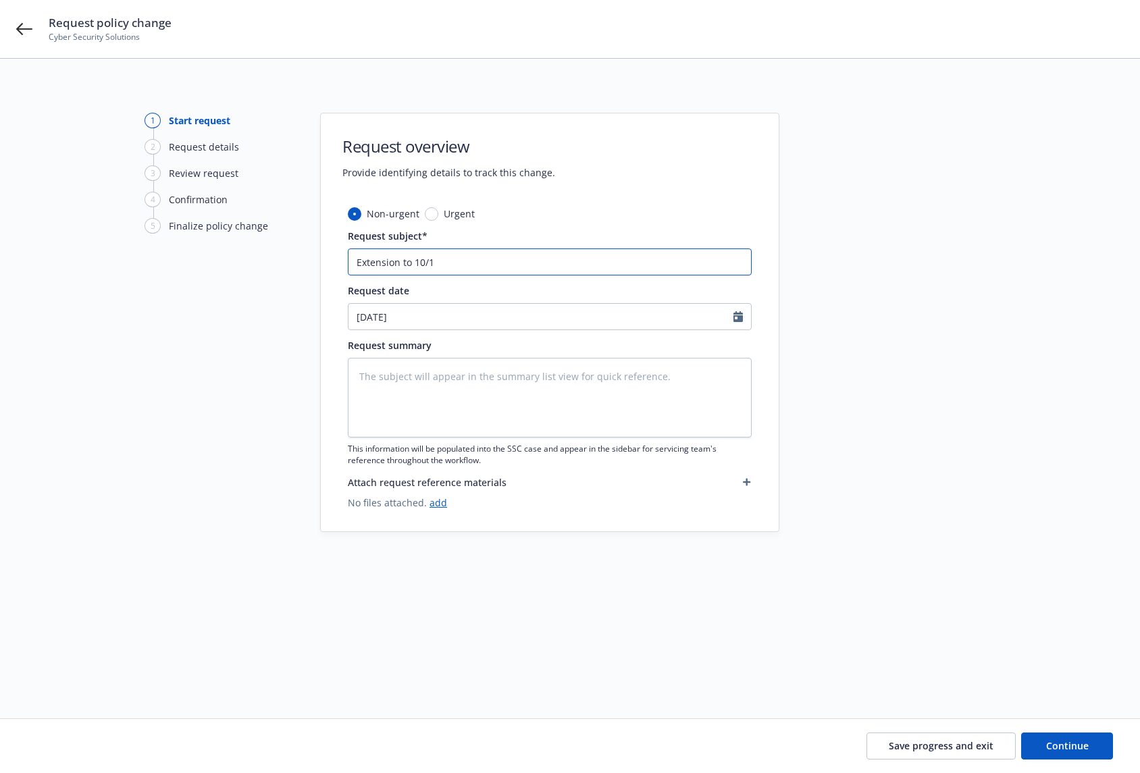
type textarea "x"
type input "Extension to 10/10"
type textarea "x"
type input "Extension to 10/10/"
type textarea "x"
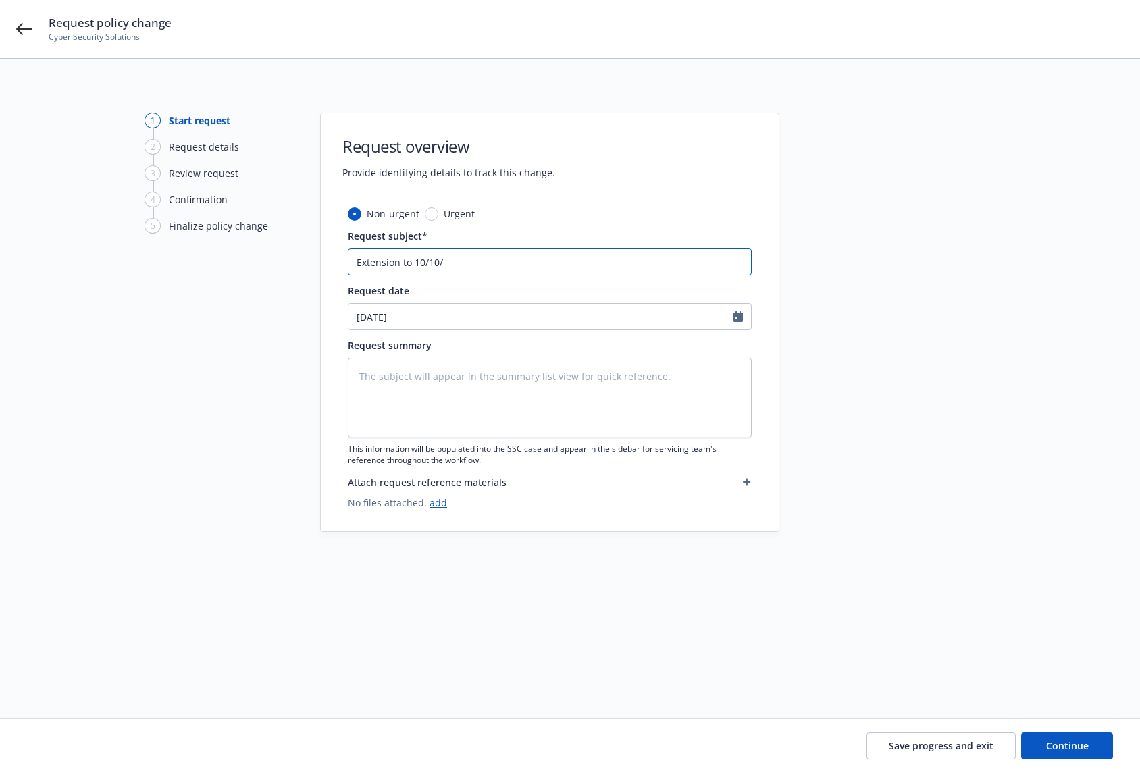
type input "Extension to 10/10/2"
type textarea "x"
type input "Extension to [DATE]"
select select "9"
click at [458, 314] on input "[DATE]" at bounding box center [540, 317] width 385 height 26
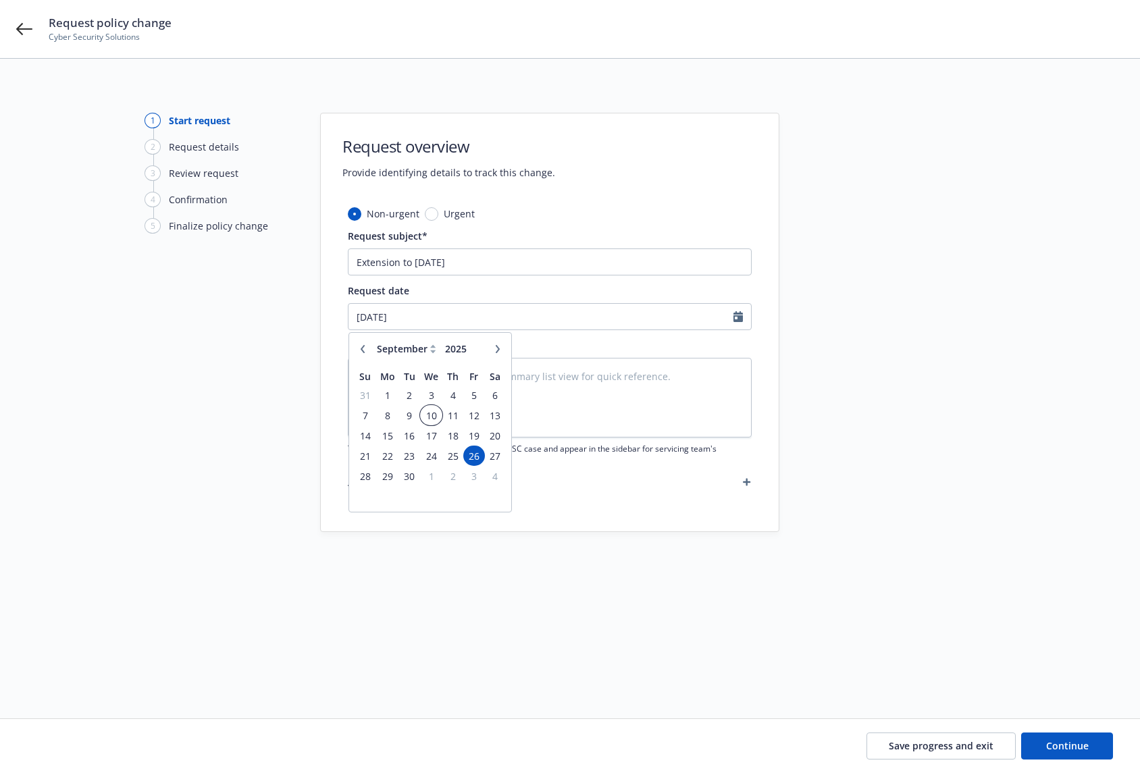
click at [436, 413] on span "10" at bounding box center [431, 415] width 20 height 17
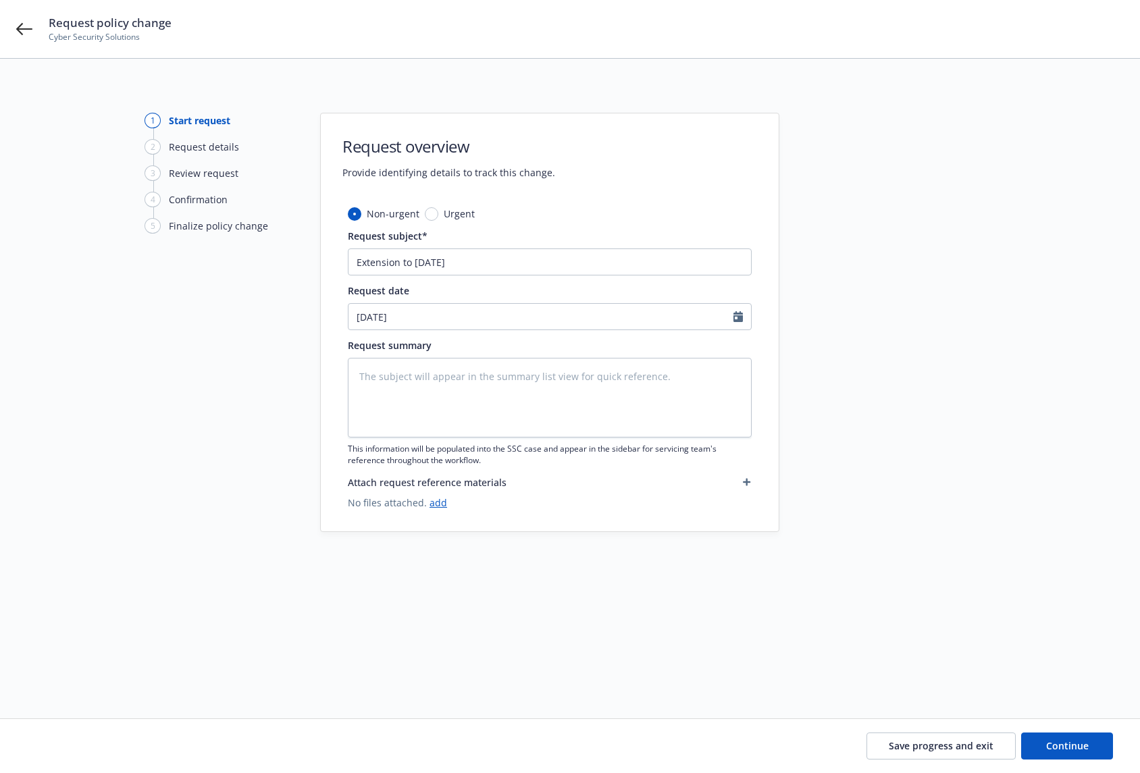
type textarea "x"
type input "[DATE]"
click at [477, 399] on textarea at bounding box center [550, 398] width 404 height 80
drag, startPoint x: 489, startPoint y: 262, endPoint x: 286, endPoint y: 261, distance: 202.6
click at [286, 261] on div "1 Start request 2 Request details 3 Review request 4 Confirmation 5 Finalize po…" at bounding box center [570, 372] width 1108 height 519
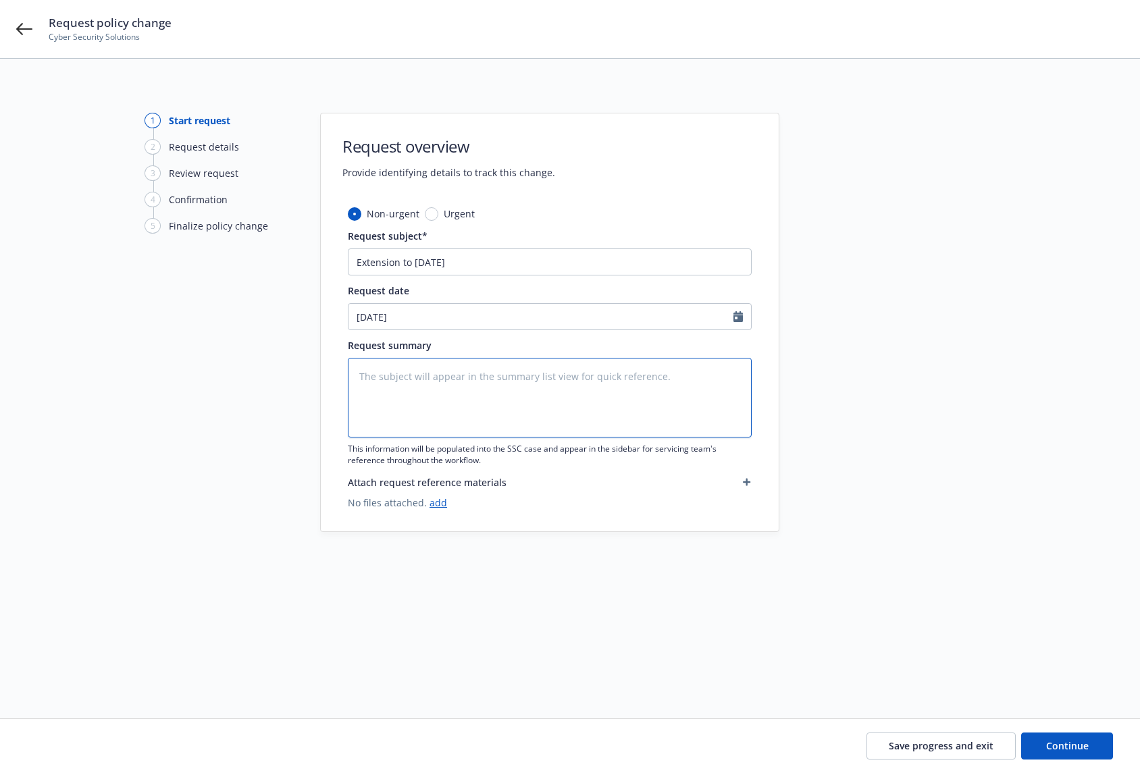
click at [494, 401] on textarea at bounding box center [550, 398] width 404 height 80
paste textarea "Extension to [DATE]"
type textarea "x"
type textarea "Extension to [DATE]"
click at [434, 503] on link "add" at bounding box center [438, 502] width 18 height 13
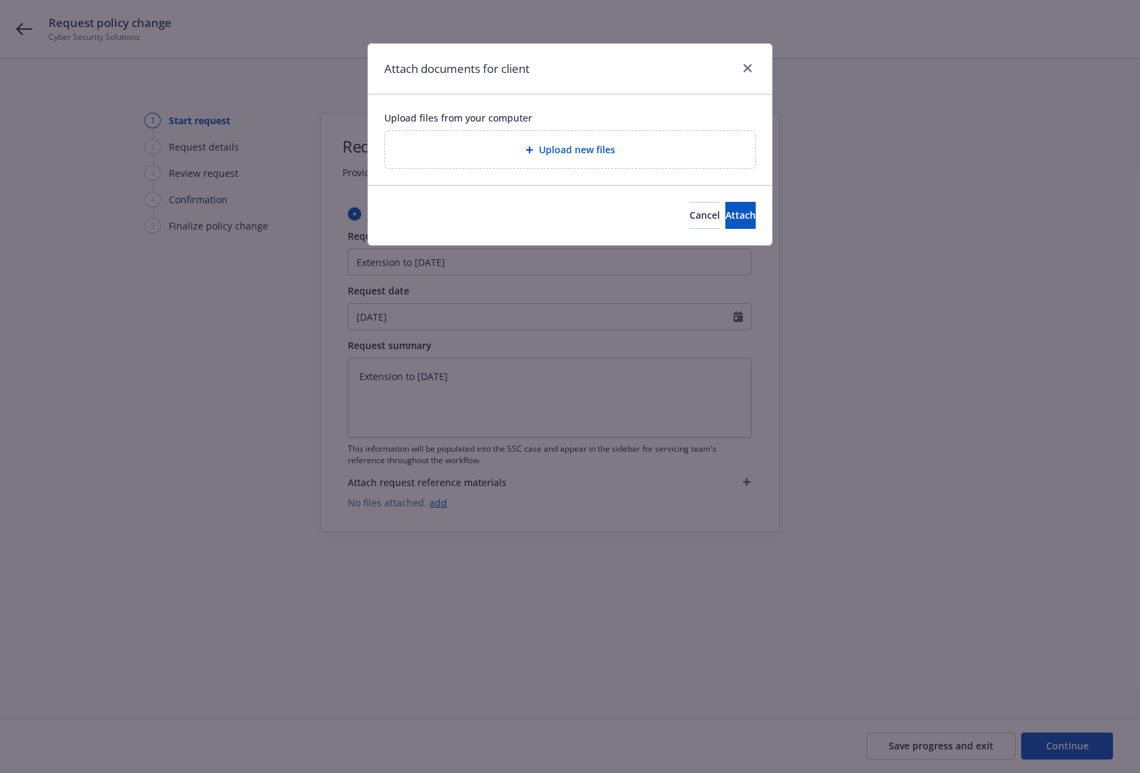
type textarea "x"
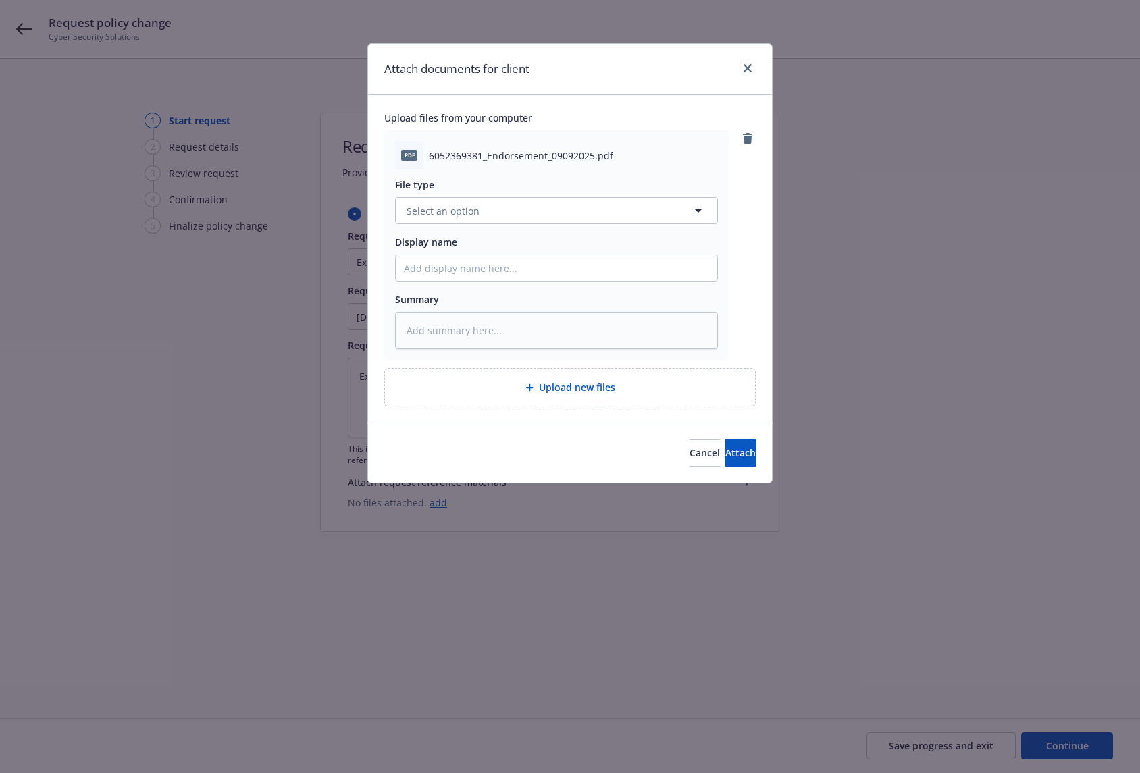
click at [738, 361] on div "pdf 6052369381_Endorsement_09092025.pdf File type Select an option Display name…" at bounding box center [569, 268] width 371 height 276
drag, startPoint x: 721, startPoint y: 452, endPoint x: 632, endPoint y: 218, distance: 250.1
click at [632, 225] on div "Attach documents for client Upload files from your computer pdf 6052369381_Endo…" at bounding box center [569, 263] width 405 height 440
click at [633, 205] on button "Select an option" at bounding box center [556, 210] width 323 height 27
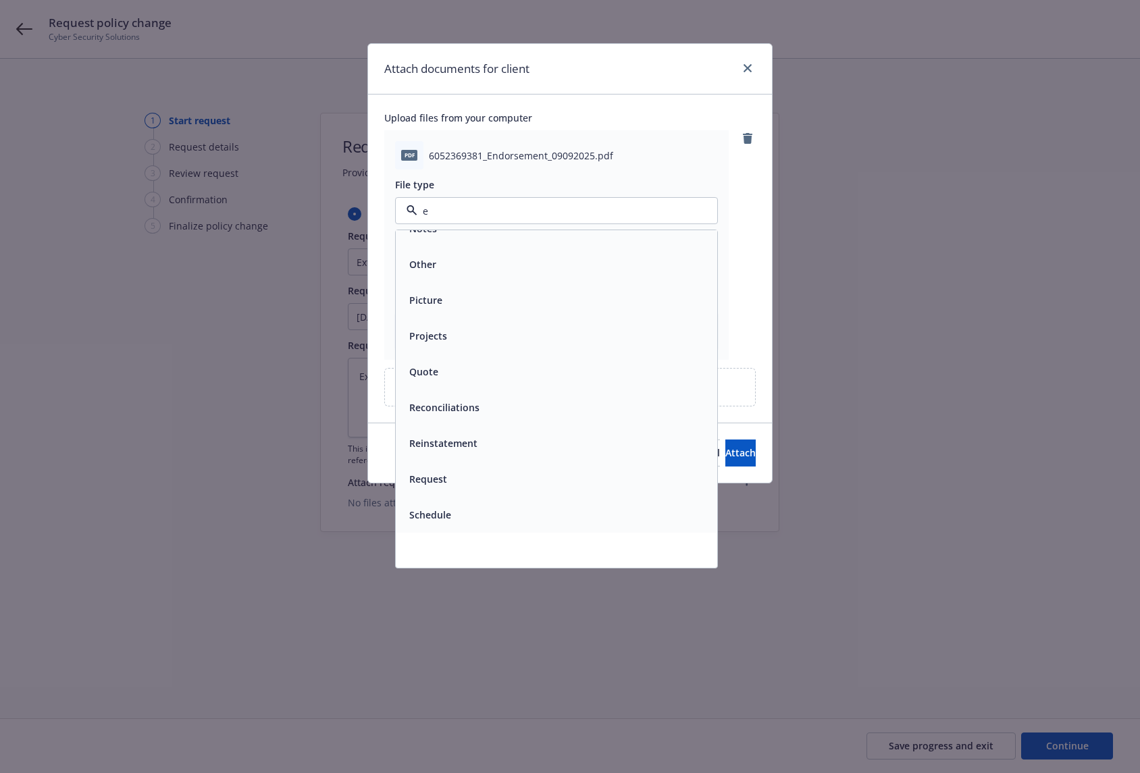
scroll to position [413, 0]
type input "end"
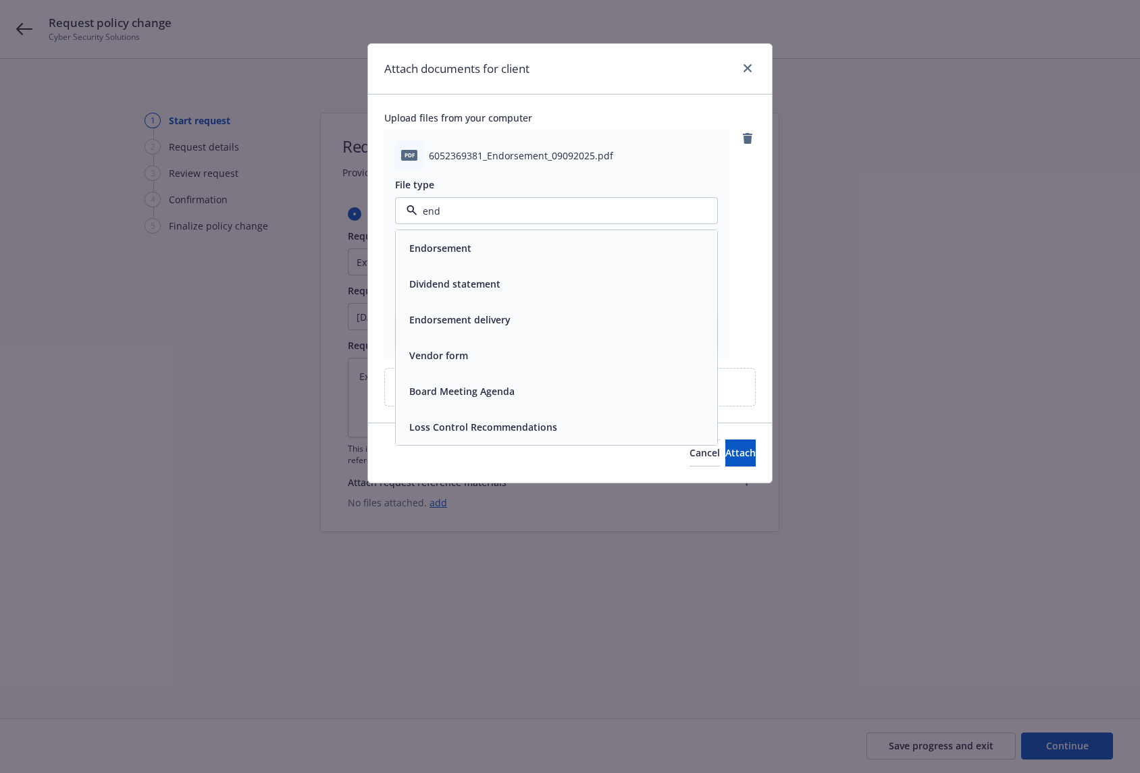
scroll to position [0, 0]
click at [536, 251] on div "Endorsement" at bounding box center [556, 248] width 305 height 20
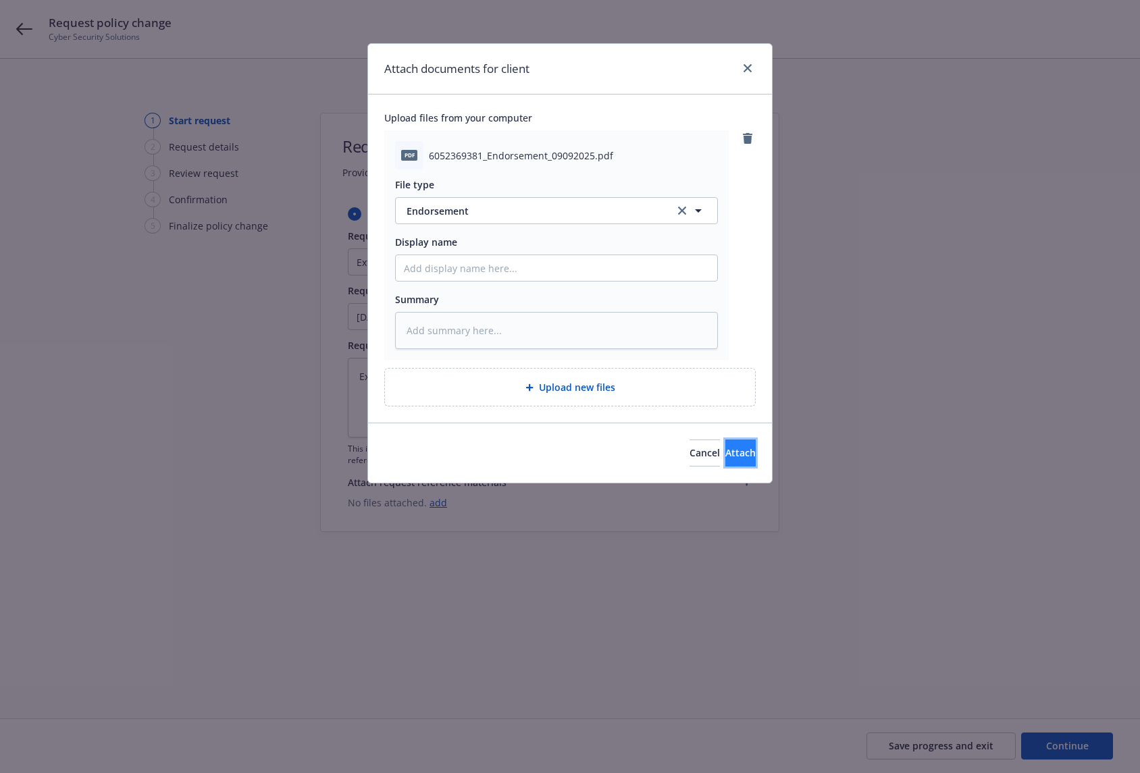
click at [729, 465] on button "Attach" at bounding box center [740, 453] width 30 height 27
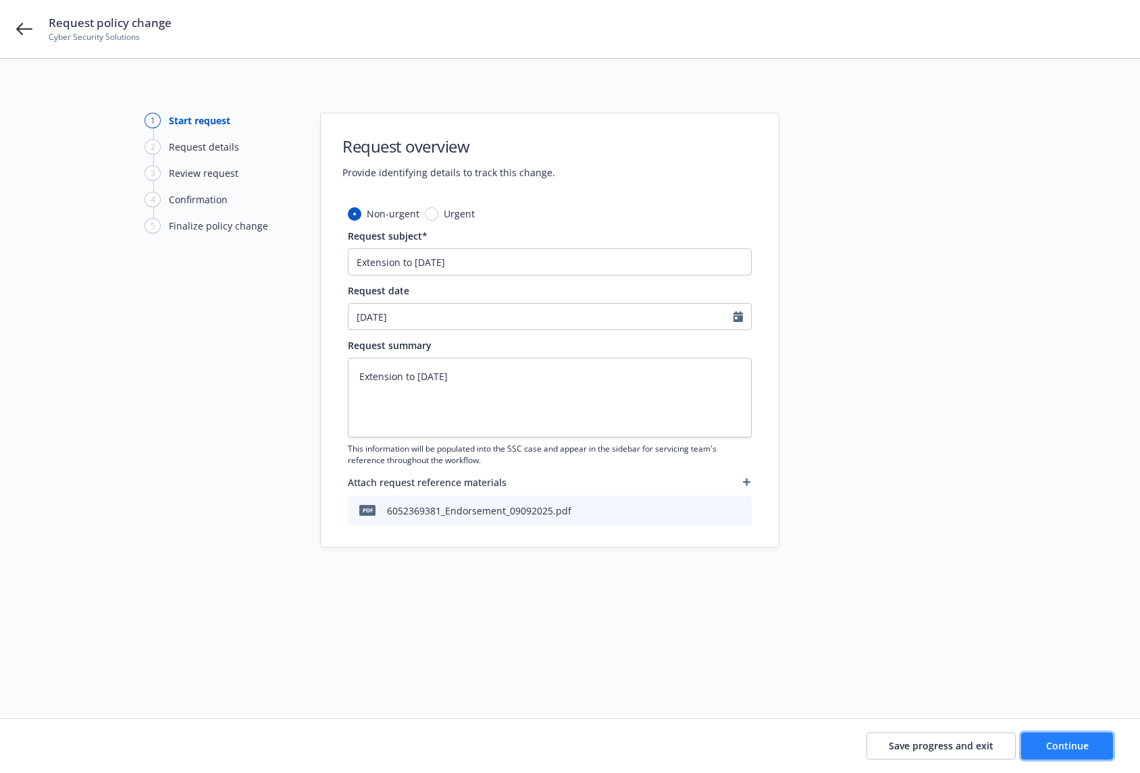
click at [1058, 747] on span "Continue" at bounding box center [1067, 745] width 43 height 13
type textarea "x"
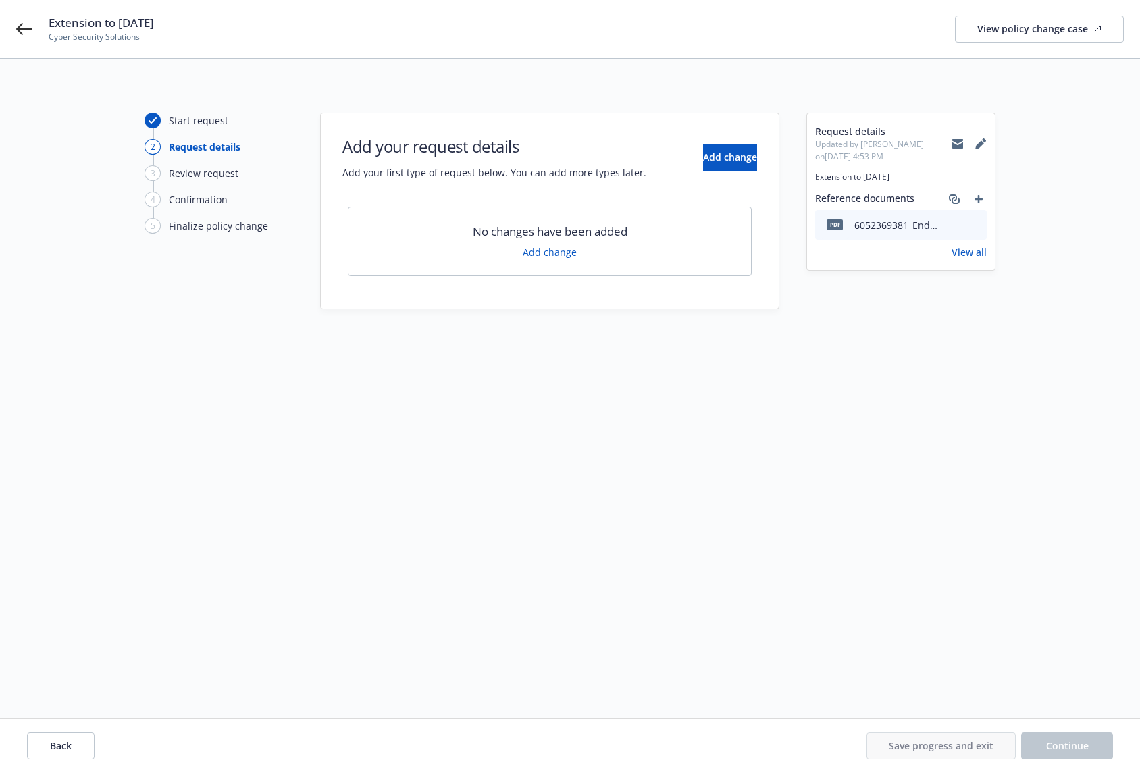
click at [552, 255] on link "Add change" at bounding box center [550, 252] width 54 height 14
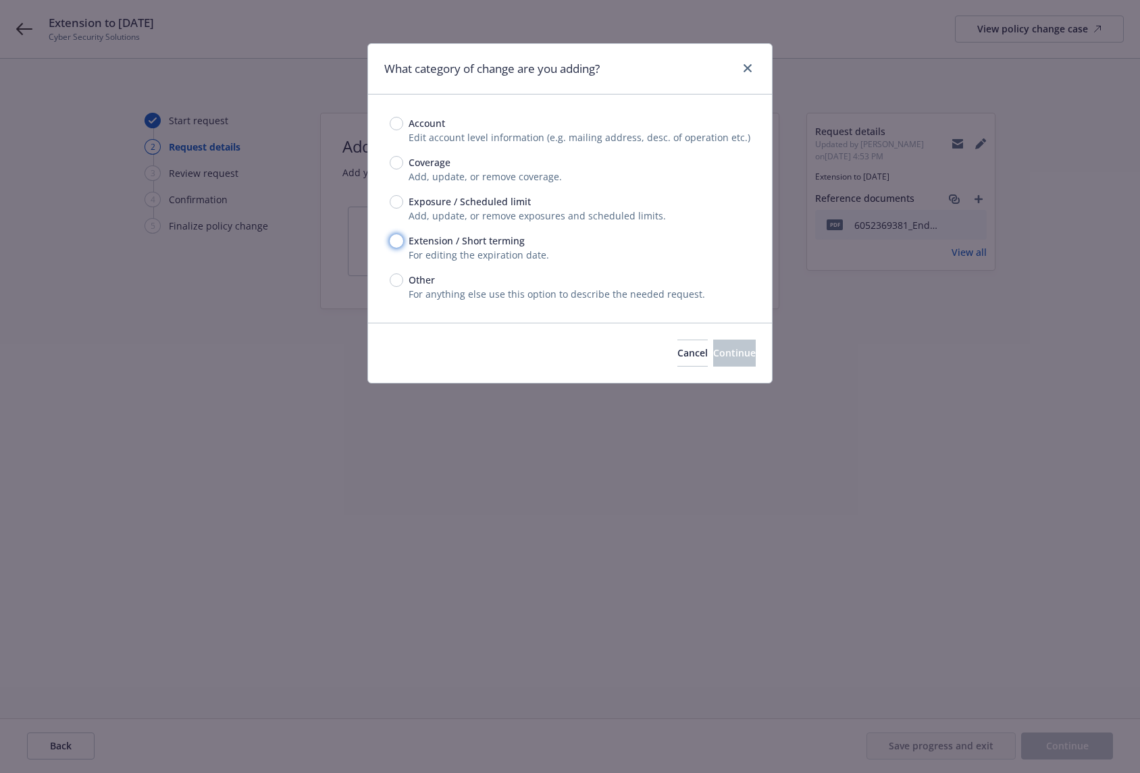
click at [391, 239] on input "Extension / Short terming" at bounding box center [397, 241] width 14 height 14
radio input "true"
click at [713, 352] on span "Continue" at bounding box center [734, 352] width 43 height 13
type textarea "x"
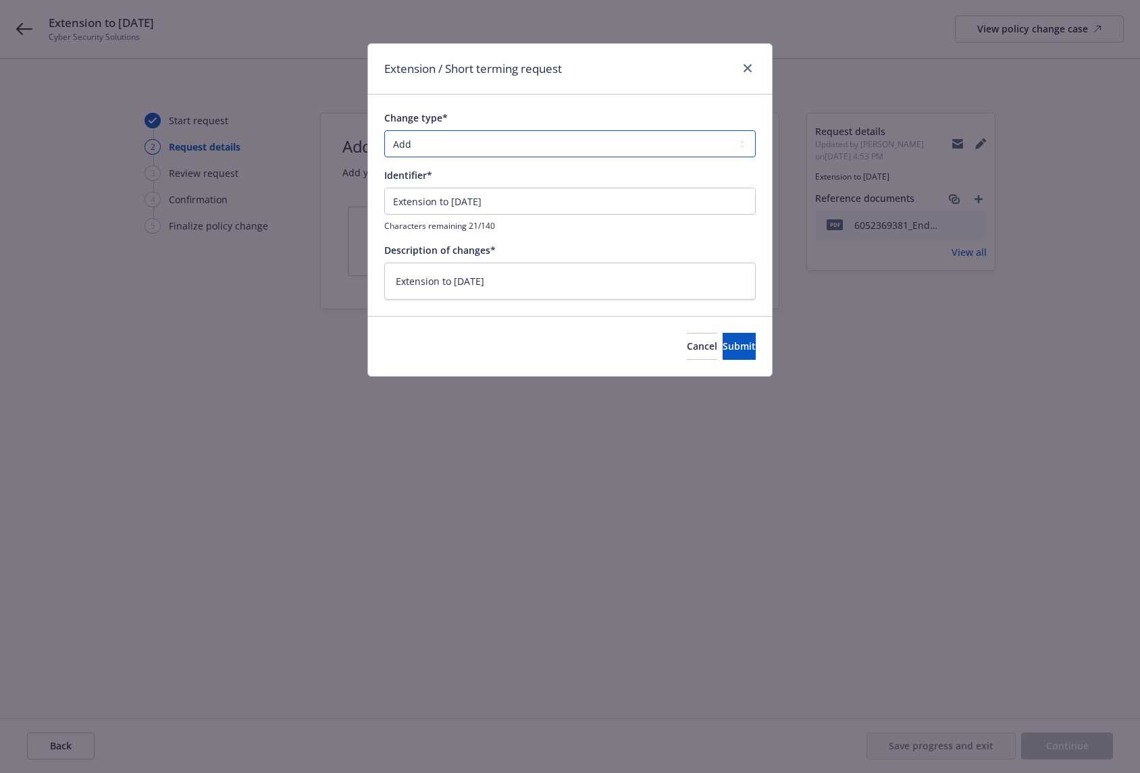
click at [631, 138] on select "Add Audit Change Remove" at bounding box center [569, 143] width 371 height 27
select select "CHANGE"
click at [384, 130] on select "Add Audit Change Remove" at bounding box center [569, 143] width 371 height 27
click at [731, 343] on span "Submit" at bounding box center [739, 346] width 33 height 13
type textarea "x"
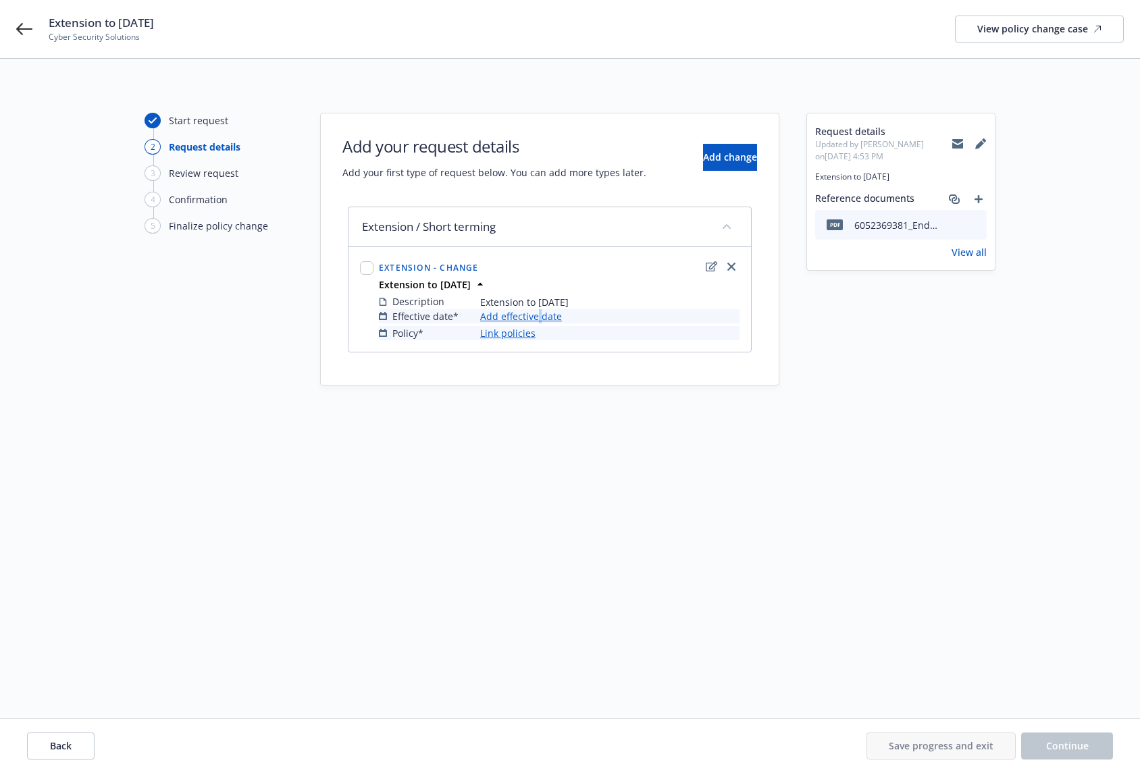
click at [538, 317] on link "Add effective date" at bounding box center [521, 316] width 82 height 14
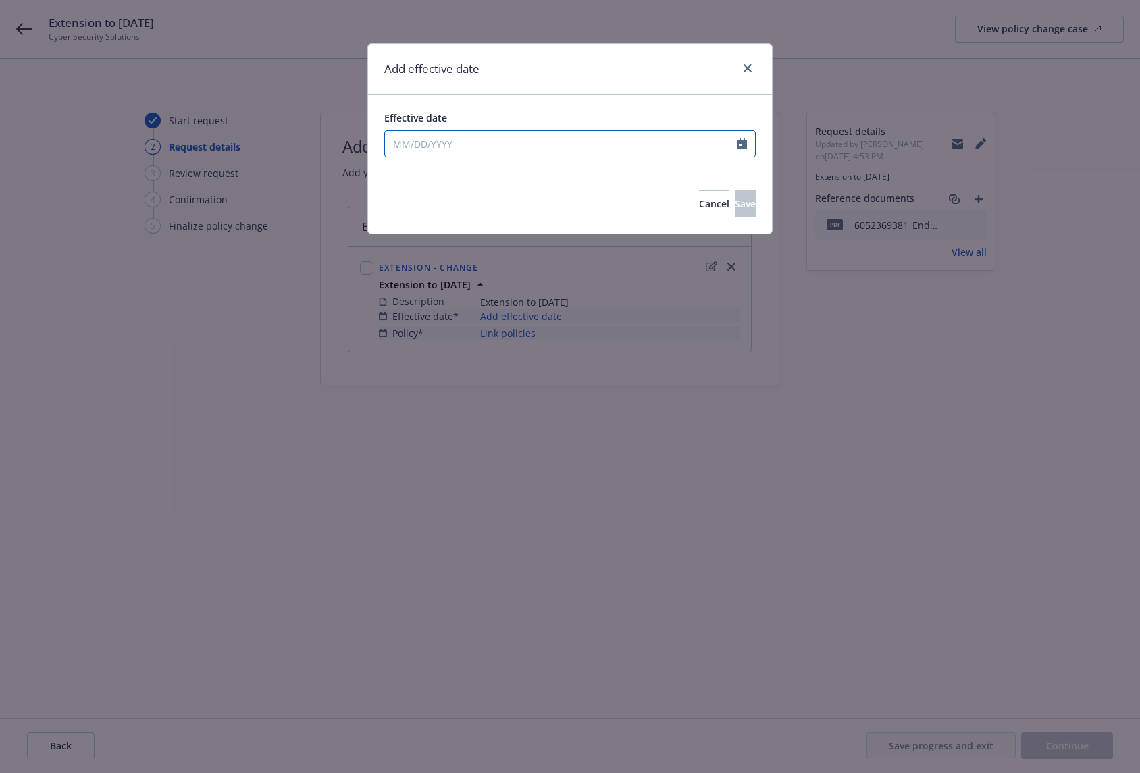
click at [453, 153] on input "Effective date" at bounding box center [561, 144] width 353 height 26
select select "9"
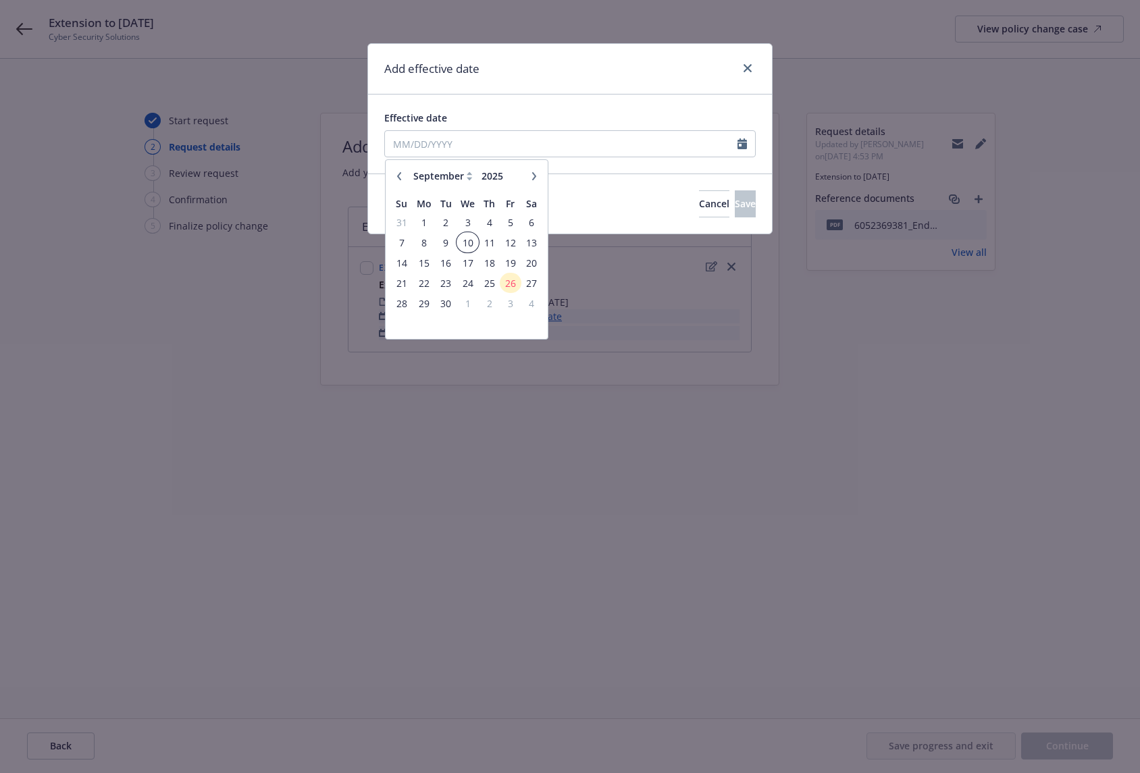
click at [467, 246] on span "10" at bounding box center [468, 242] width 20 height 17
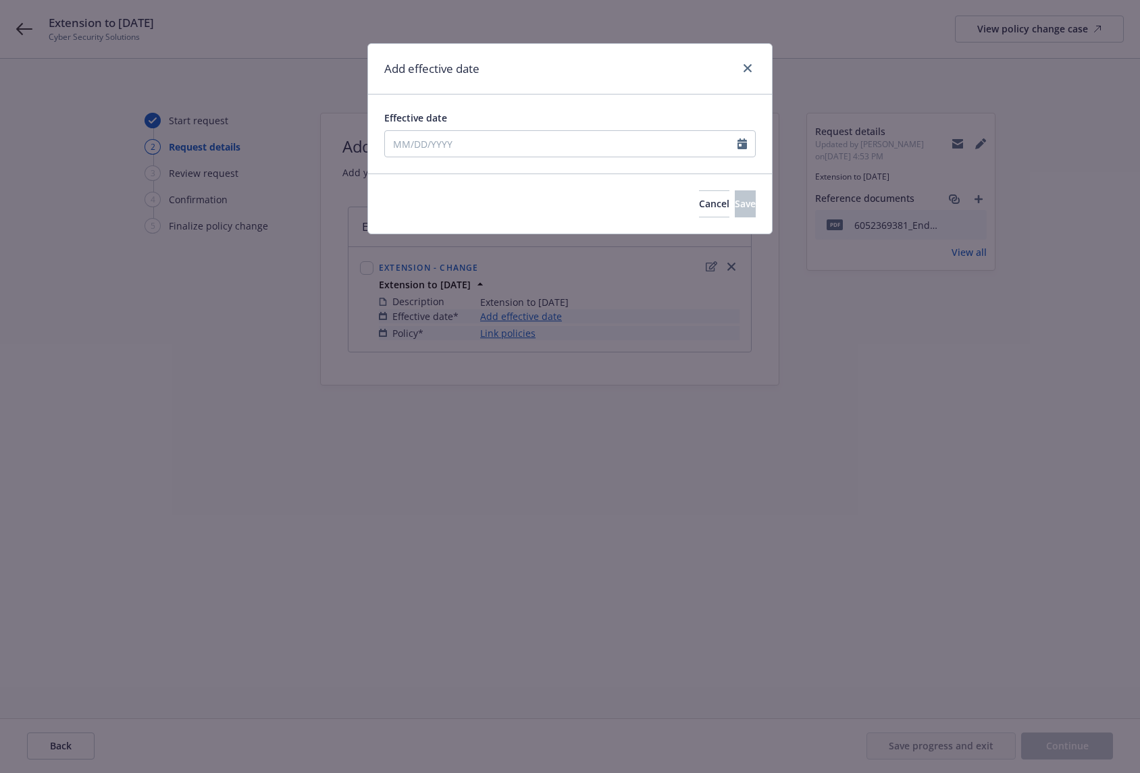
type input "[DATE]"
click at [737, 198] on button "Save" at bounding box center [745, 203] width 21 height 27
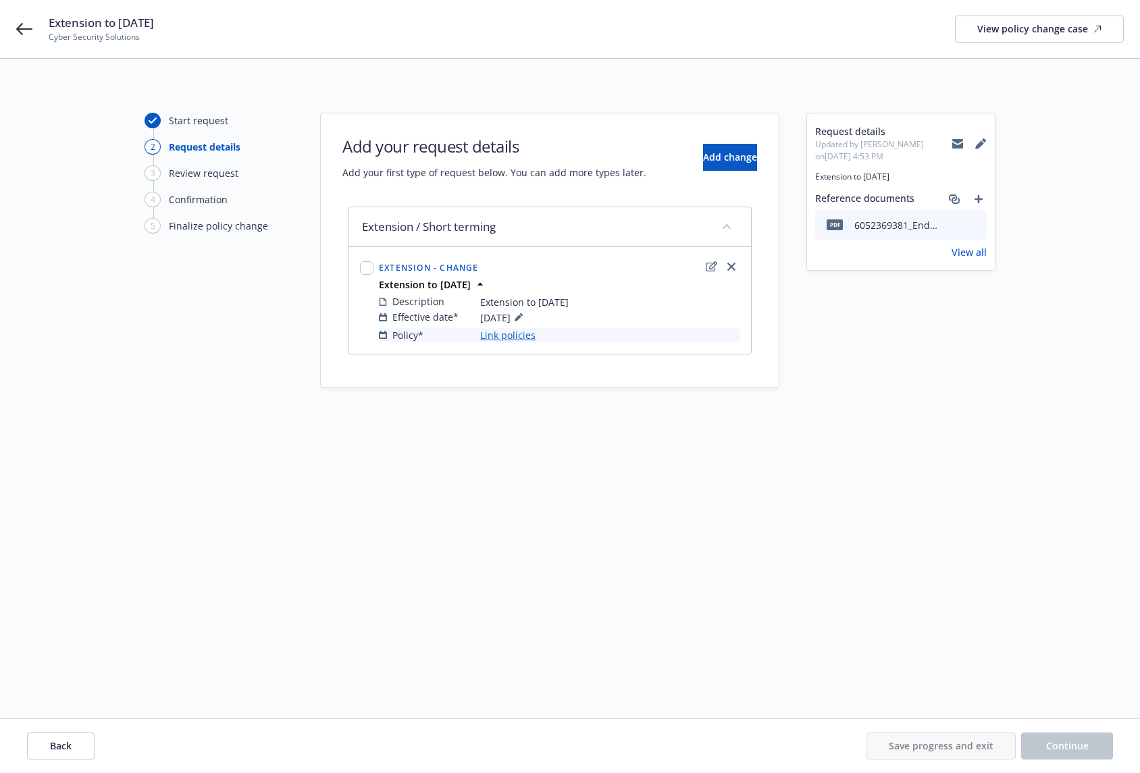
click at [515, 334] on link "Link policies" at bounding box center [507, 335] width 55 height 14
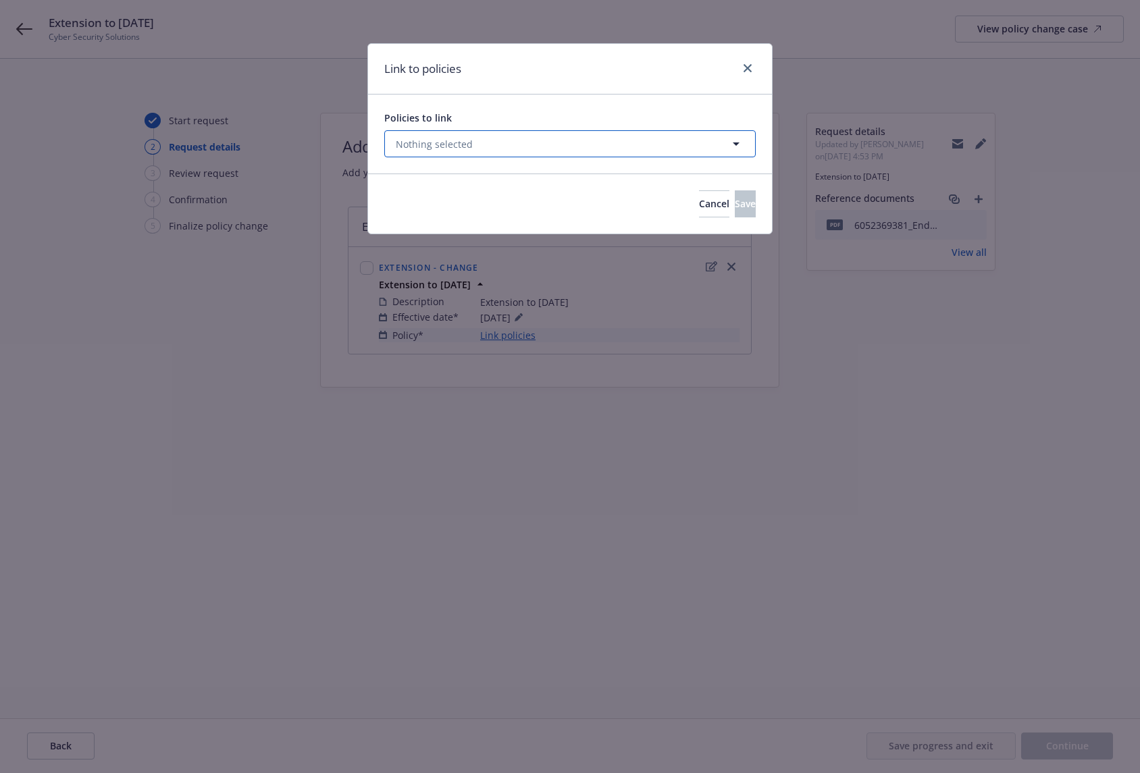
click at [444, 145] on span "Nothing selected" at bounding box center [434, 144] width 77 height 14
select select "ACTIVE"
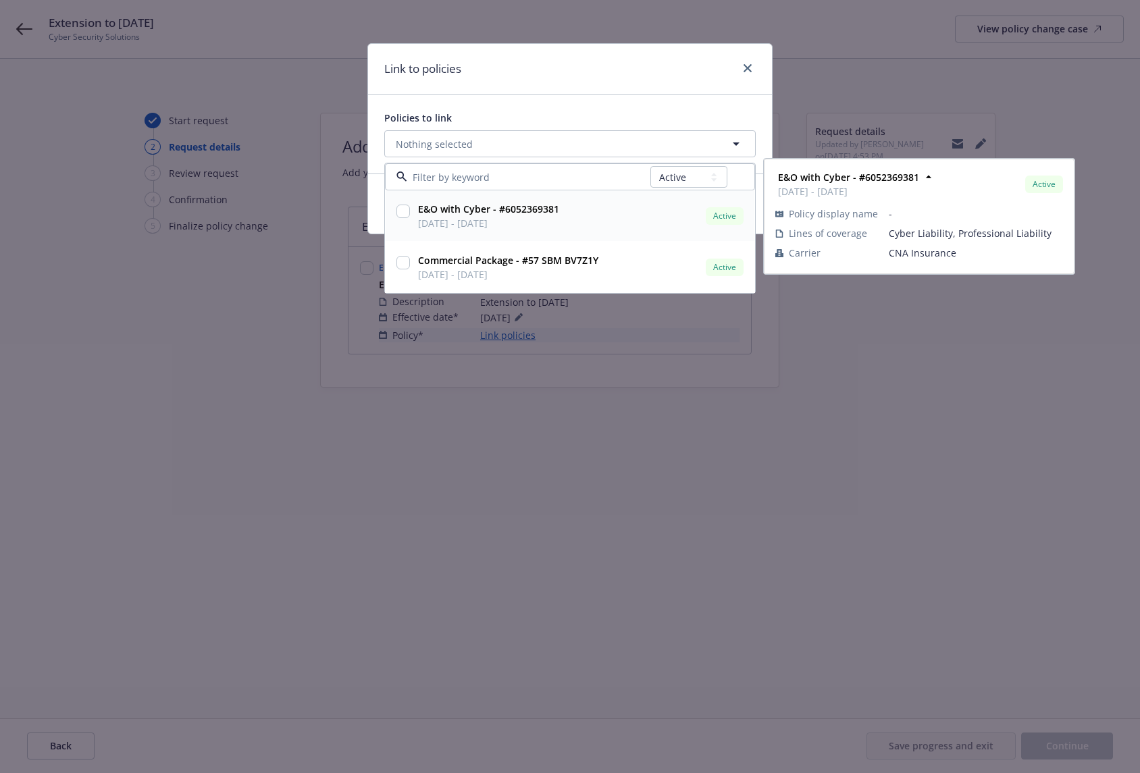
click at [403, 210] on input "checkbox" at bounding box center [403, 212] width 14 height 14
checkbox input "true"
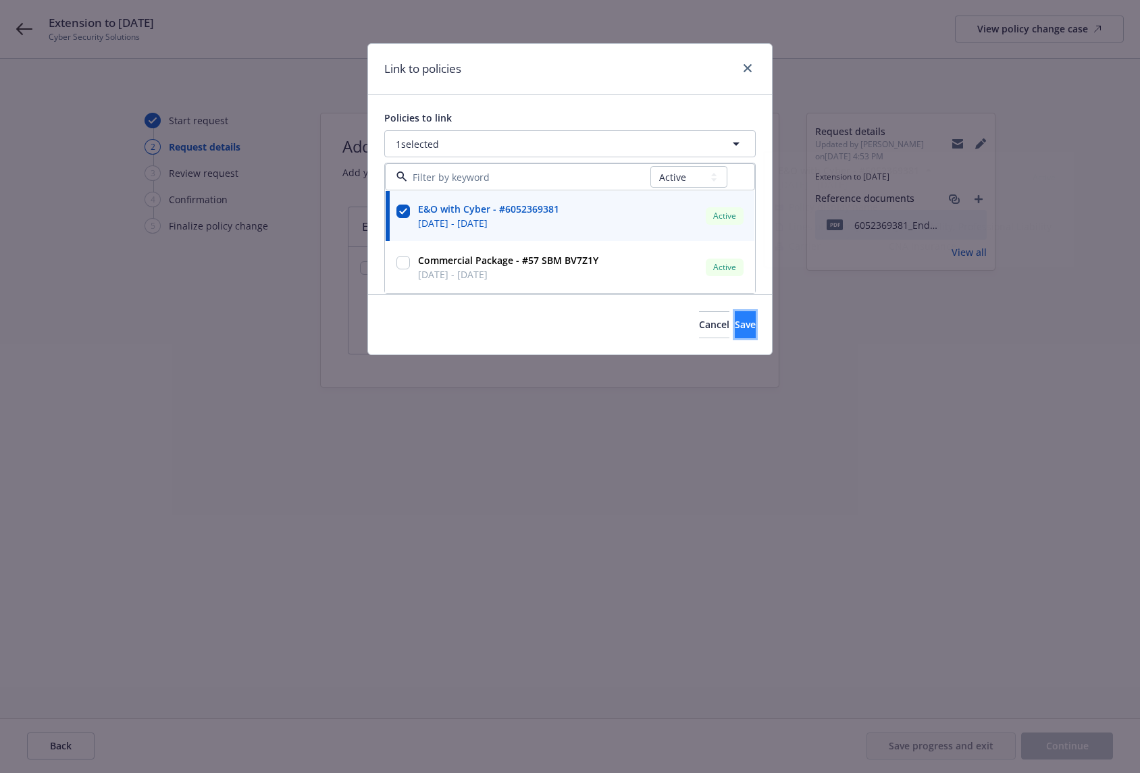
click at [744, 323] on button "Save" at bounding box center [745, 324] width 21 height 27
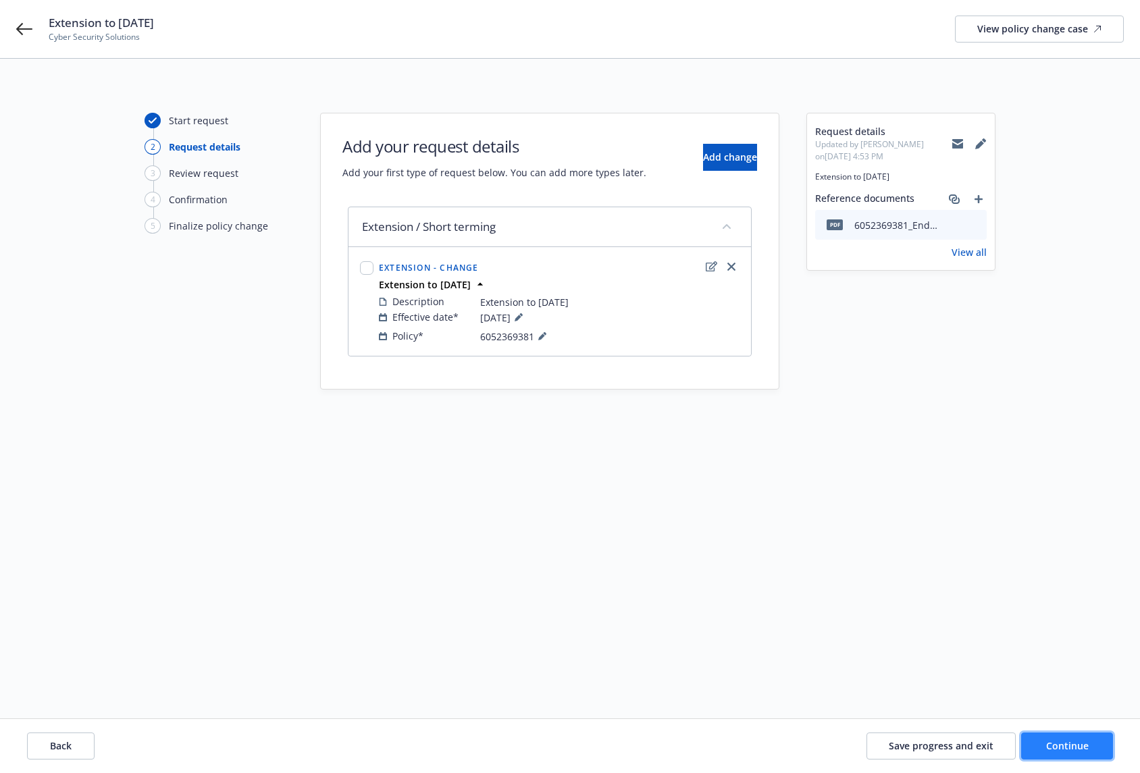
click at [1065, 744] on span "Continue" at bounding box center [1067, 745] width 43 height 13
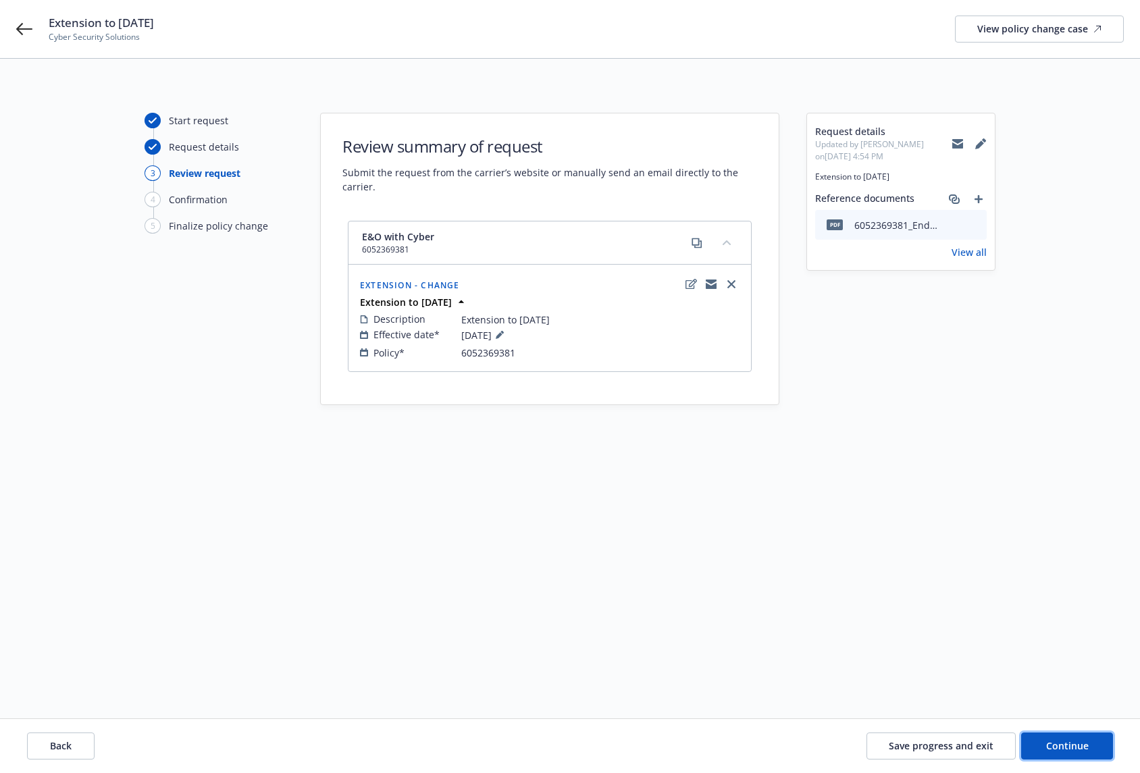
drag, startPoint x: 1058, startPoint y: 739, endPoint x: 1053, endPoint y: 724, distance: 15.8
click at [1058, 739] on button "Continue" at bounding box center [1067, 746] width 92 height 27
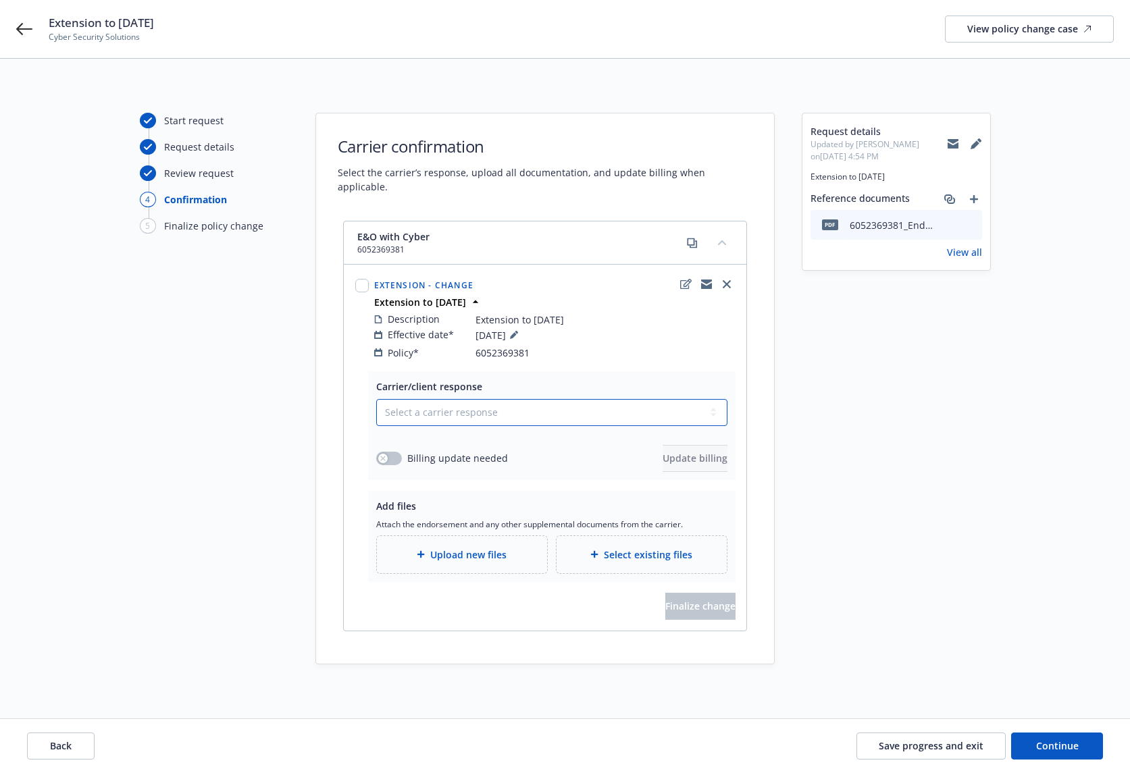
click at [660, 406] on select "Select a carrier response Accepted Accepted with revision No endorsement needed…" at bounding box center [551, 412] width 351 height 27
select select "ACCEPTED"
click at [376, 399] on select "Select a carrier response Accepted Accepted with revision No endorsement needed…" at bounding box center [551, 412] width 351 height 27
click at [382, 454] on div "button" at bounding box center [382, 458] width 9 height 9
click at [662, 452] on span "Update billing" at bounding box center [694, 458] width 65 height 13
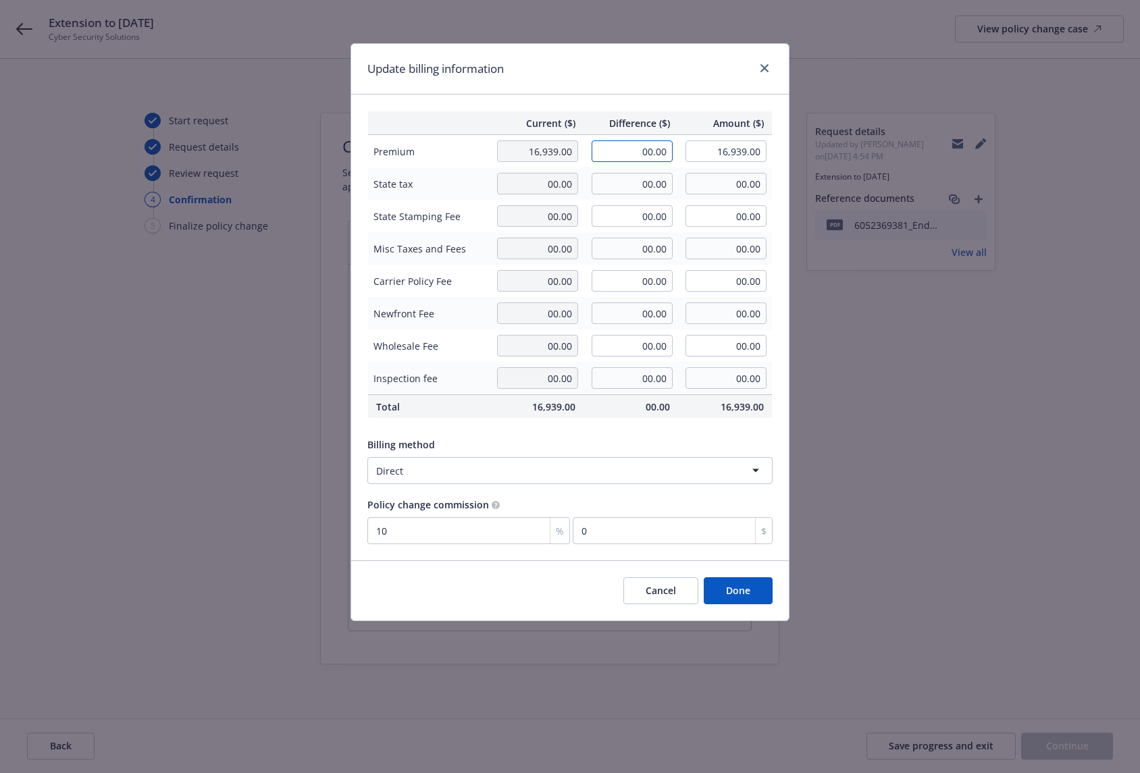
click at [632, 151] on input "00.00" at bounding box center [632, 151] width 81 height 22
type input "1,390.00"
type input "18,329.00"
type input "139"
click at [640, 100] on div "Current ($) Difference ($) Amount ($) Premium 16,939.00 1,390.00 18,329.00 Stat…" at bounding box center [570, 328] width 438 height 466
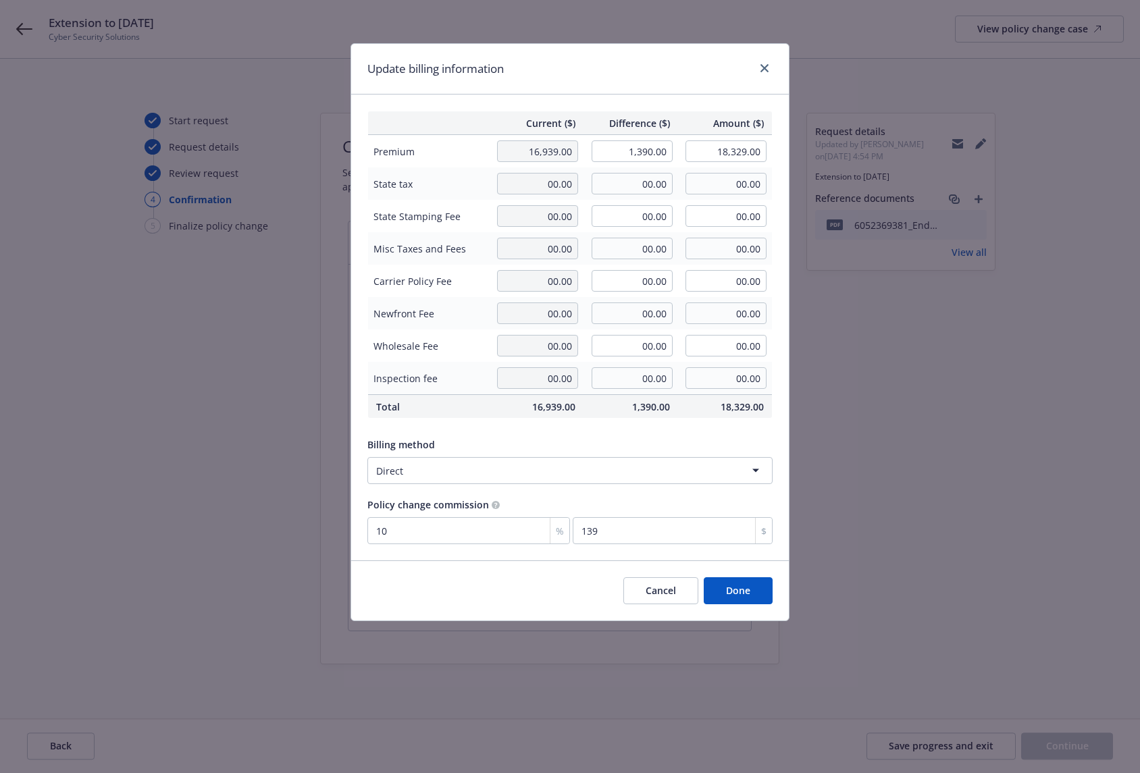
click at [748, 600] on button "Done" at bounding box center [738, 590] width 69 height 27
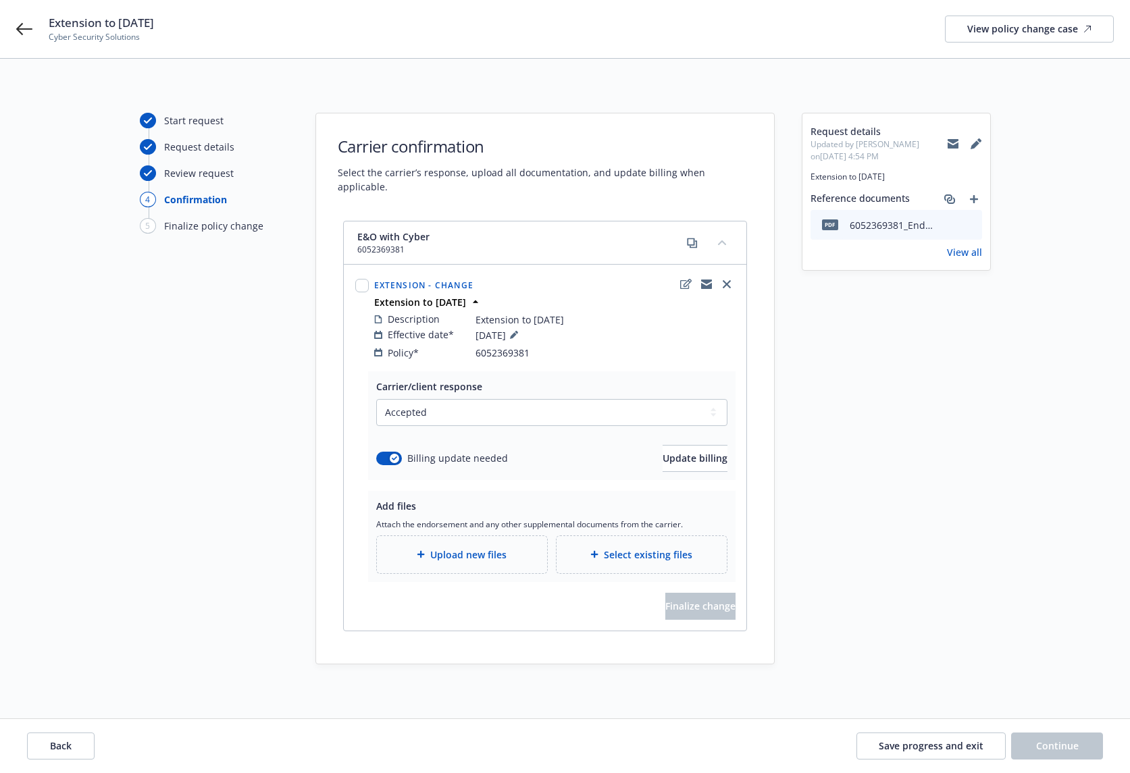
click at [490, 475] on div "Carrier/client response Select a carrier response Accepted Accepted with revisi…" at bounding box center [545, 500] width 402 height 259
click at [454, 548] on span "Upload new files" at bounding box center [468, 555] width 76 height 14
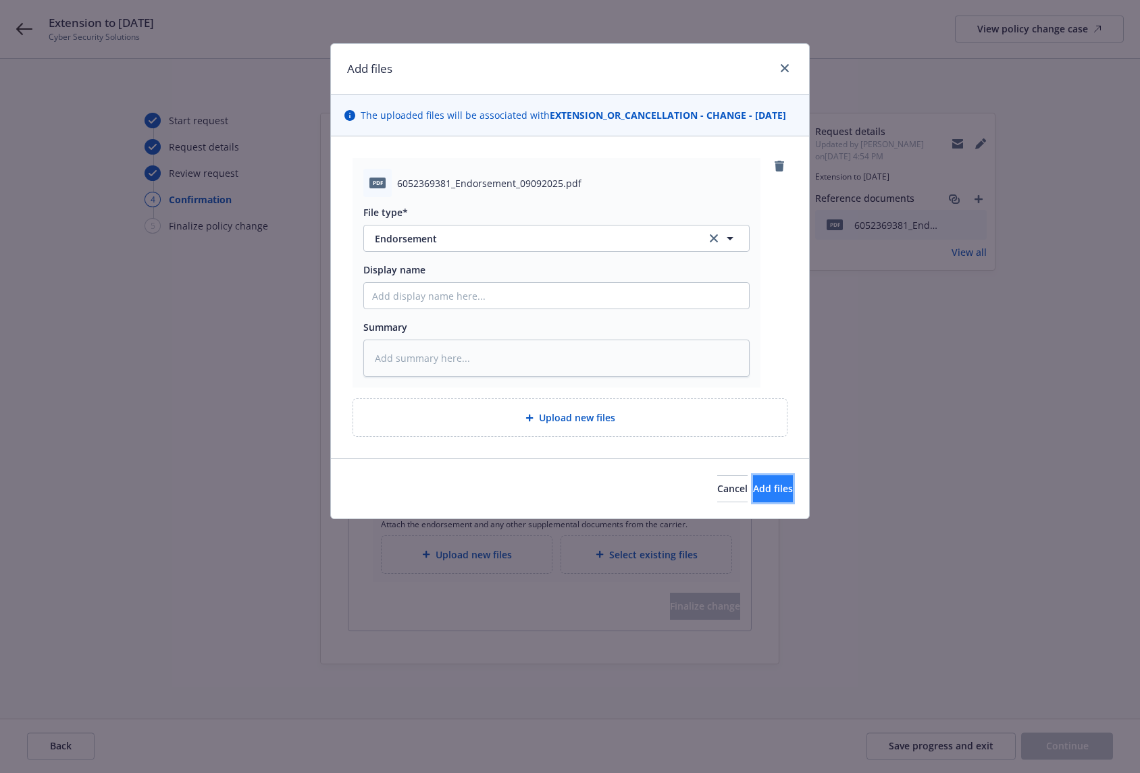
click at [773, 502] on button "Add files" at bounding box center [773, 488] width 40 height 27
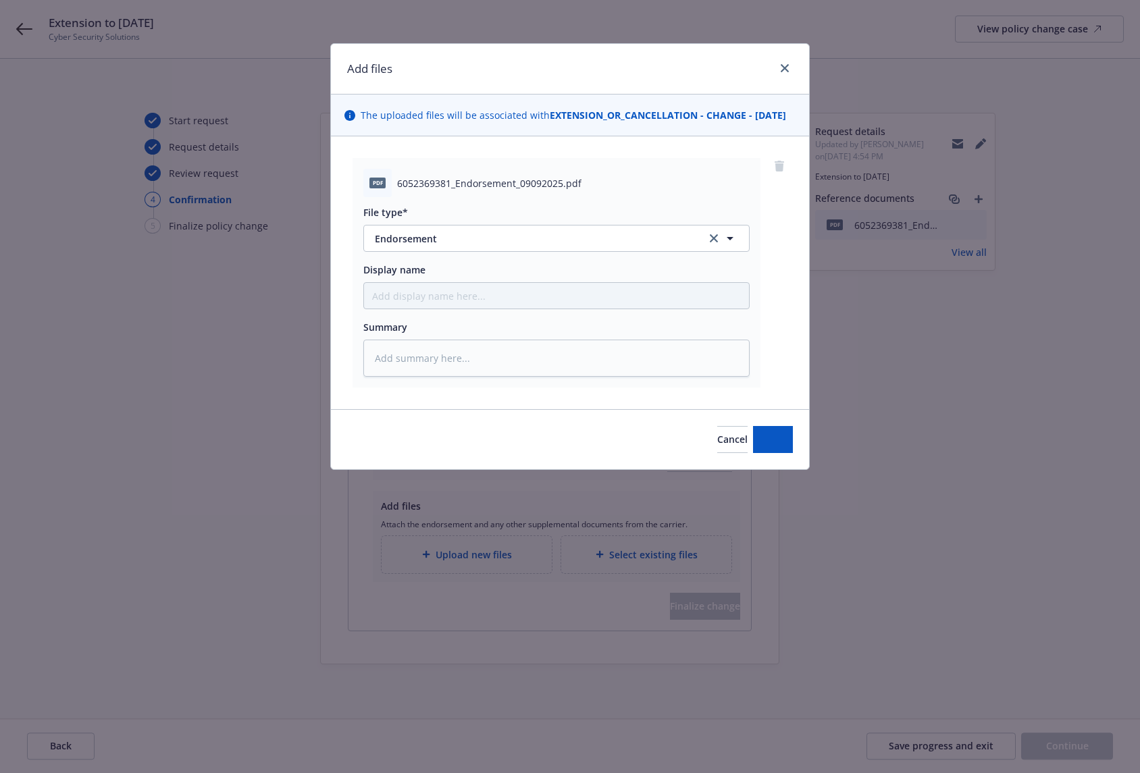
type textarea "x"
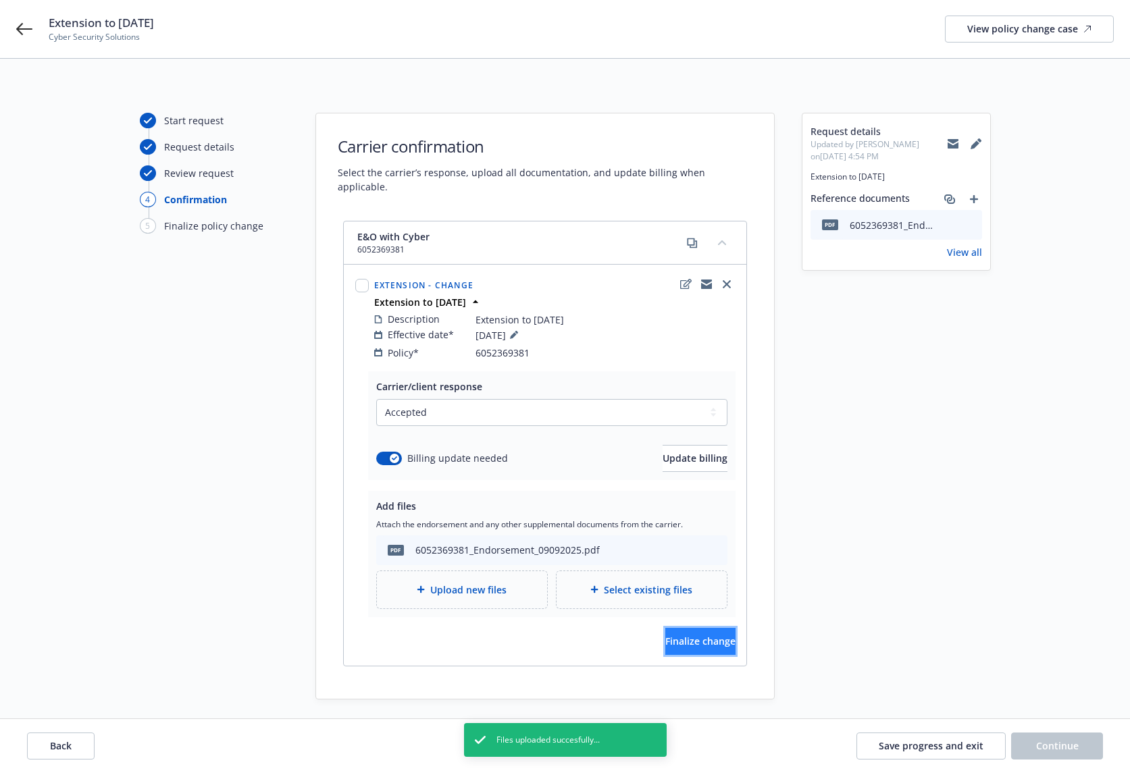
click at [678, 635] on span "Finalize change" at bounding box center [700, 641] width 70 height 13
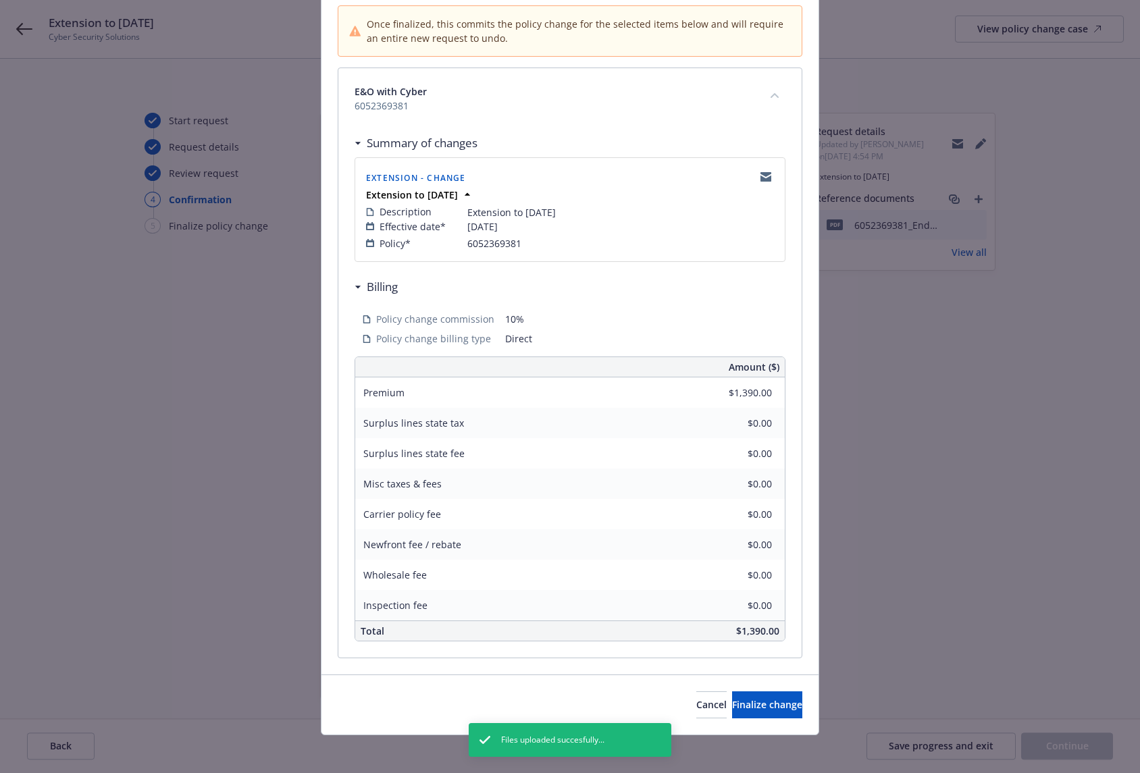
scroll to position [140, 0]
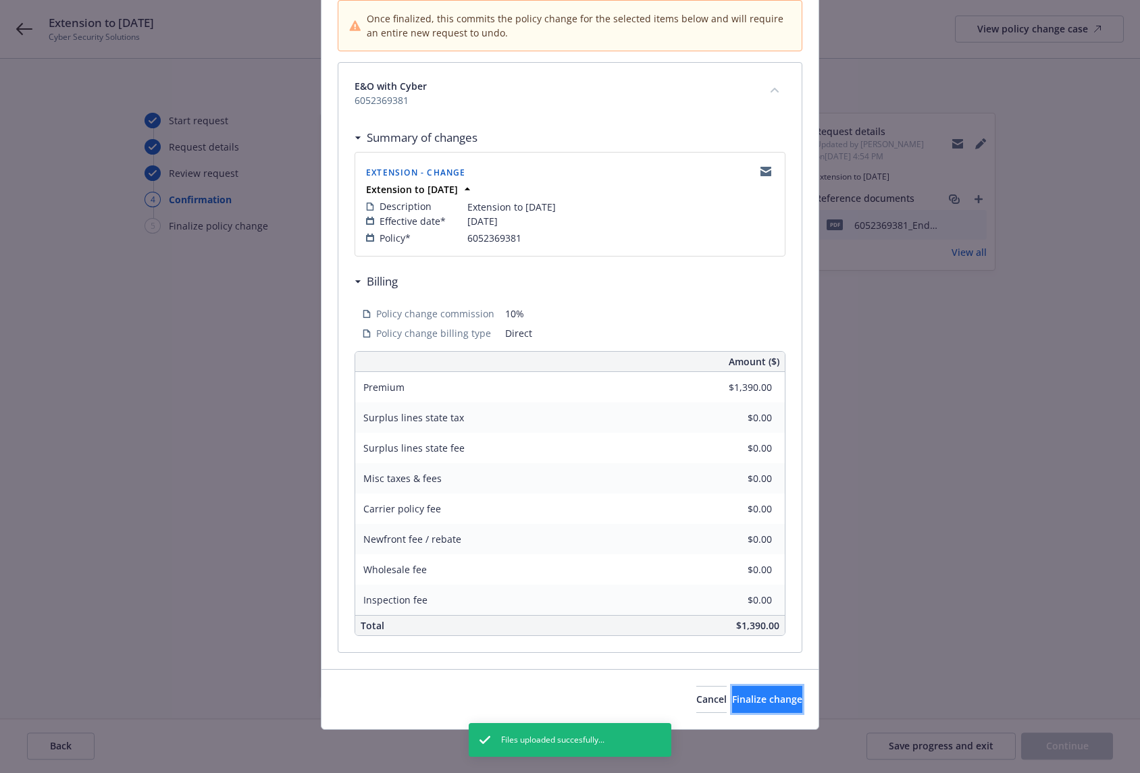
click at [732, 691] on button "Finalize change" at bounding box center [767, 699] width 70 height 27
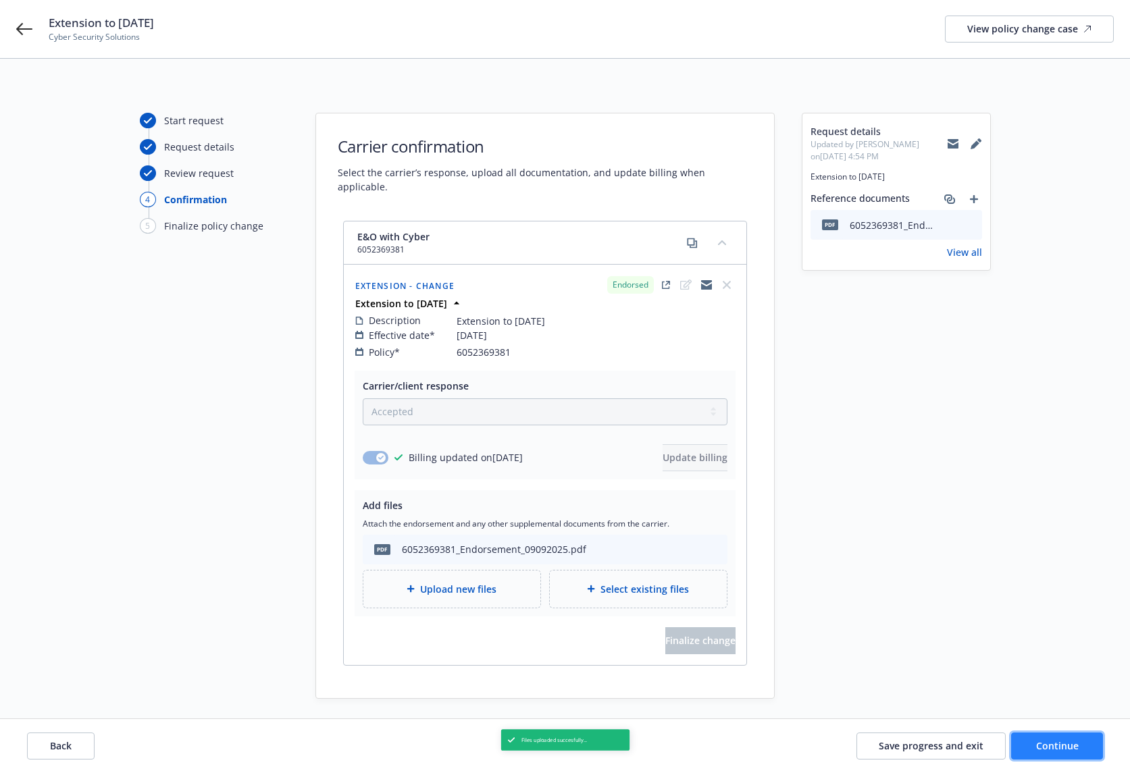
click at [1045, 739] on button "Continue" at bounding box center [1057, 746] width 92 height 27
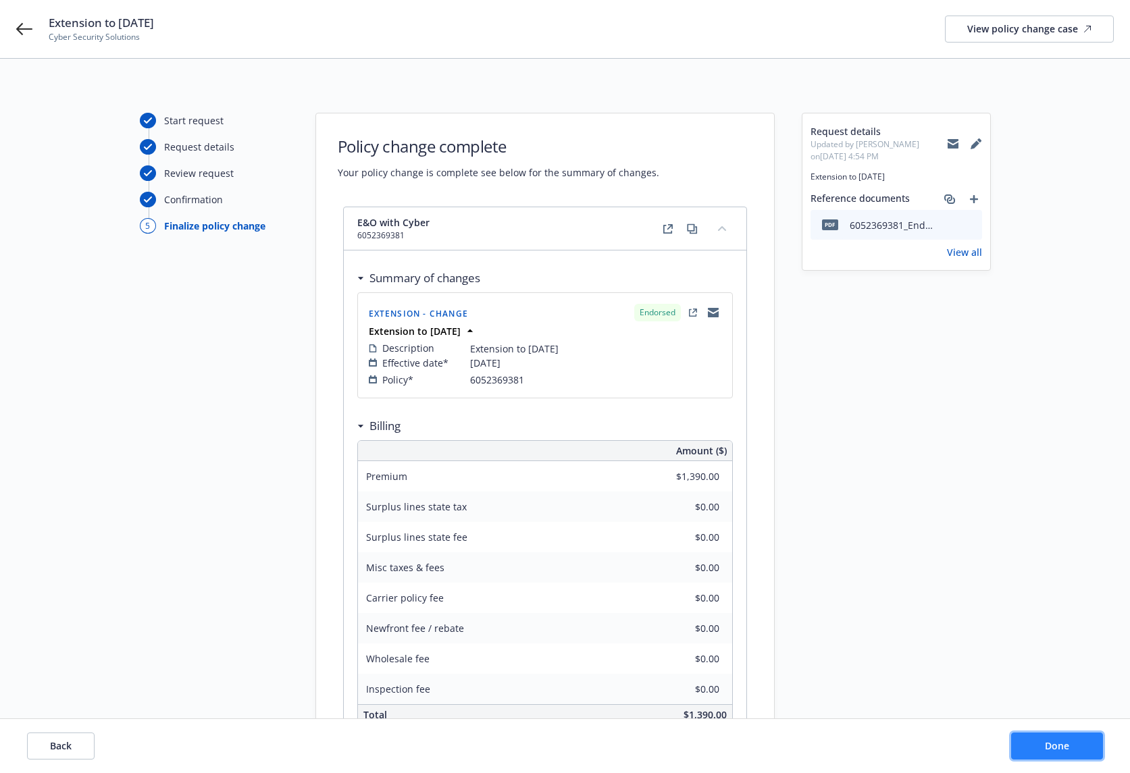
click at [1056, 746] on span "Done" at bounding box center [1057, 745] width 24 height 13
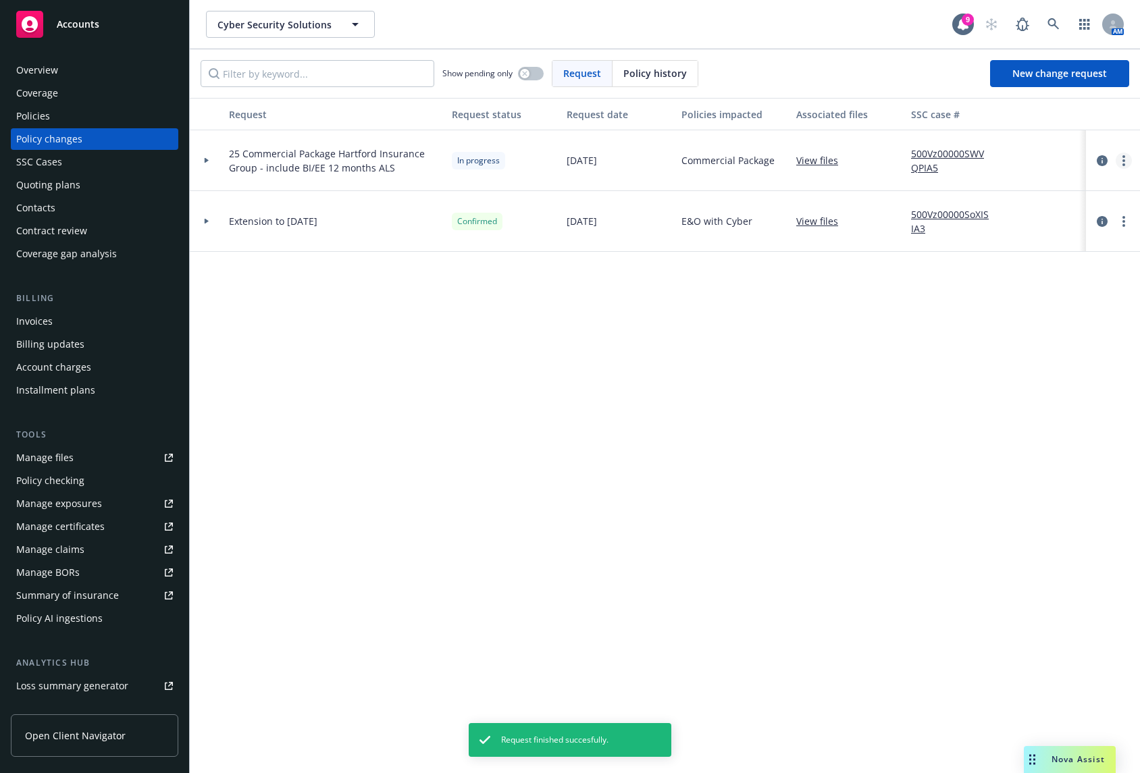
click at [1124, 157] on circle "more" at bounding box center [1123, 156] width 3 height 3
click at [1020, 269] on link "Resume workflow" at bounding box center [1016, 269] width 232 height 27
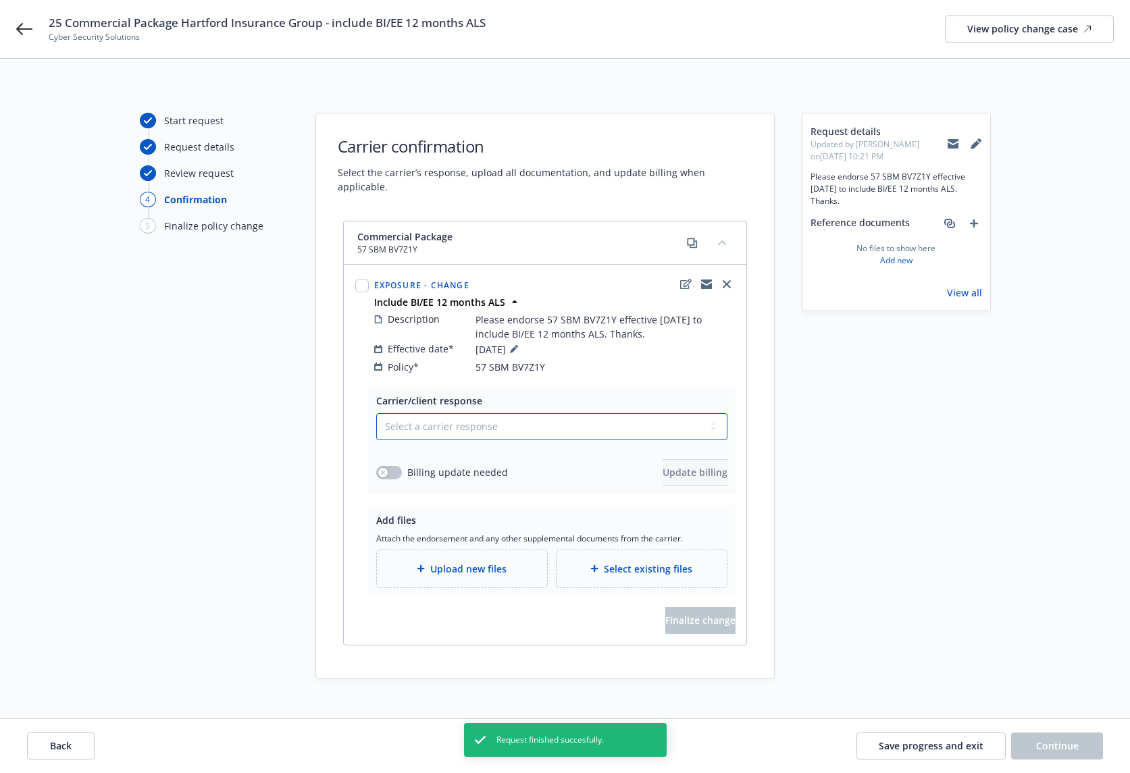
click at [479, 413] on select "Select a carrier response Accepted Accepted with revision No endorsement needed…" at bounding box center [551, 426] width 351 height 27
select select "ACCEPTED"
click at [376, 413] on select "Select a carrier response Accepted Accepted with revision No endorsement needed…" at bounding box center [551, 426] width 351 height 27
click at [465, 440] on div "Select a carrier response Accepted Accepted with revision No endorsement needed…" at bounding box center [551, 449] width 351 height 73
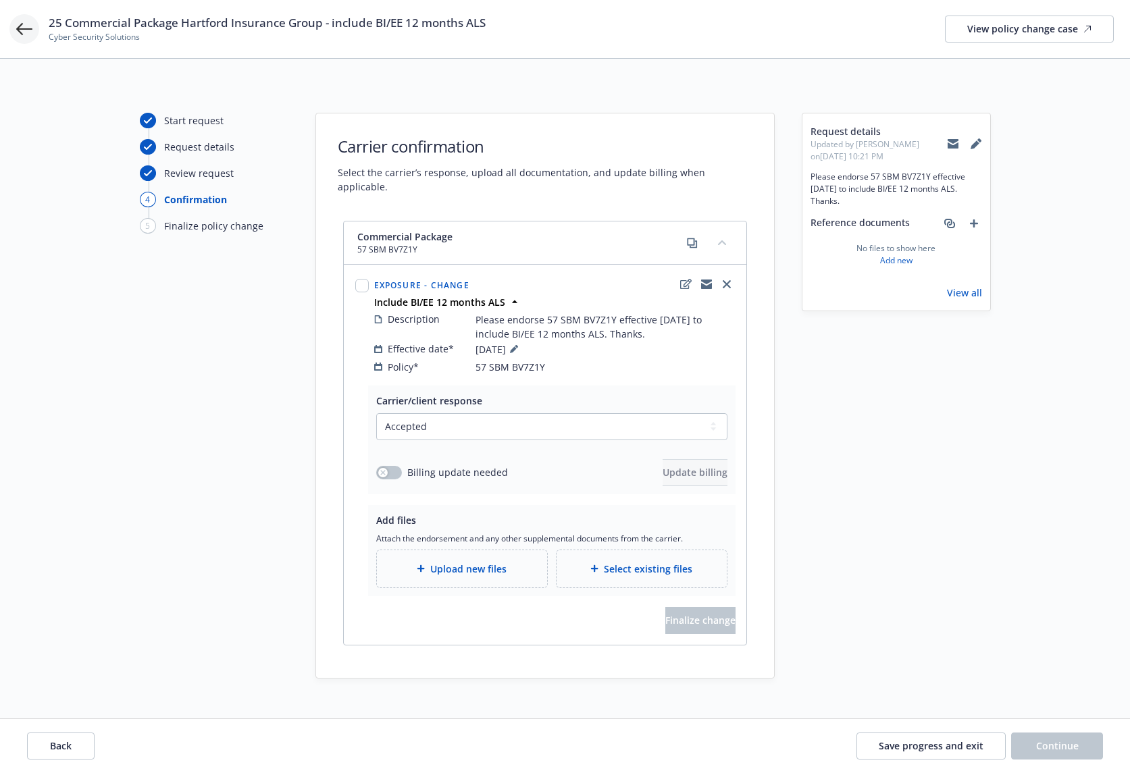
click at [26, 35] on icon at bounding box center [24, 29] width 16 height 16
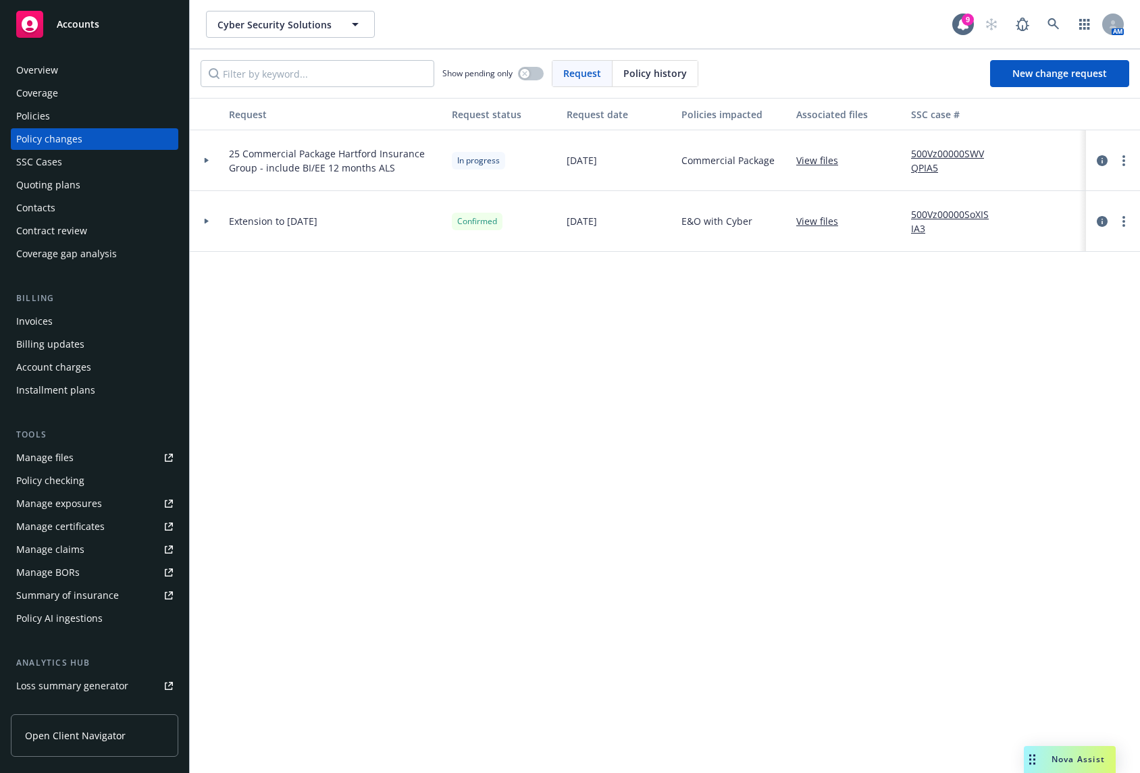
click at [118, 107] on div "Policies" at bounding box center [94, 116] width 157 height 22
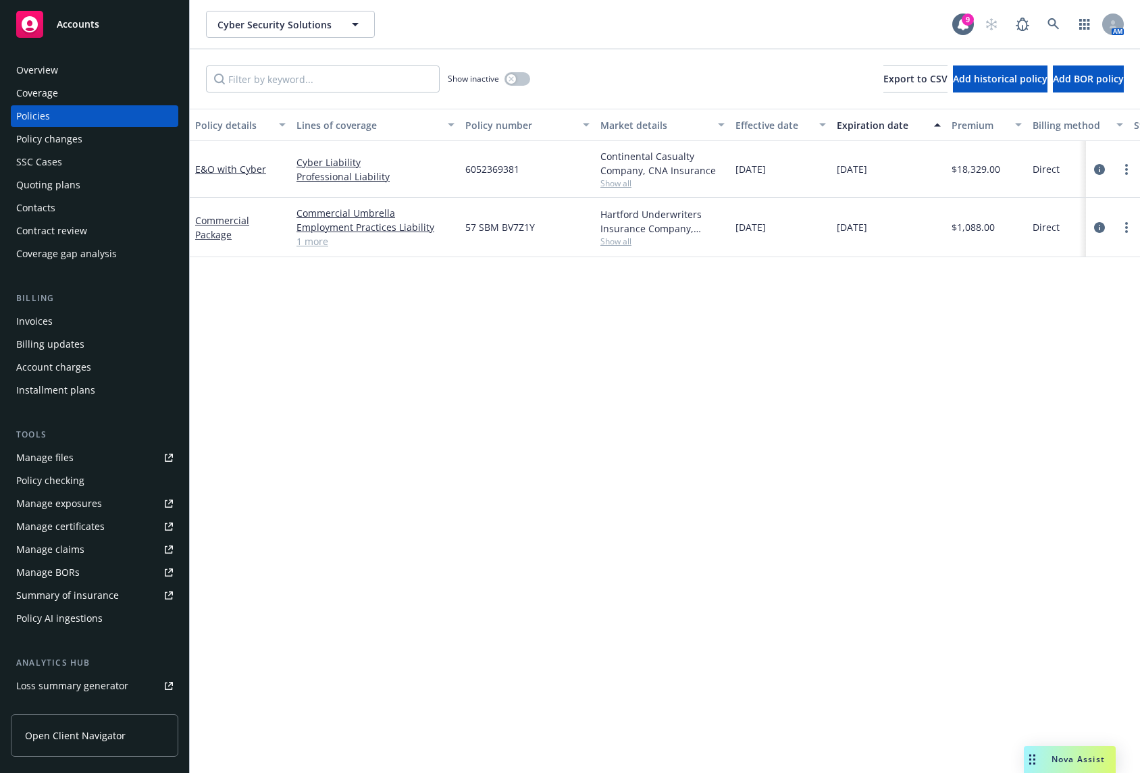
click at [731, 350] on div "Policy details Lines of coverage Policy number Market details Effective date Ex…" at bounding box center [665, 441] width 950 height 665
click at [125, 190] on div "Quoting plans" at bounding box center [94, 185] width 157 height 22
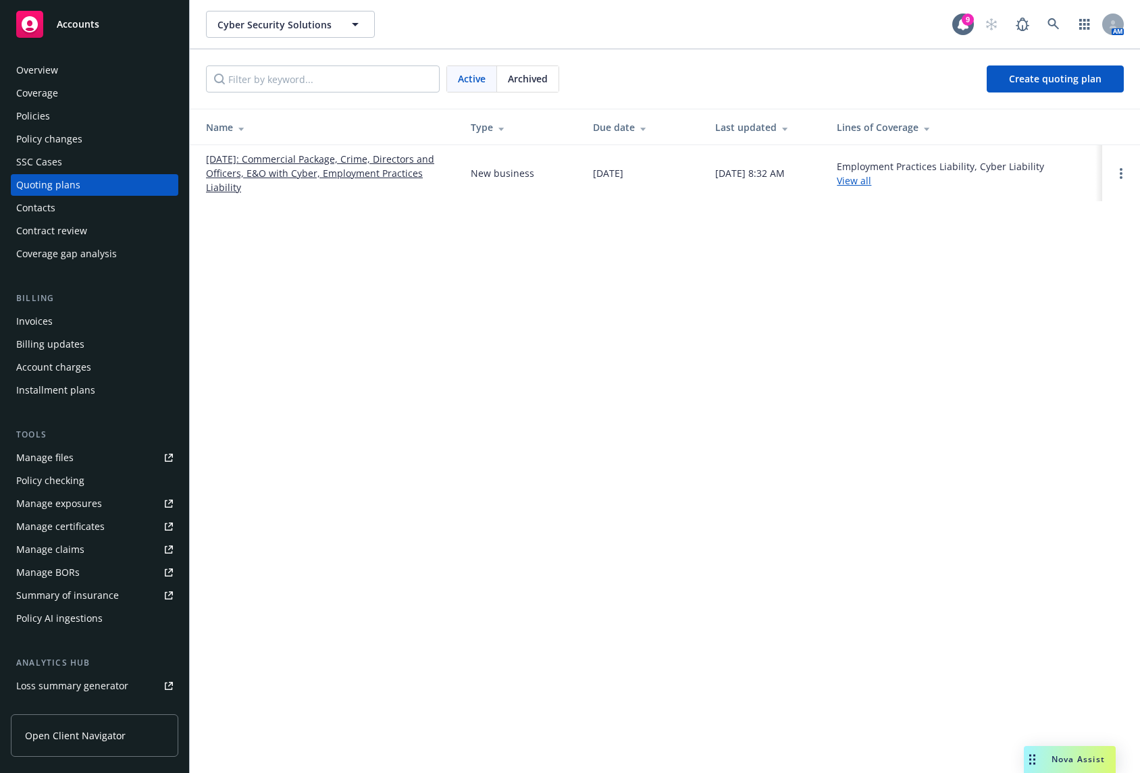
click at [382, 177] on link "[DATE]: Commercial Package, Crime, Directors and Officers, E&O with Cyber, Empl…" at bounding box center [327, 173] width 243 height 43
